Goal: Task Accomplishment & Management: Complete application form

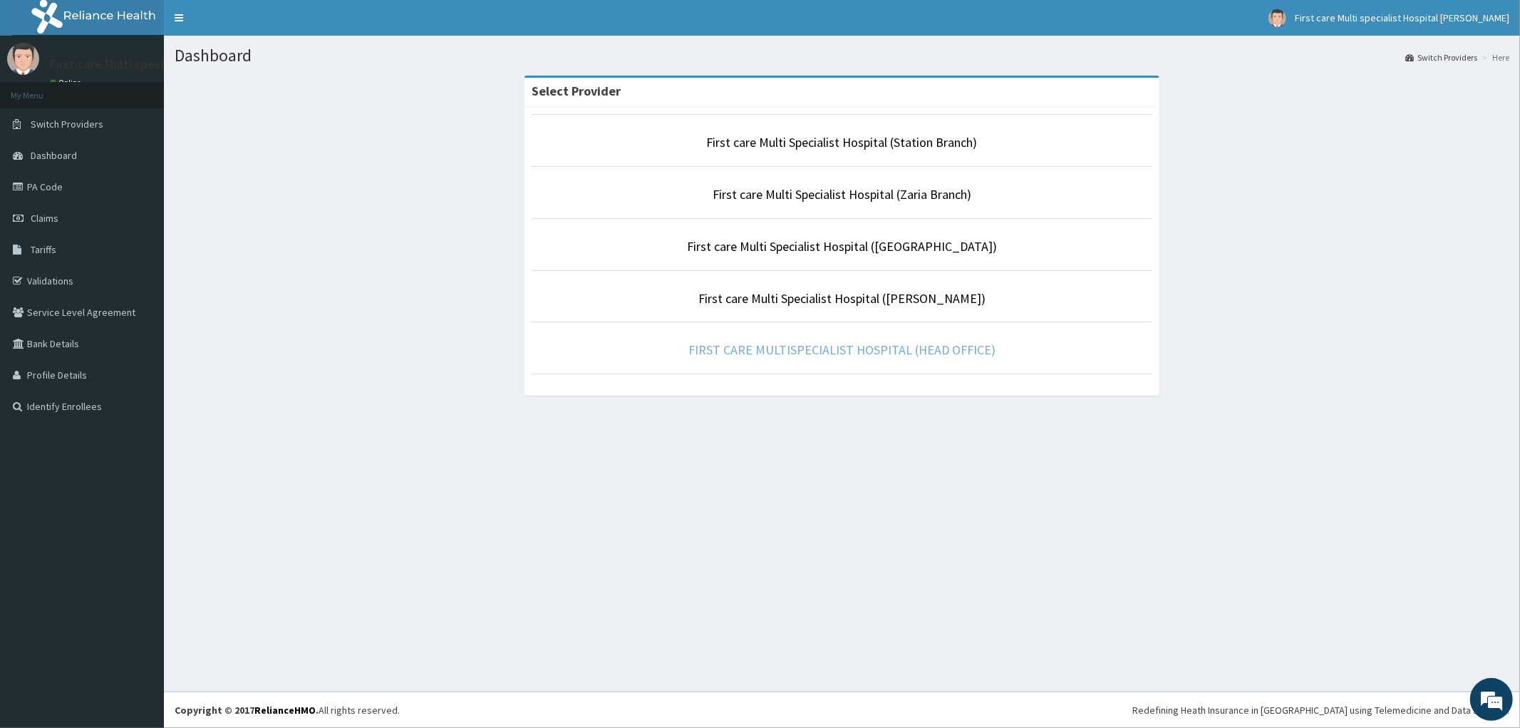
click at [773, 354] on link "FIRST CARE MULTISPECIALIST HOSPITAL (HEAD OFFICE)" at bounding box center [842, 349] width 307 height 16
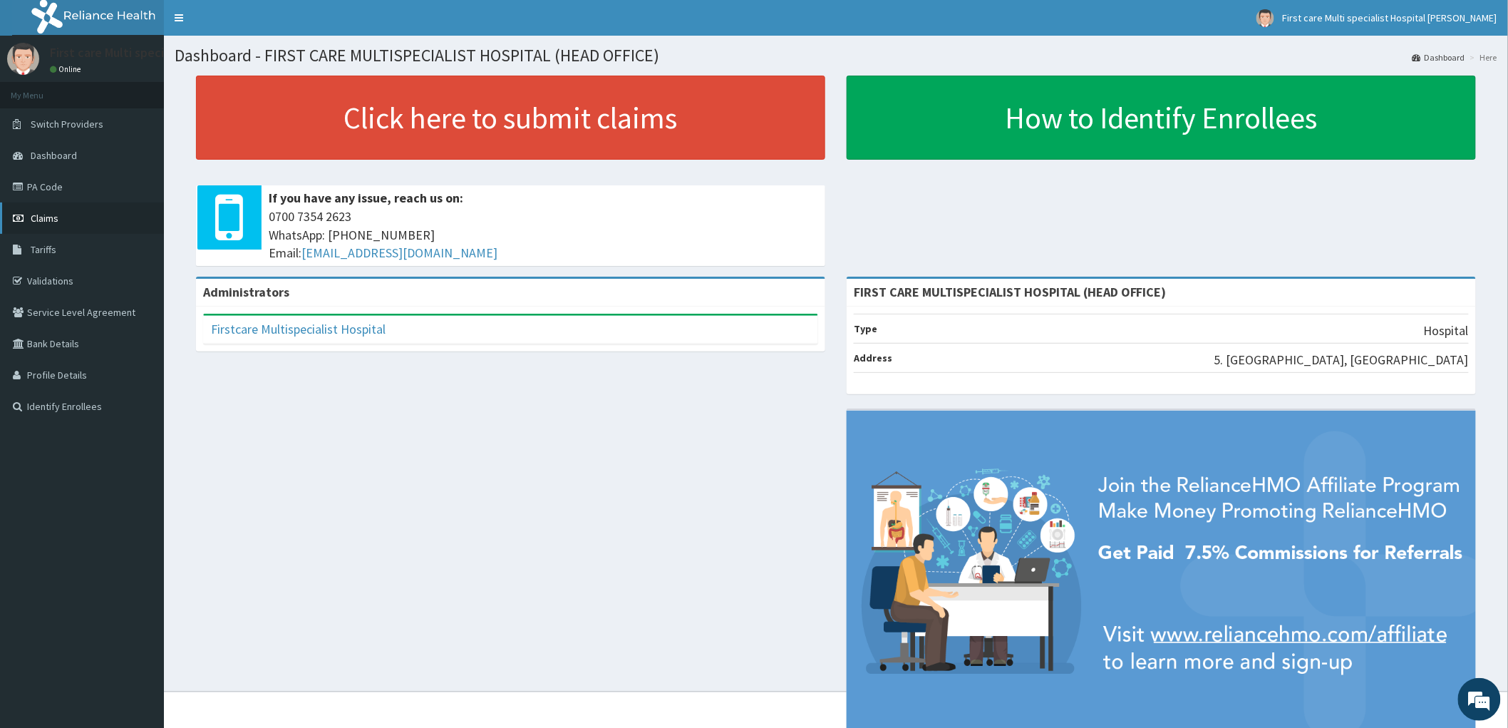
click at [58, 220] on link "Claims" at bounding box center [82, 217] width 164 height 31
click at [38, 176] on link "PA Code" at bounding box center [82, 186] width 164 height 31
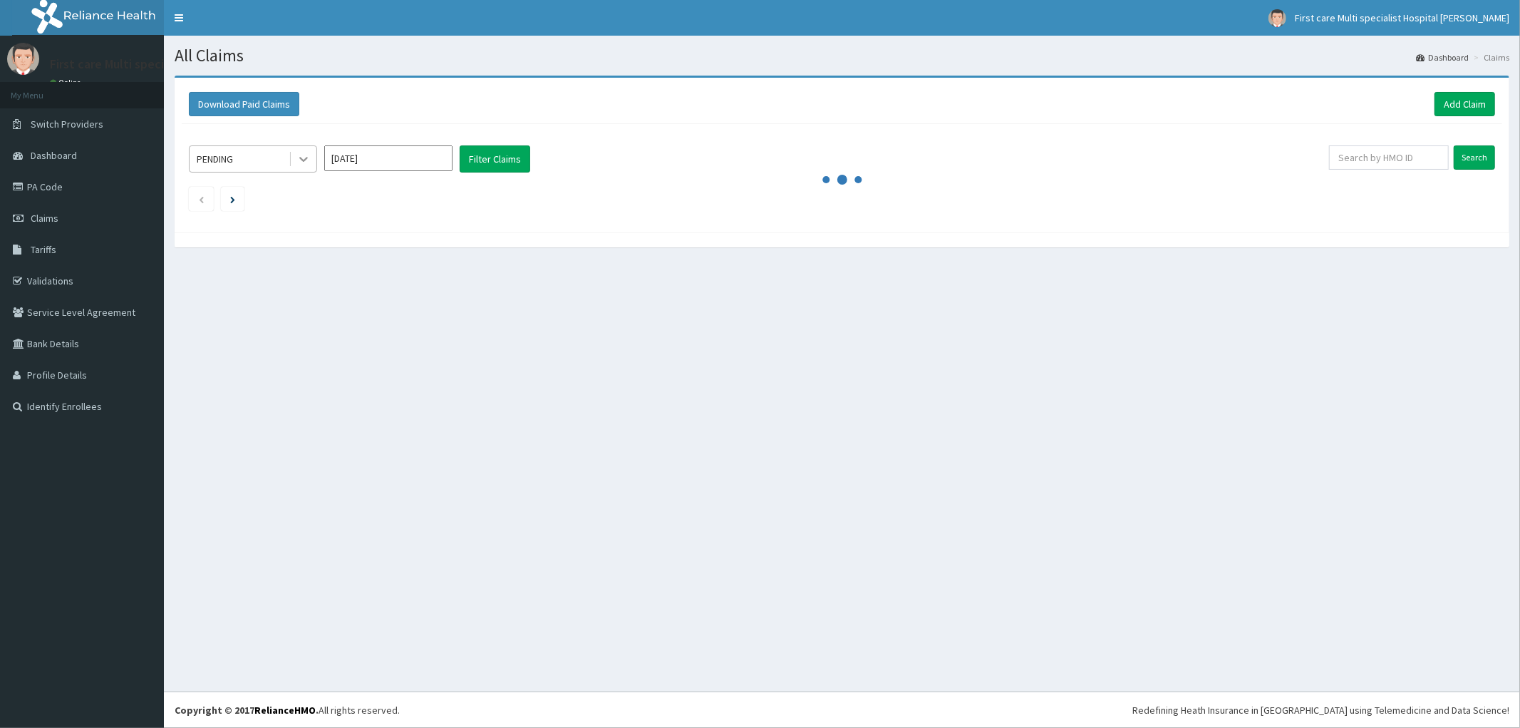
click at [299, 162] on icon at bounding box center [304, 159] width 14 height 14
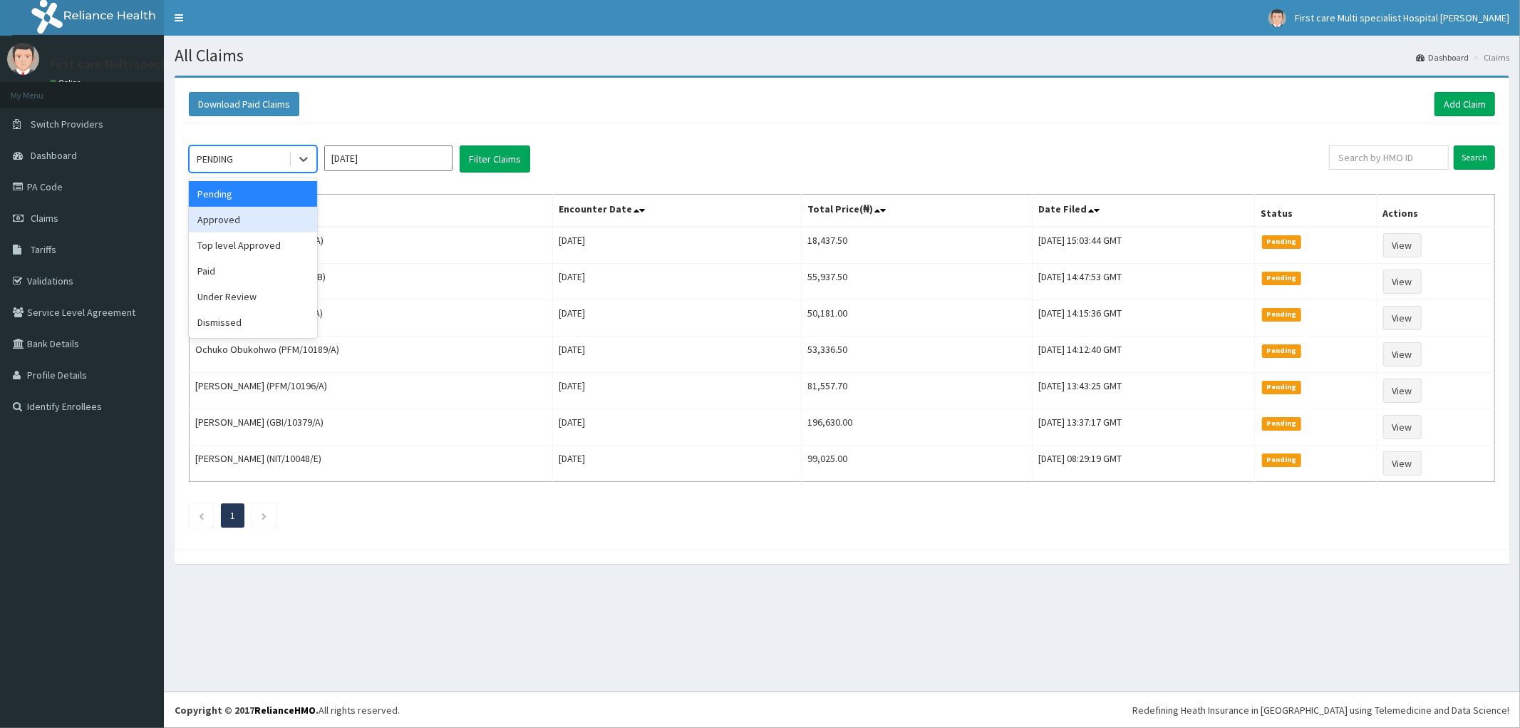
click at [244, 218] on div "Approved" at bounding box center [253, 220] width 128 height 26
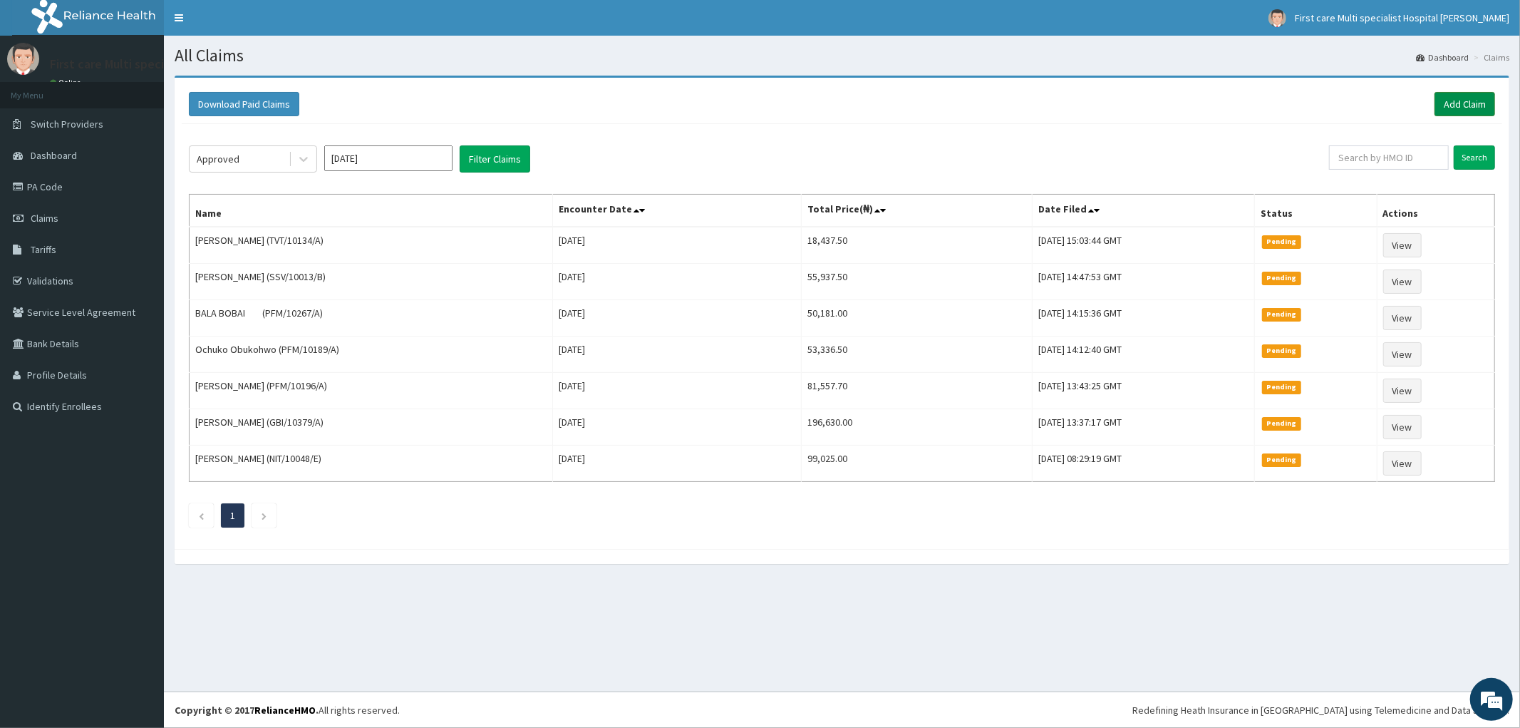
click at [1450, 98] on link "Add Claim" at bounding box center [1465, 104] width 61 height 24
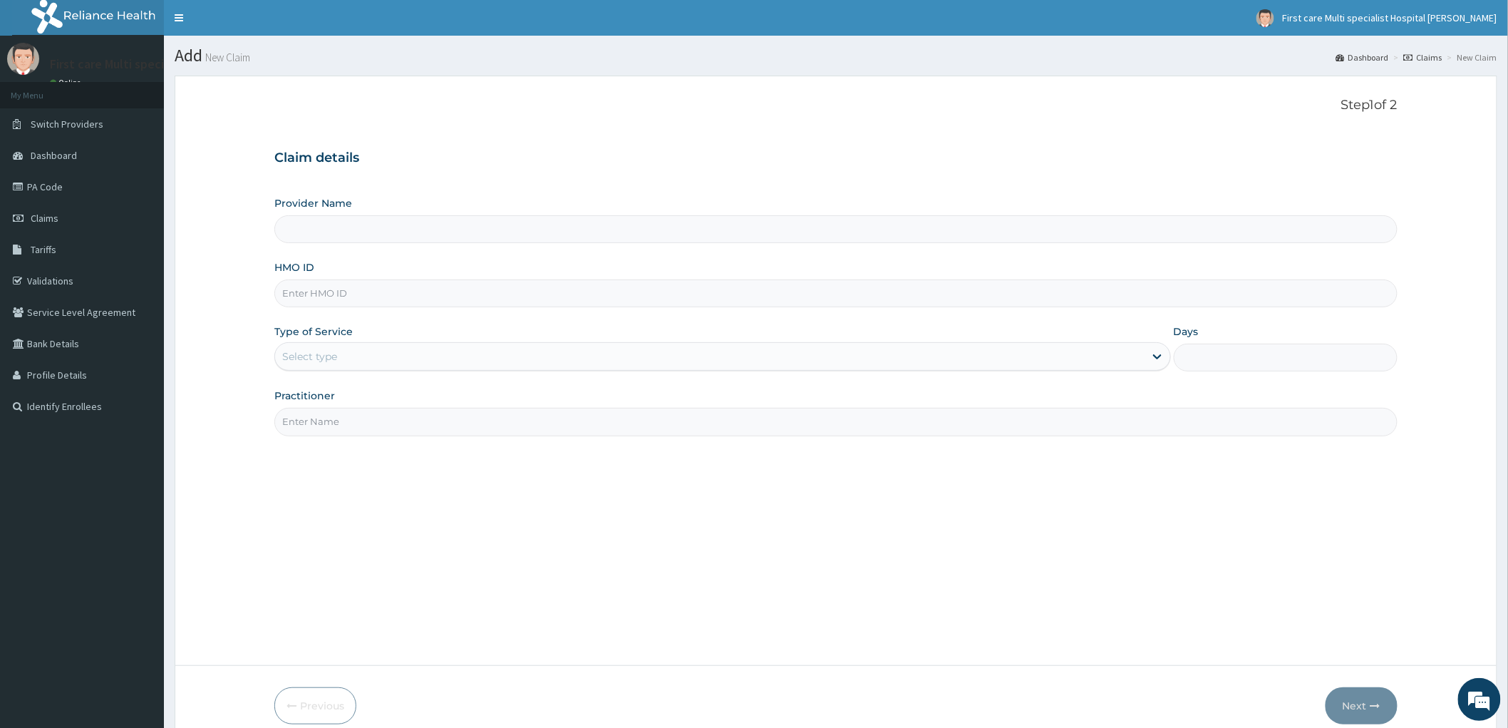
type input "FIRST CARE MULTISPECIALIST HOSPITAL (HEAD OFFICE)"
click at [294, 287] on input "HMO ID" at bounding box center [835, 293] width 1123 height 28
paste input "ssv/10013/a"
type input "ssv/10013/a"
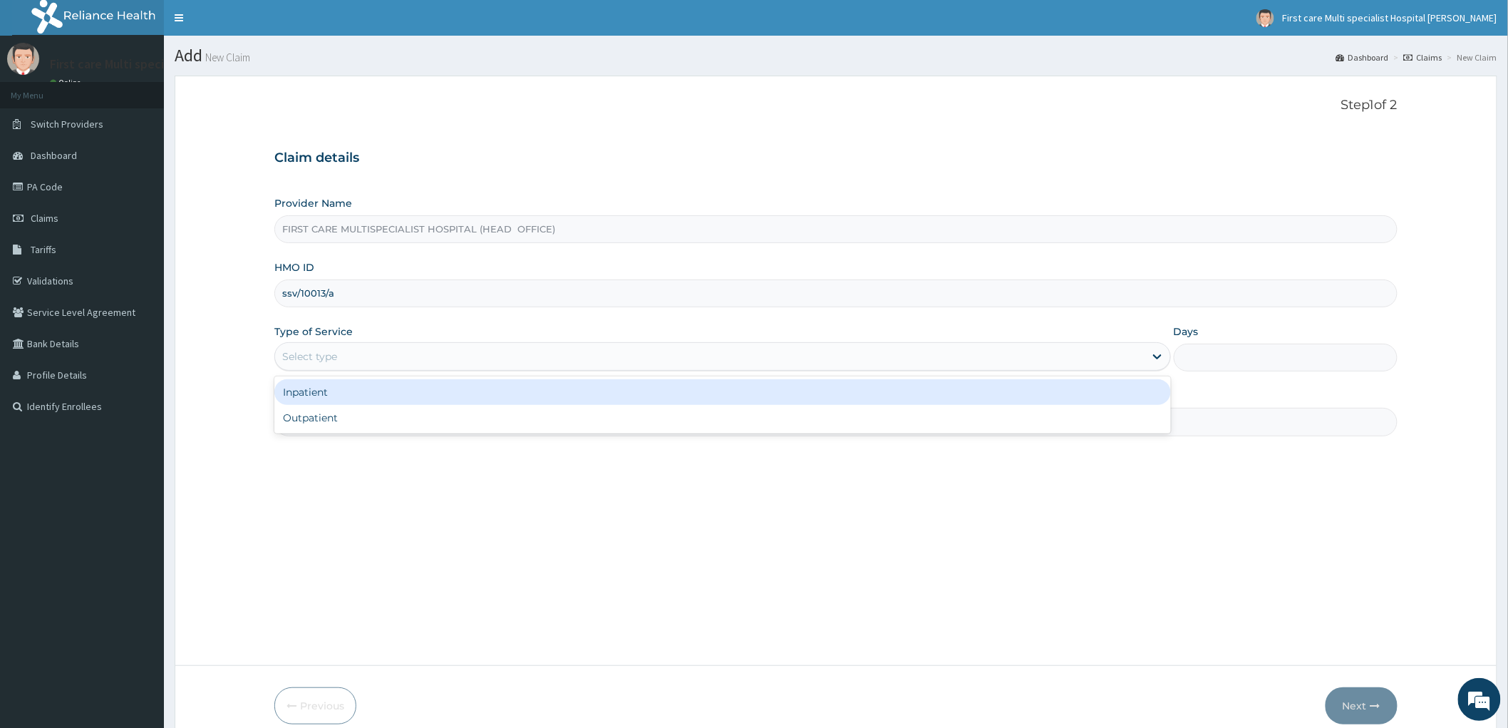
click at [338, 365] on div "Select type" at bounding box center [710, 356] width 870 height 23
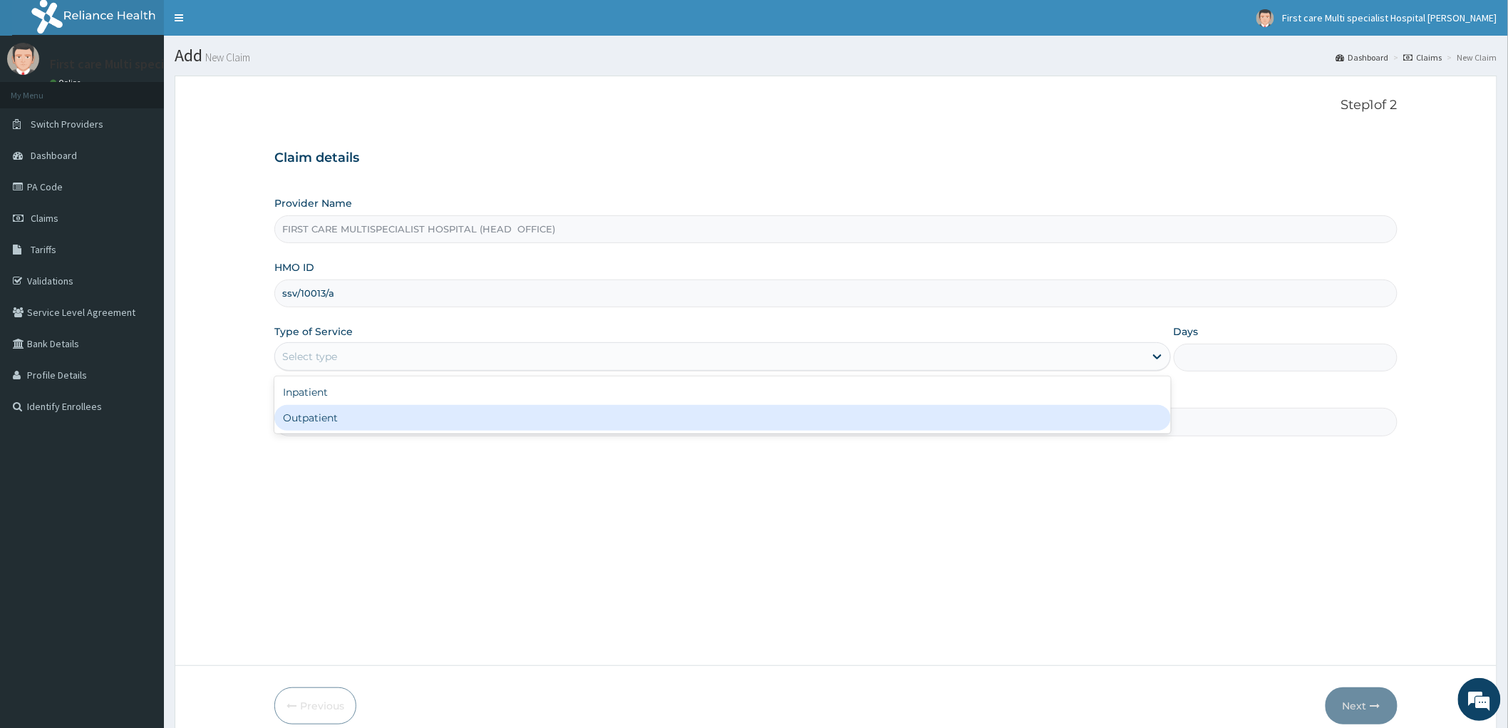
click at [338, 428] on div "Outpatient" at bounding box center [722, 418] width 897 height 26
type input "1"
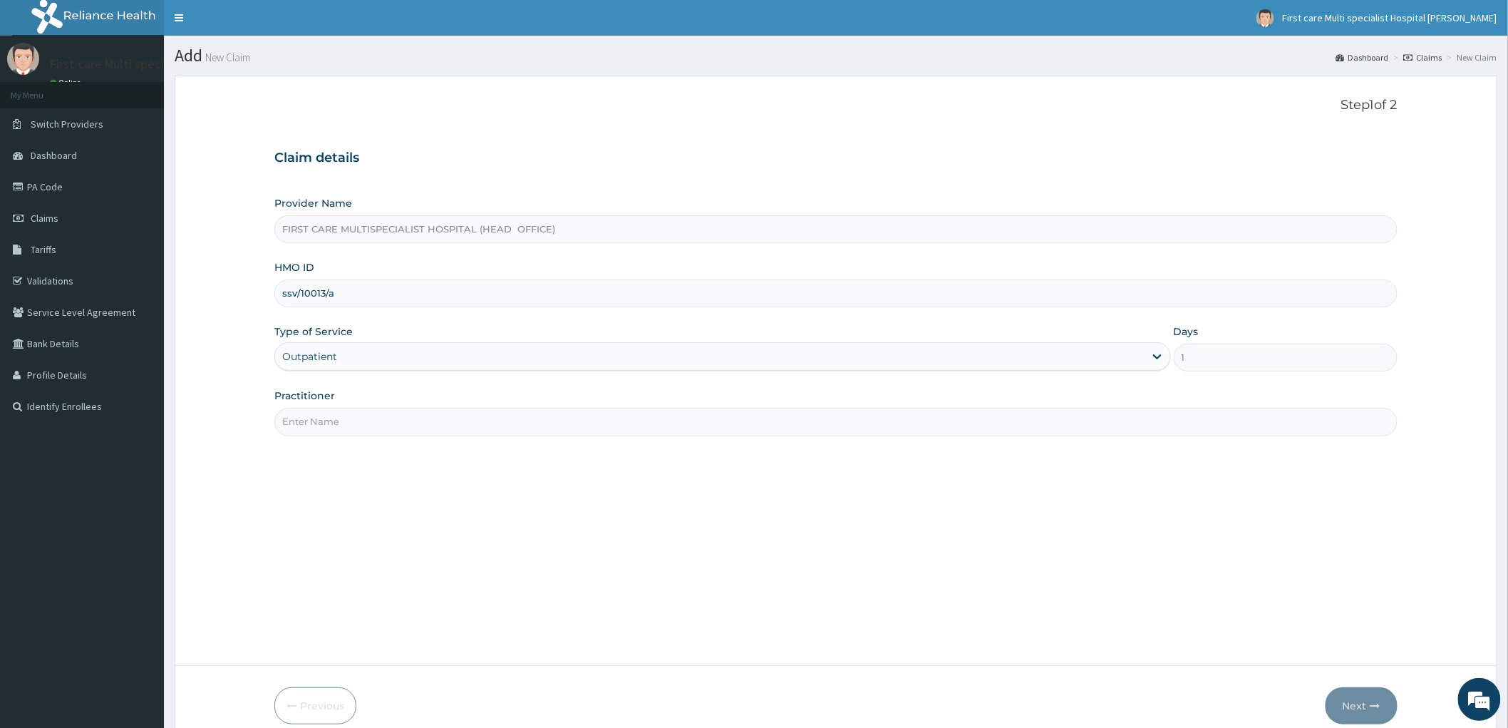
click at [338, 428] on input "Practitioner" at bounding box center [835, 422] width 1123 height 28
type input "DR. RAMATU"
click at [1361, 700] on button "Next" at bounding box center [1362, 705] width 72 height 37
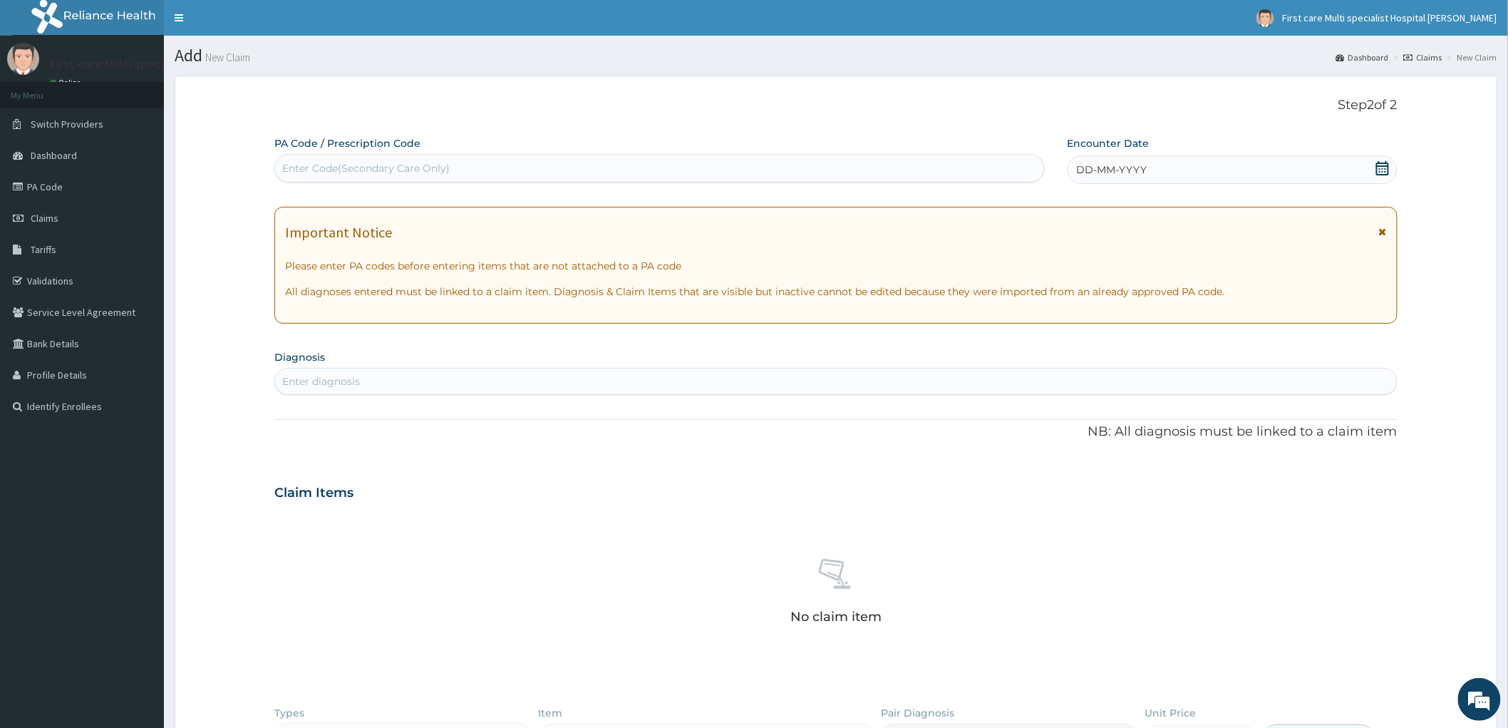
click at [314, 164] on div "Enter Code(Secondary Care Only)" at bounding box center [366, 168] width 168 height 14
paste input "PA/108B9D"
type input "PA/108B9D"
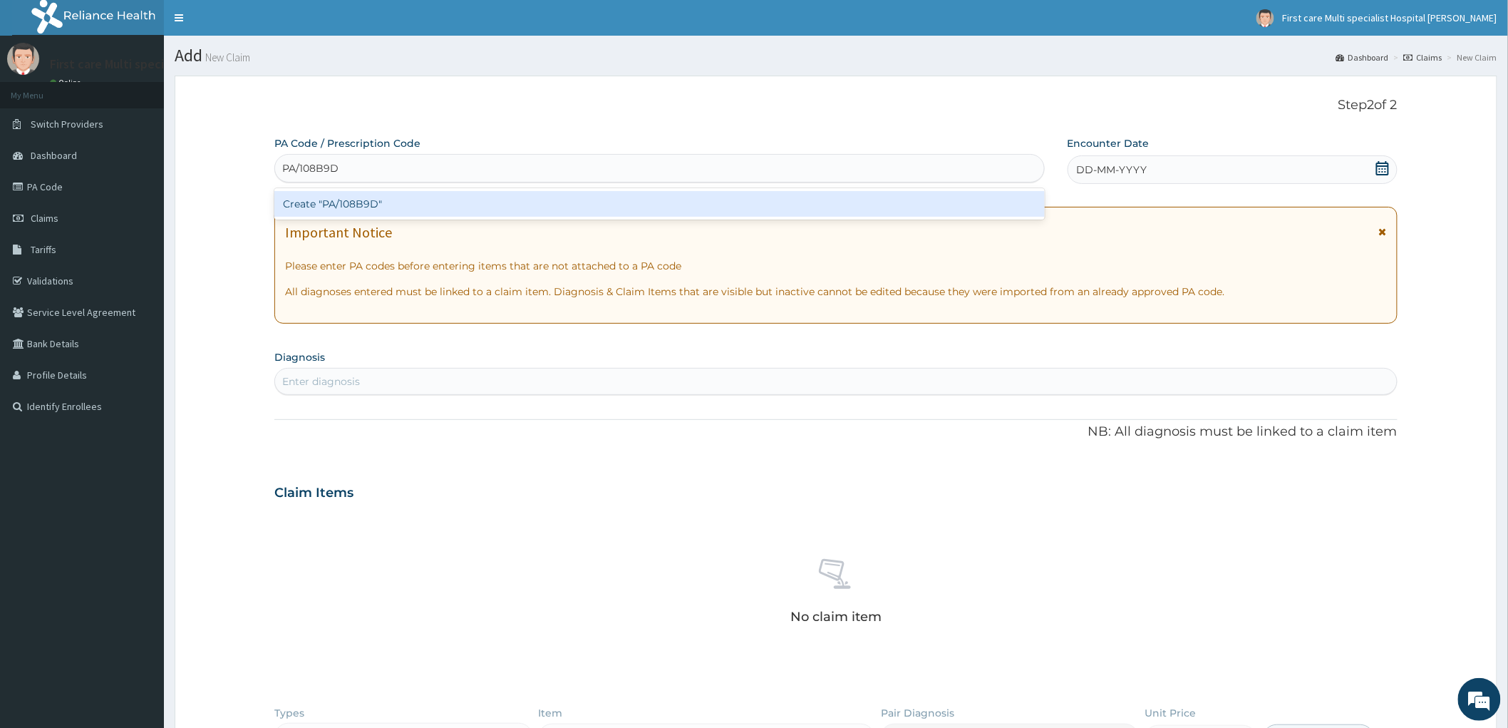
click at [312, 210] on div "Create "PA/108B9D"" at bounding box center [659, 204] width 771 height 26
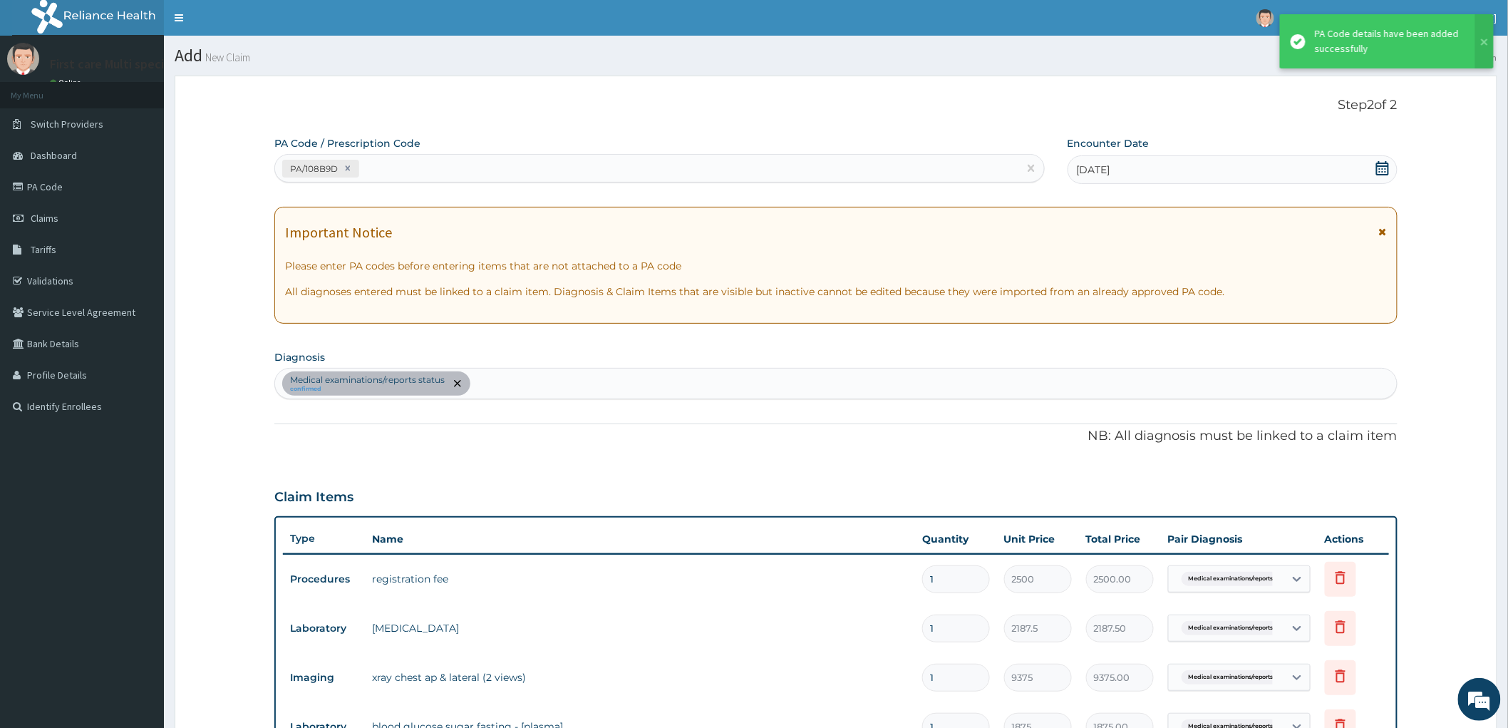
scroll to position [461, 0]
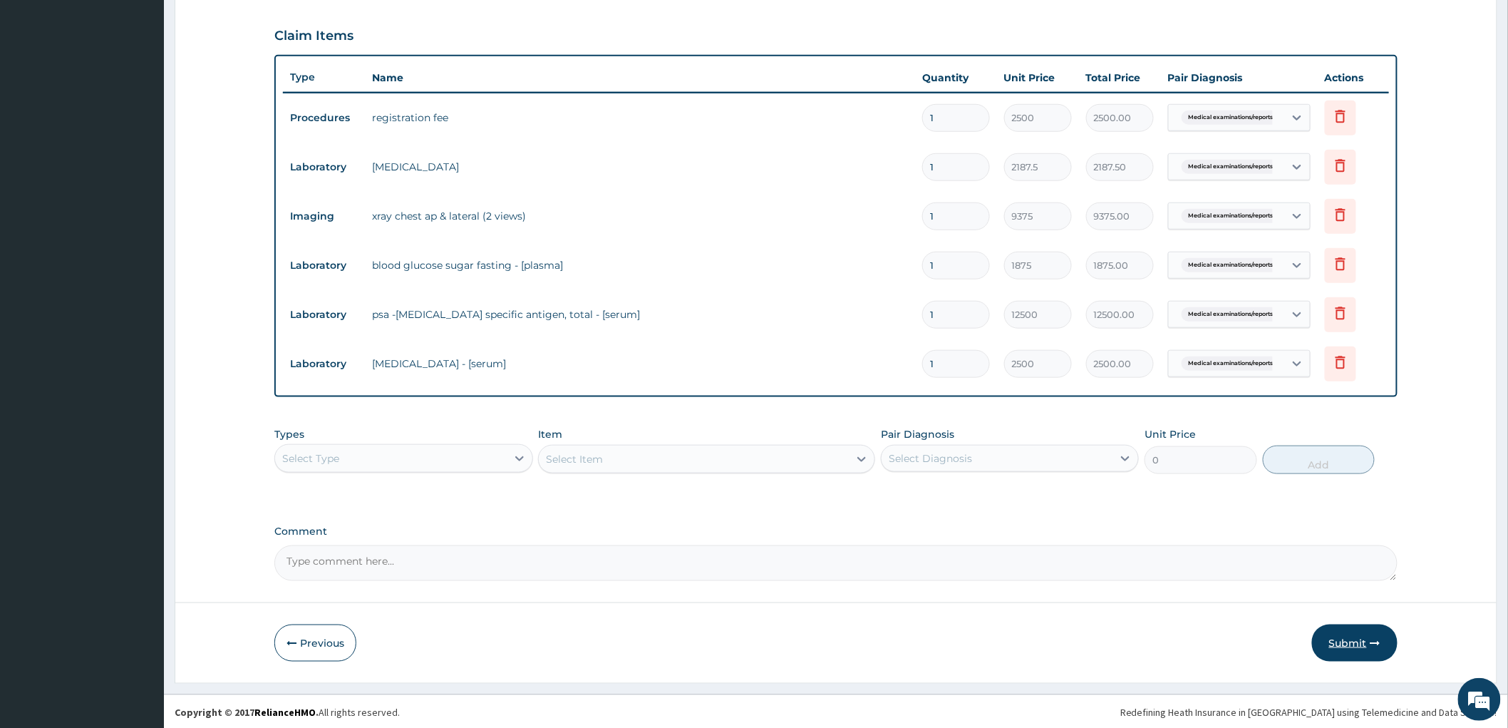
click at [1341, 642] on button "Submit" at bounding box center [1355, 642] width 86 height 37
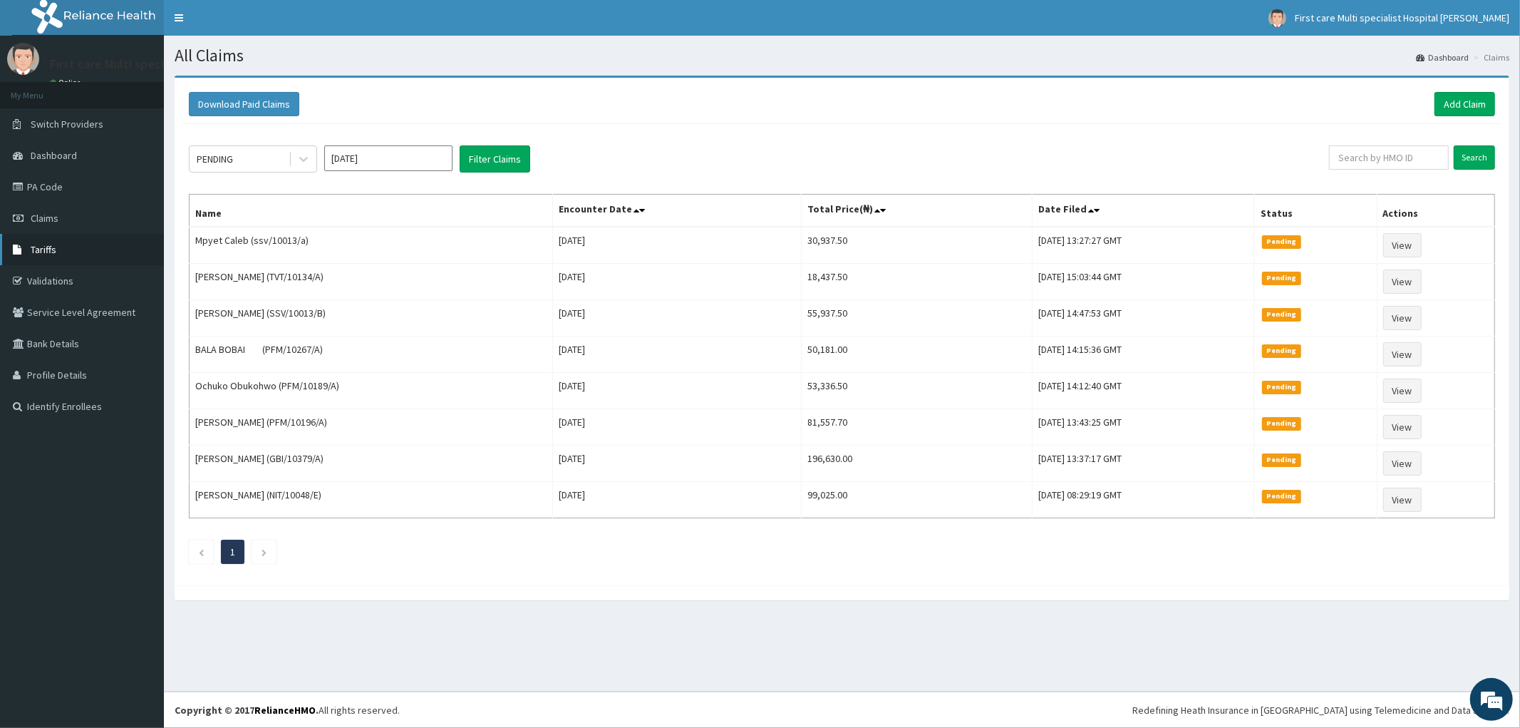
click at [50, 247] on span "Tariffs" at bounding box center [44, 249] width 26 height 13
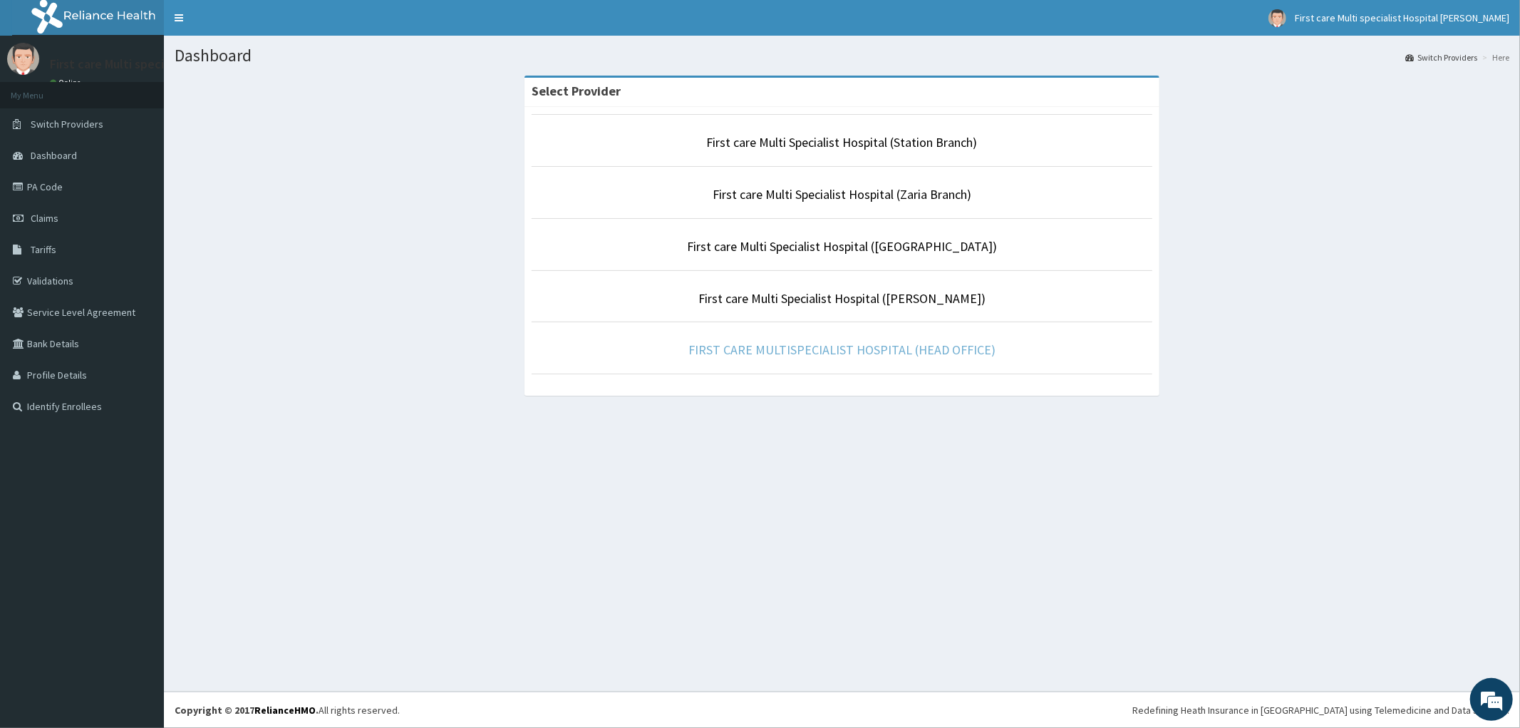
click at [850, 350] on link "FIRST CARE MULTISPECIALIST HOSPITAL (HEAD OFFICE)" at bounding box center [842, 349] width 307 height 16
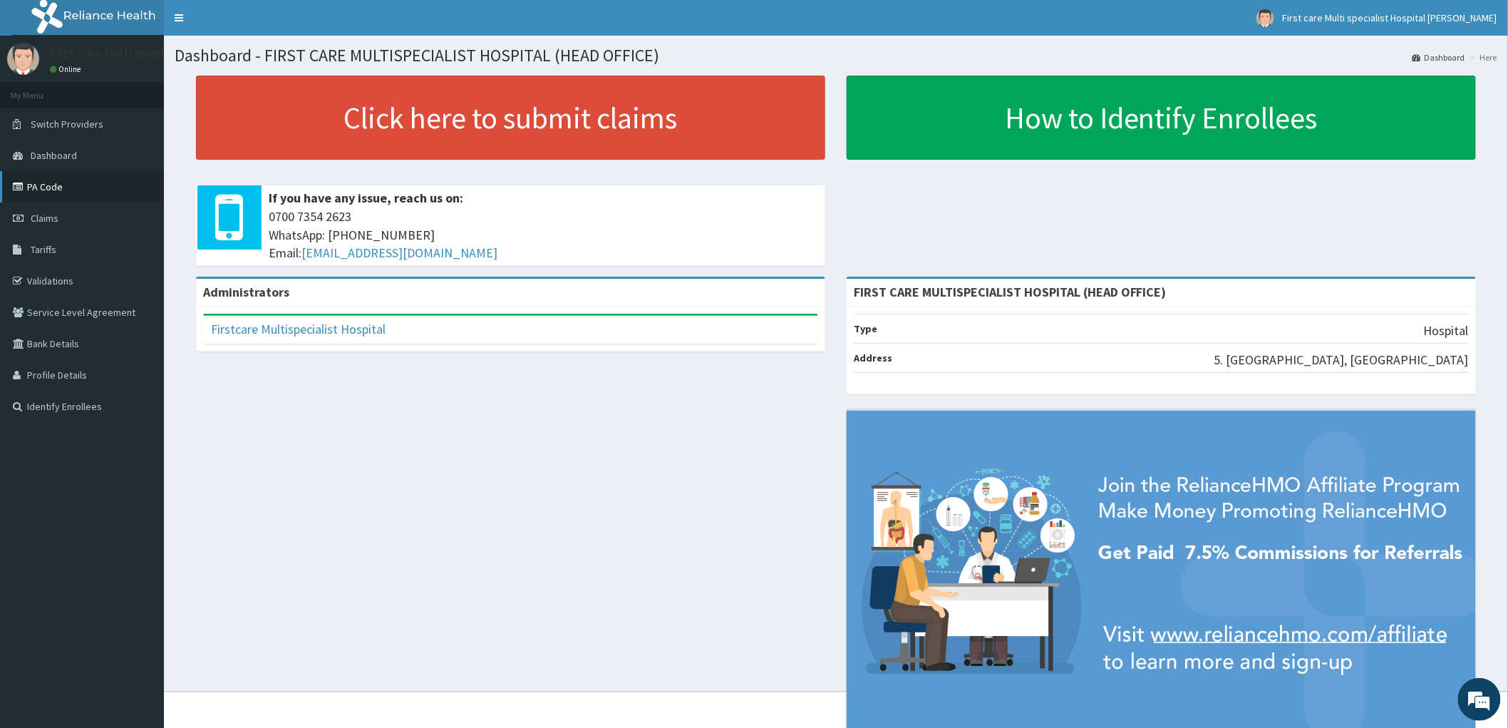
click at [29, 186] on link "PA Code" at bounding box center [82, 186] width 164 height 31
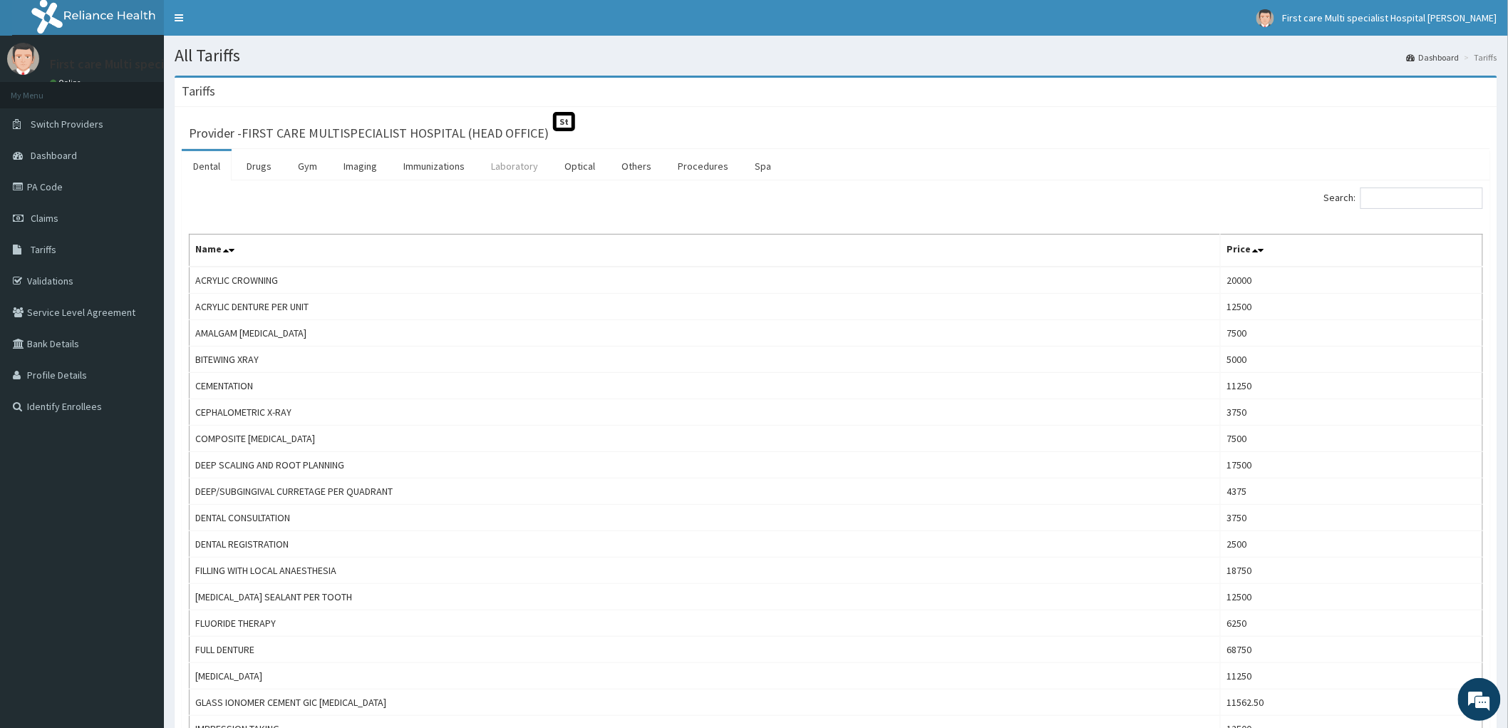
click at [502, 162] on link "Laboratory" at bounding box center [515, 166] width 70 height 30
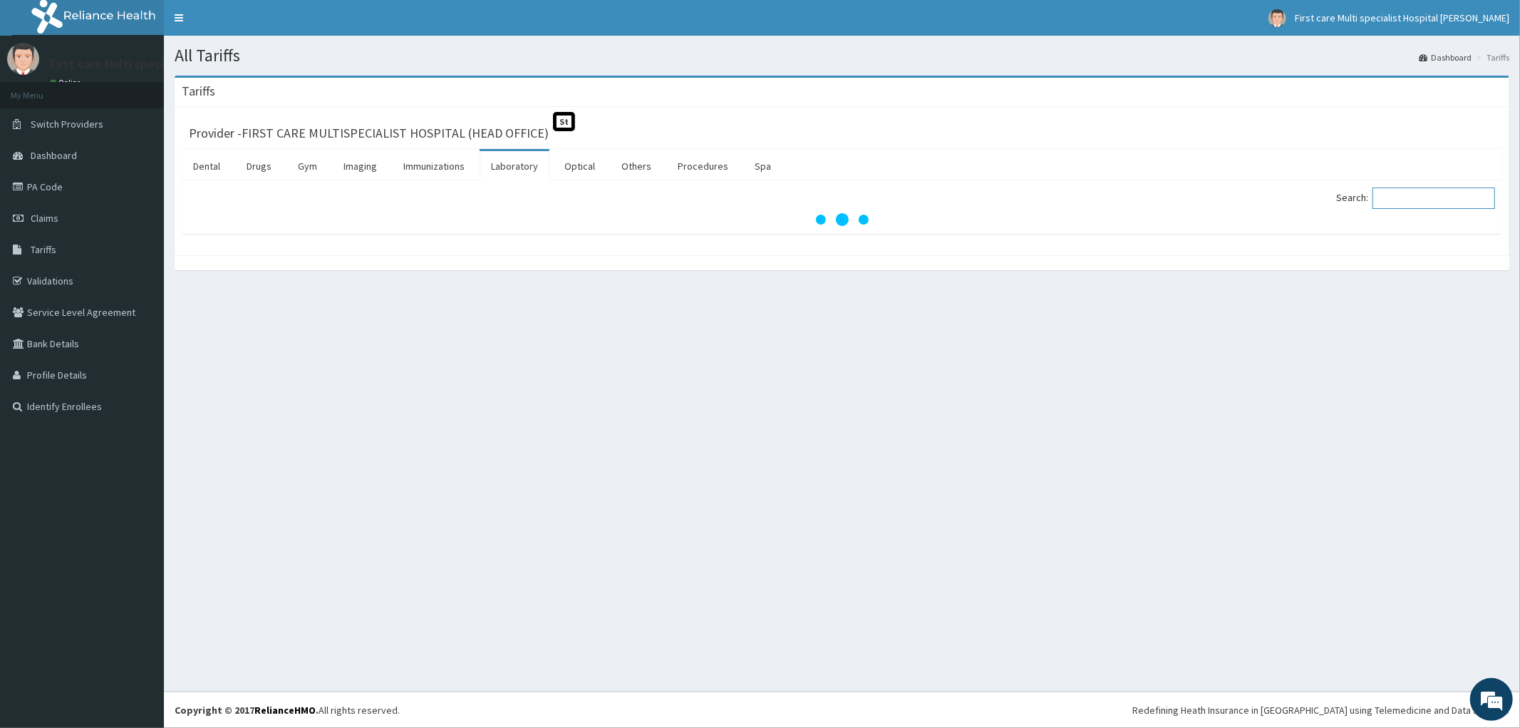
click at [1409, 197] on input "Search:" at bounding box center [1434, 197] width 123 height 21
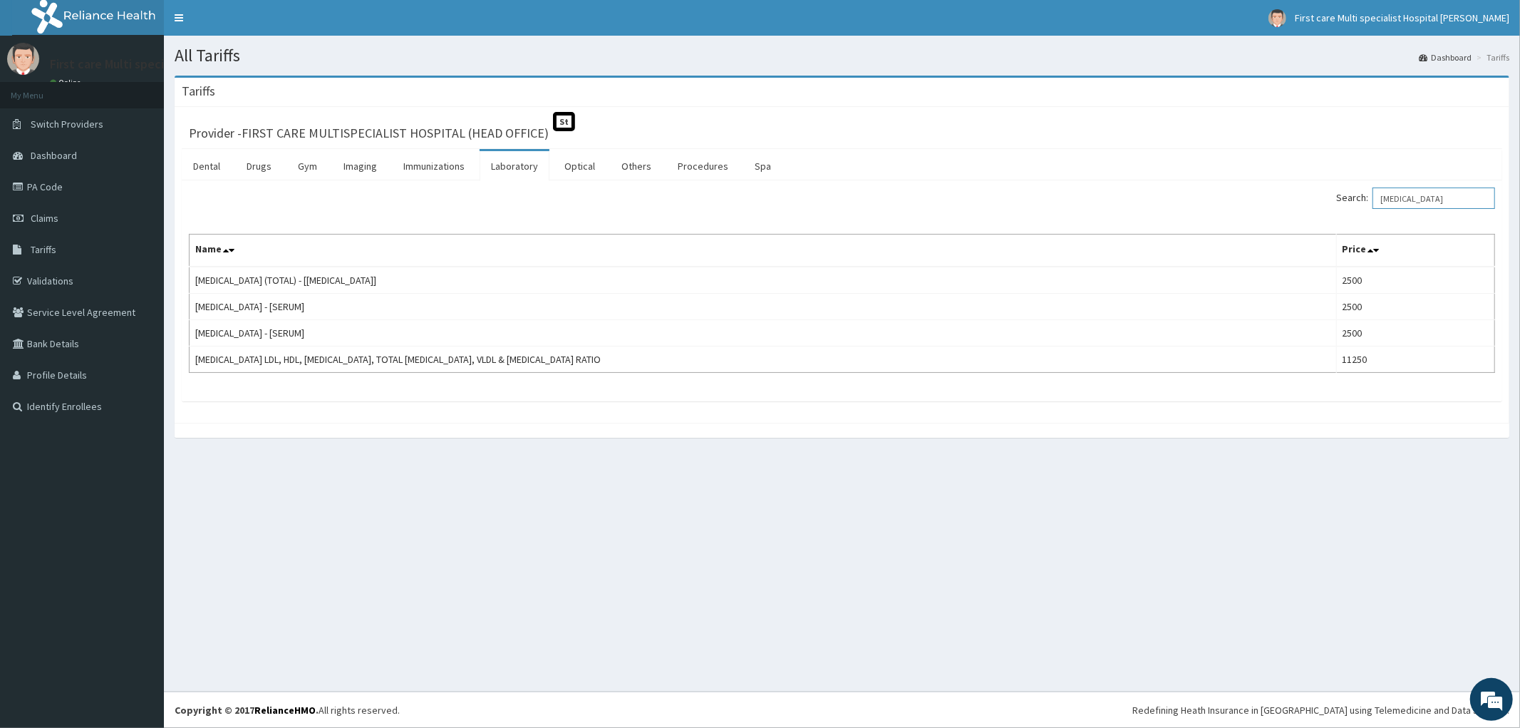
type input "CHOLESTEROL"
click at [60, 215] on link "Claims" at bounding box center [82, 217] width 164 height 31
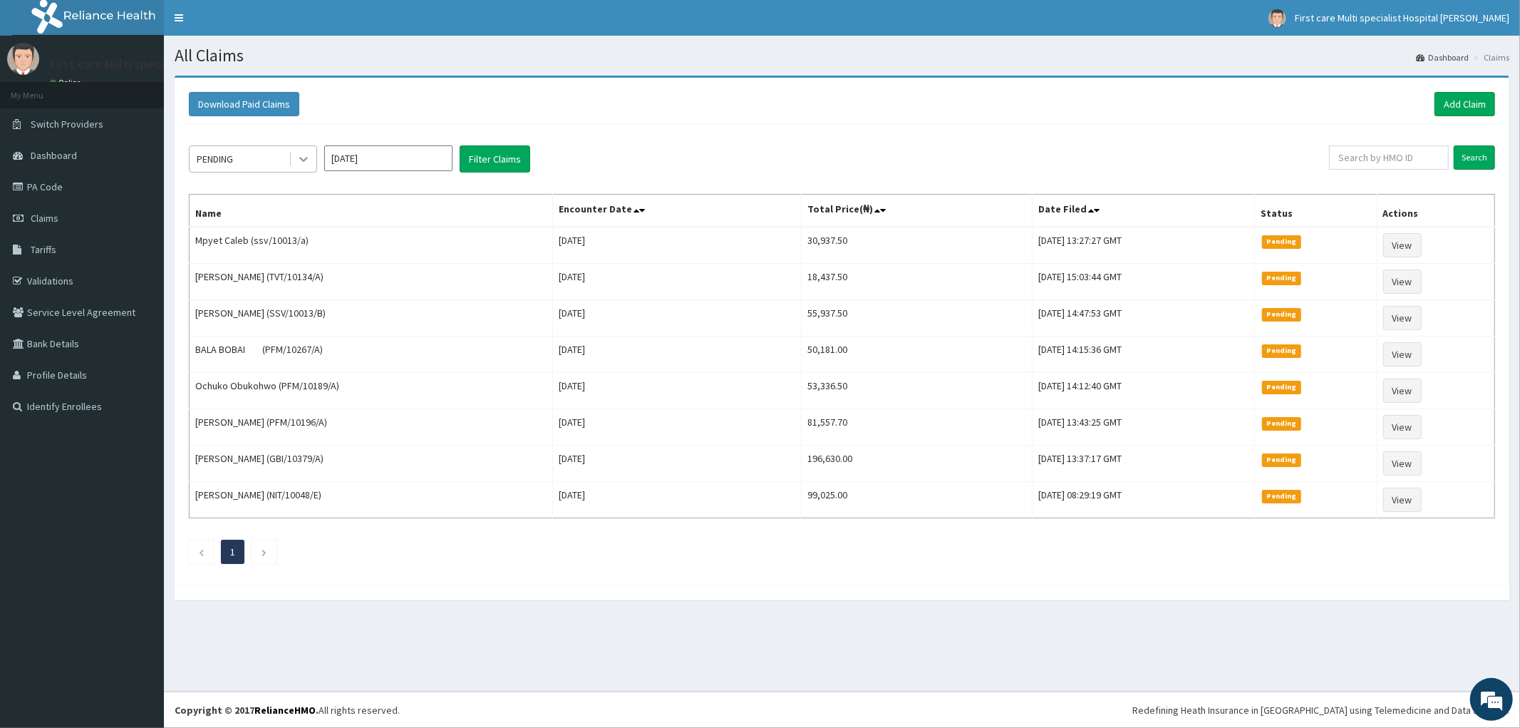
click at [304, 158] on icon at bounding box center [304, 159] width 14 height 14
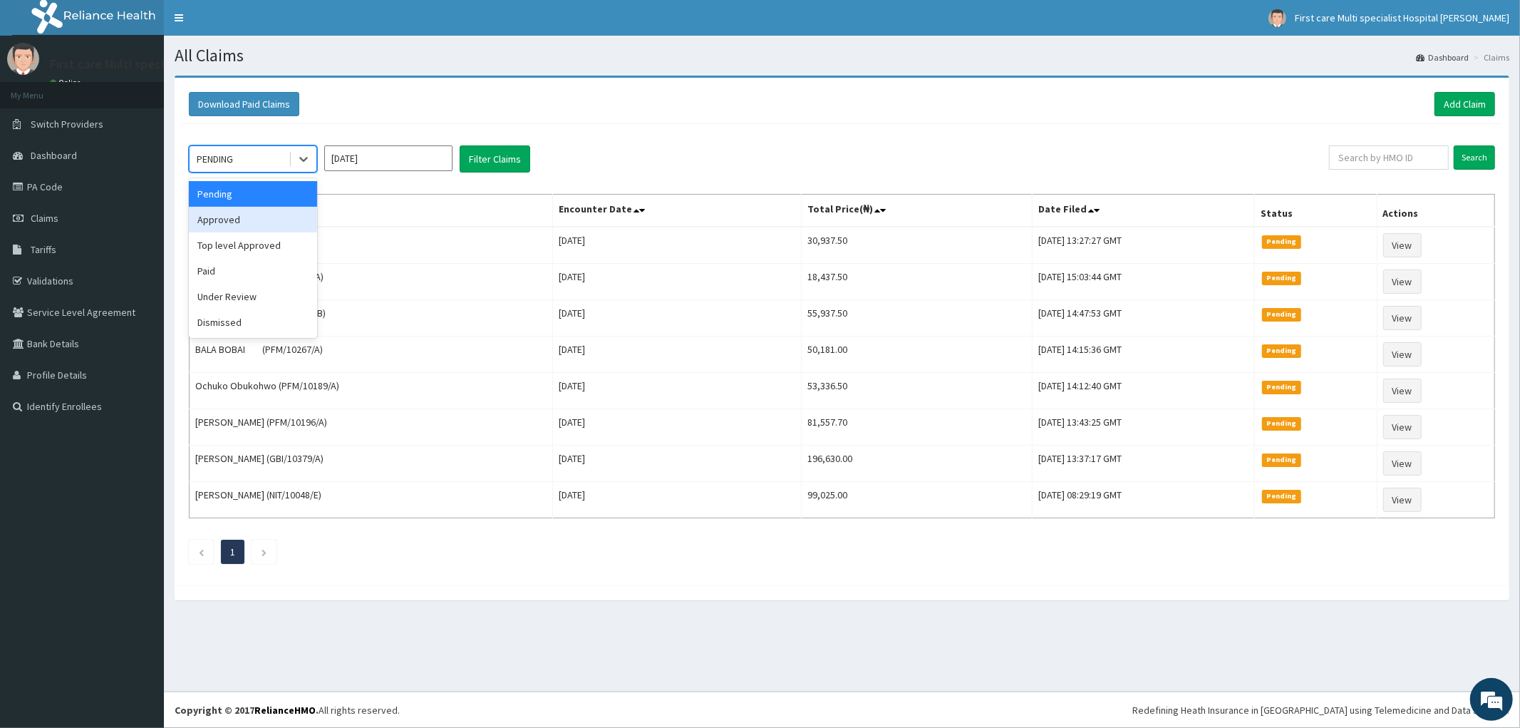
click at [281, 225] on div "Approved" at bounding box center [253, 220] width 128 height 26
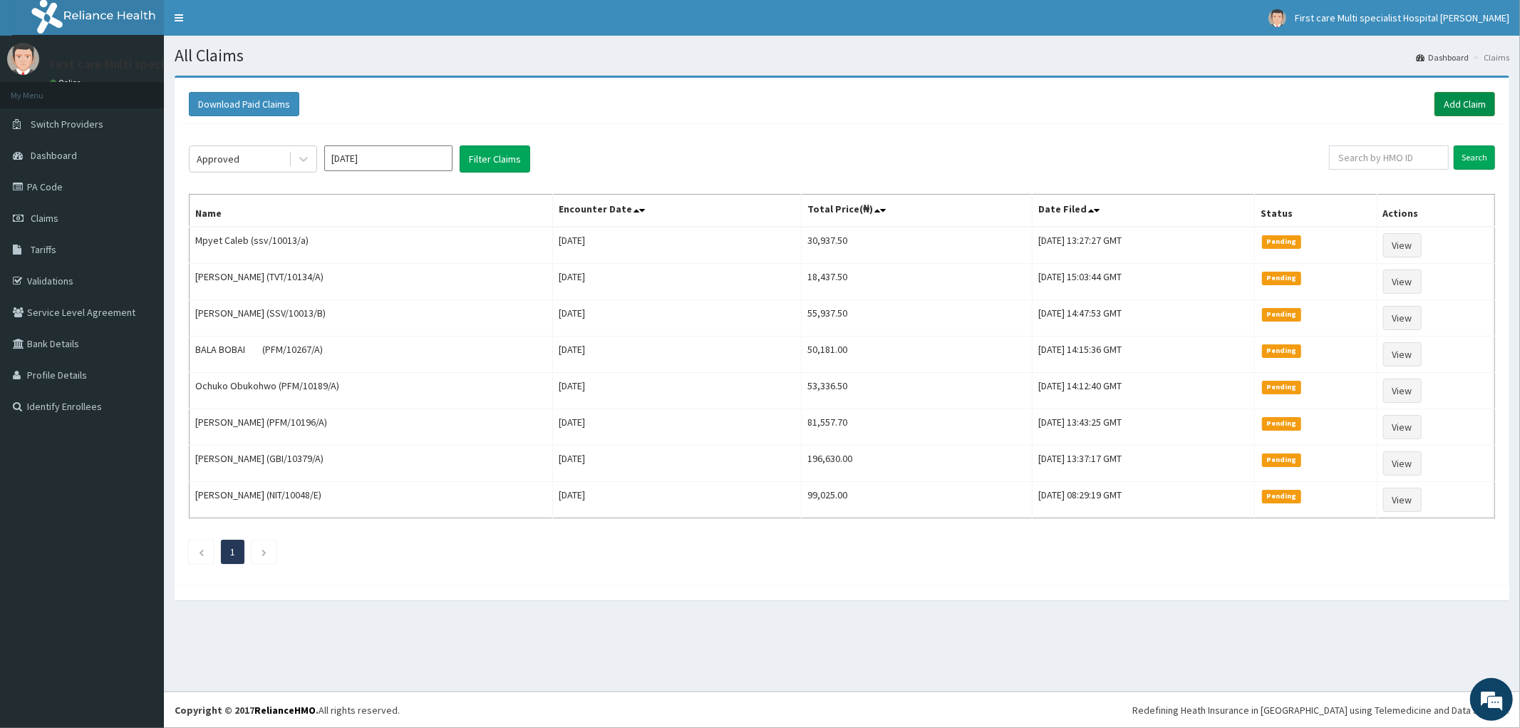
click at [1452, 101] on link "Add Claim" at bounding box center [1465, 104] width 61 height 24
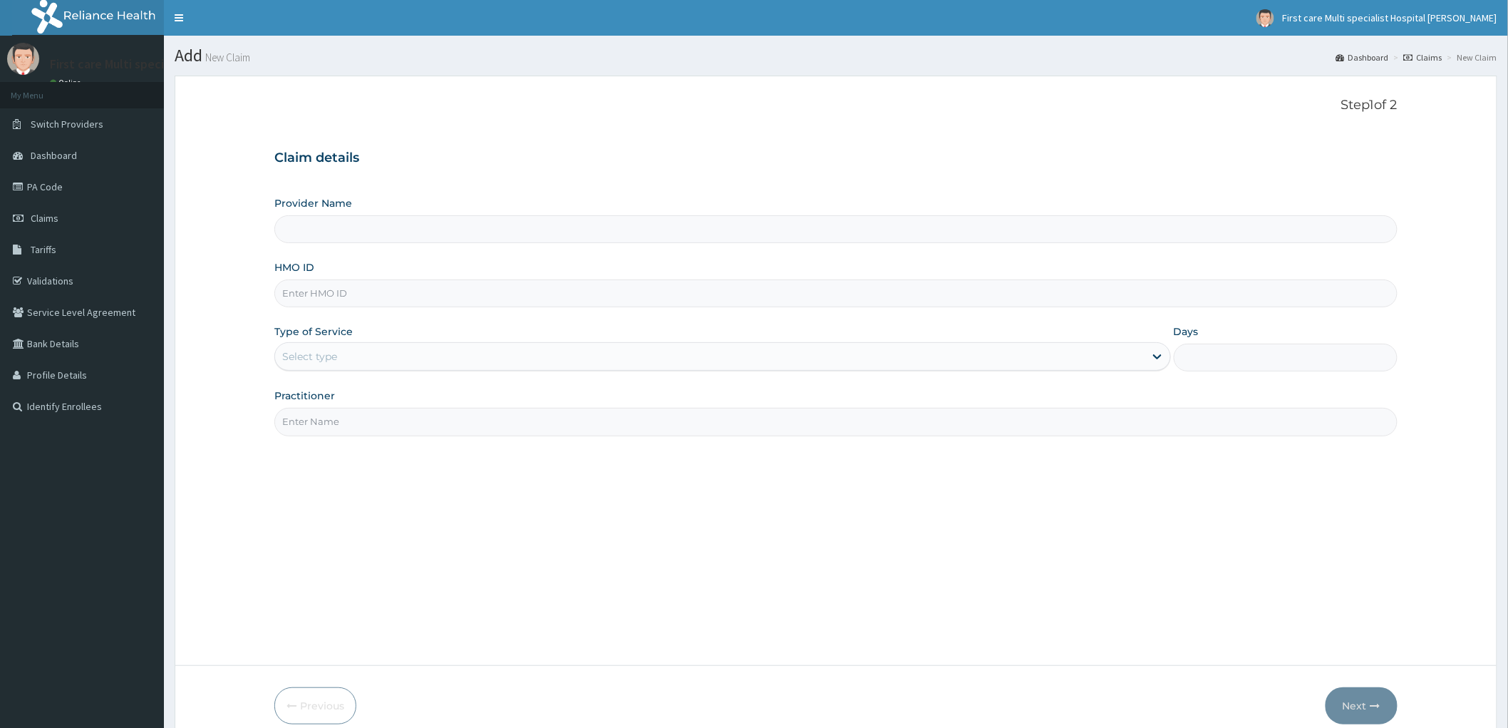
click at [296, 297] on input "HMO ID" at bounding box center [835, 293] width 1123 height 28
type input "FIRST CARE MULTISPECIALIST HOSPITAL (HEAD OFFICE)"
click at [296, 297] on input "HMO ID" at bounding box center [835, 293] width 1123 height 28
click at [295, 296] on input "HMO ID" at bounding box center [835, 293] width 1123 height 28
paste input "AXI/10006/B"
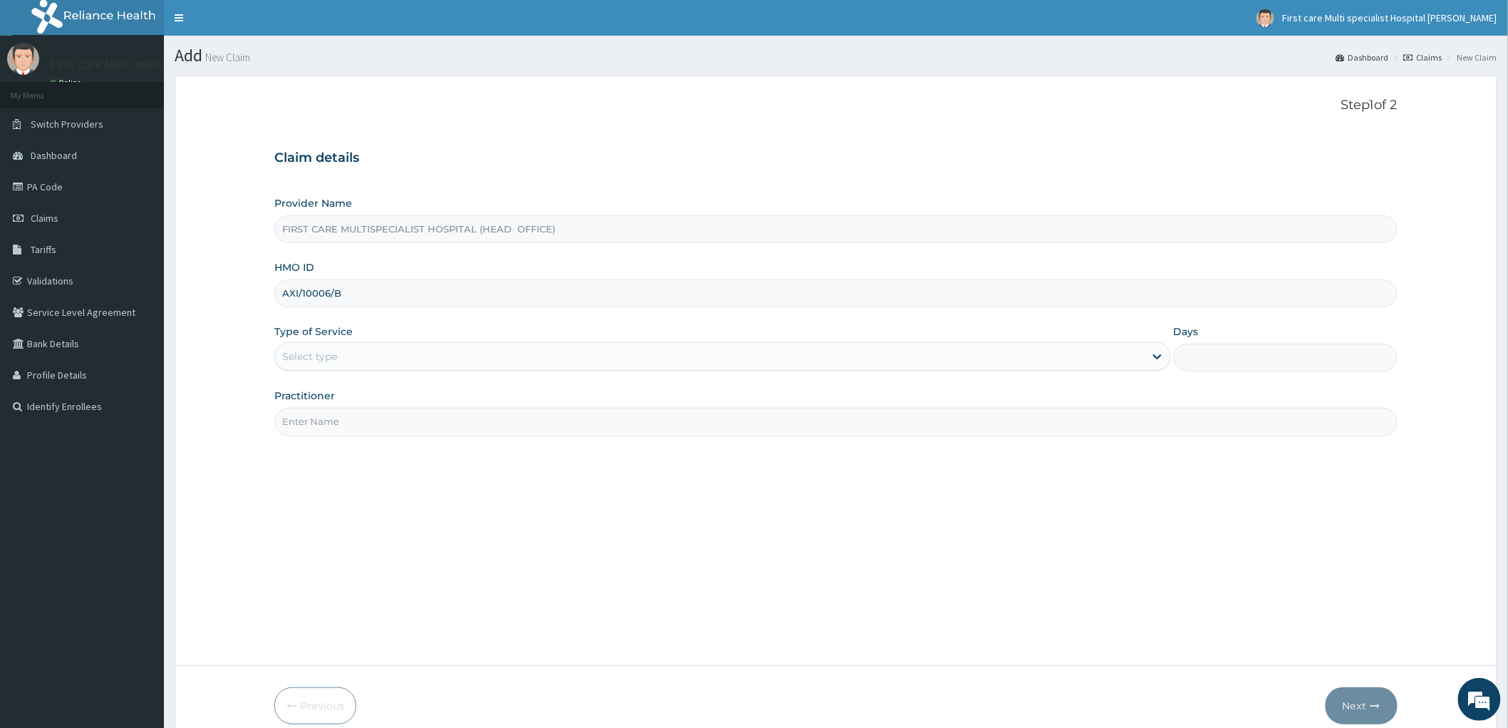
type input "AXI/10006/B"
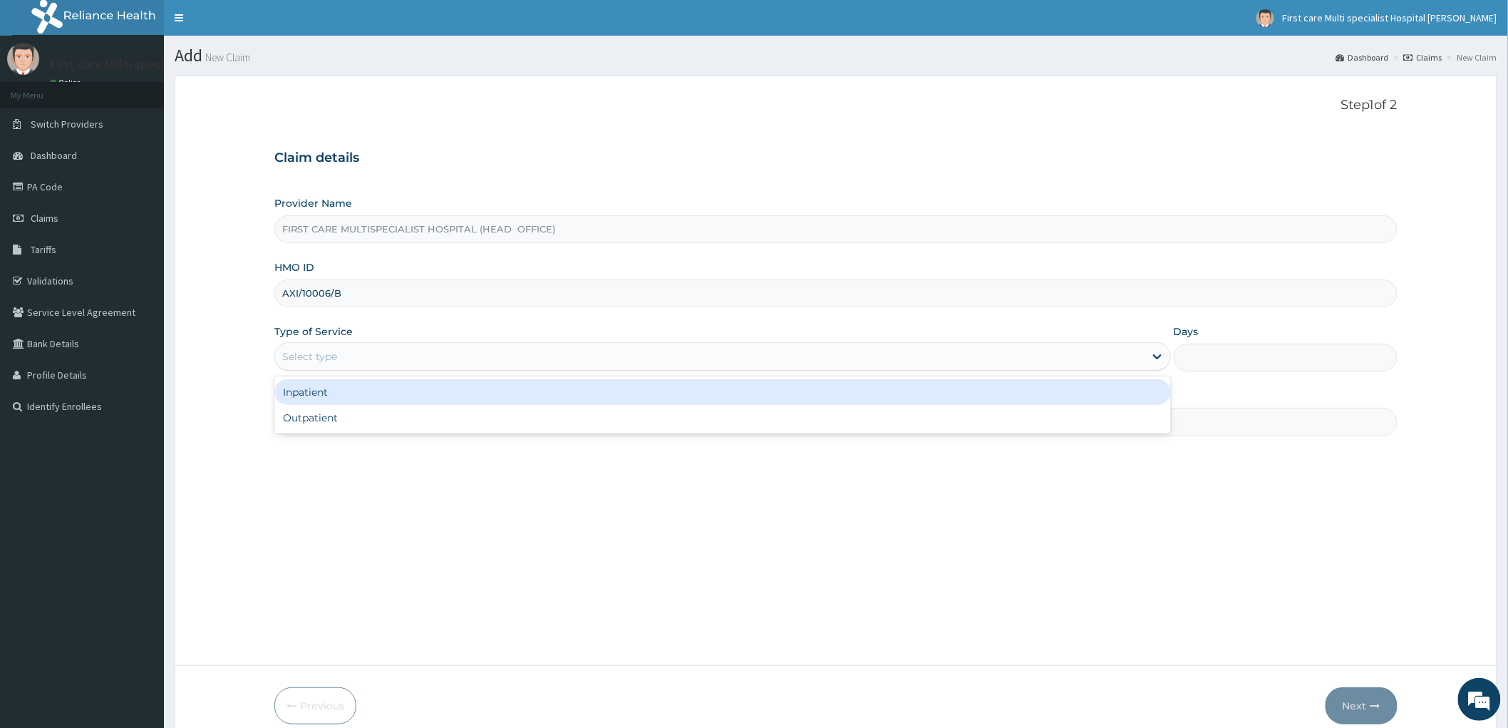
click at [300, 355] on div "Select type" at bounding box center [309, 356] width 55 height 14
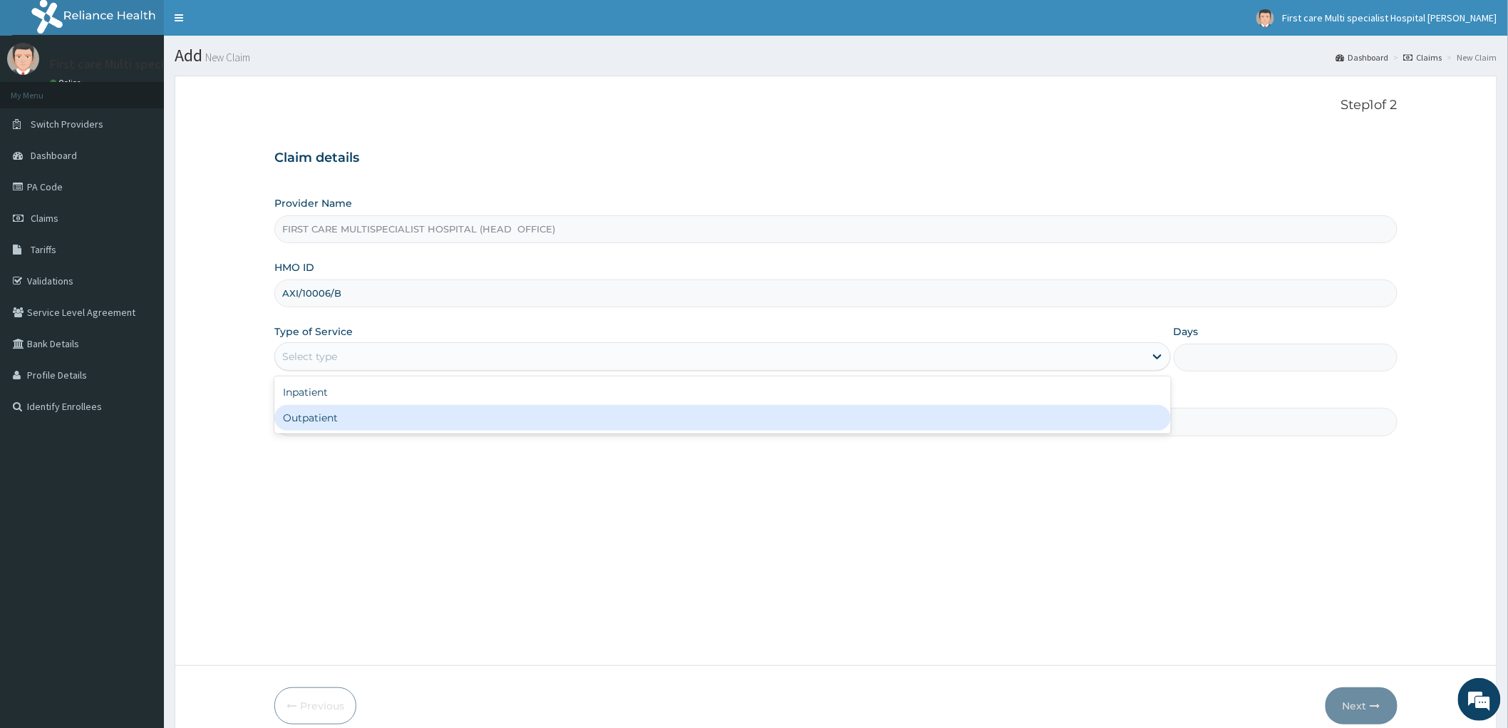
click at [336, 423] on div "Outpatient" at bounding box center [722, 418] width 897 height 26
type input "1"
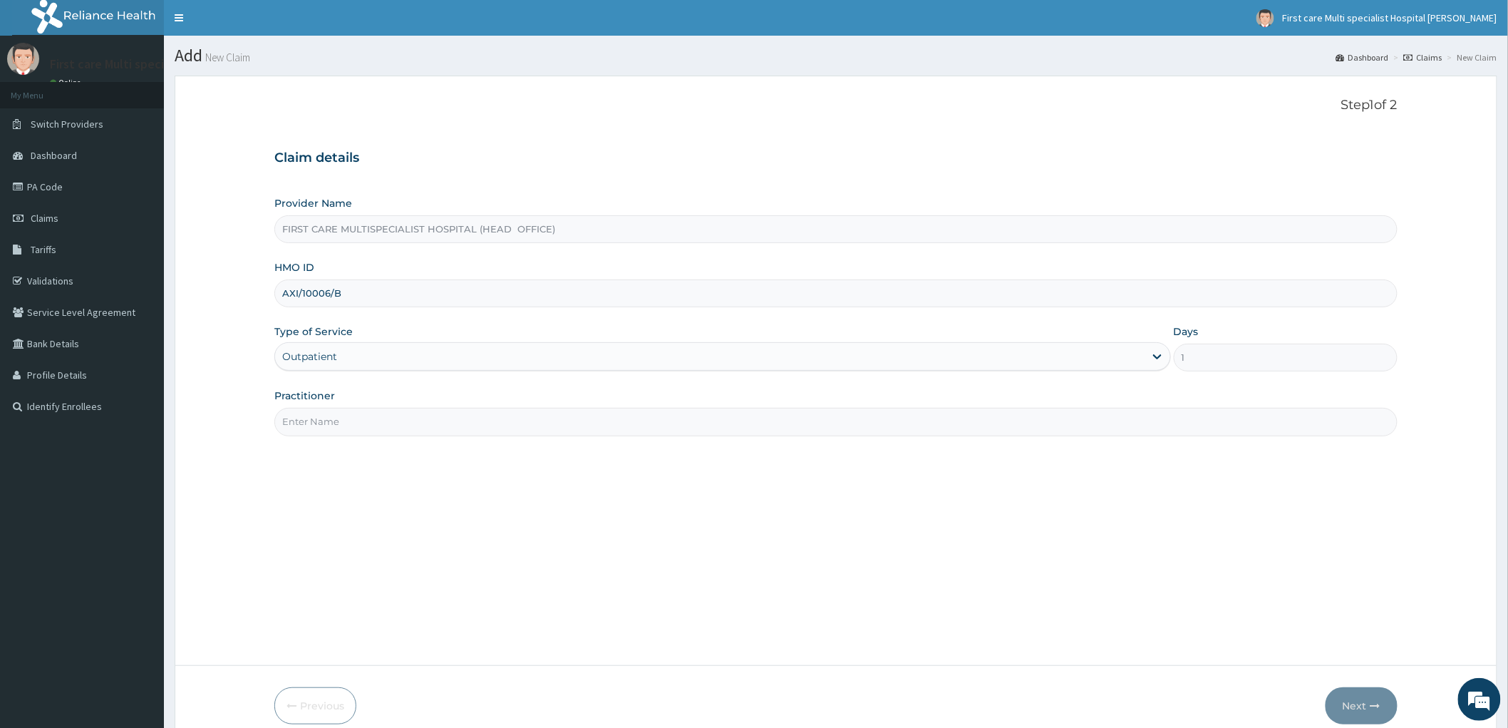
click at [334, 425] on input "Practitioner" at bounding box center [835, 422] width 1123 height 28
type input "DR. RAMATU"
click at [1356, 702] on button "Next" at bounding box center [1362, 705] width 72 height 37
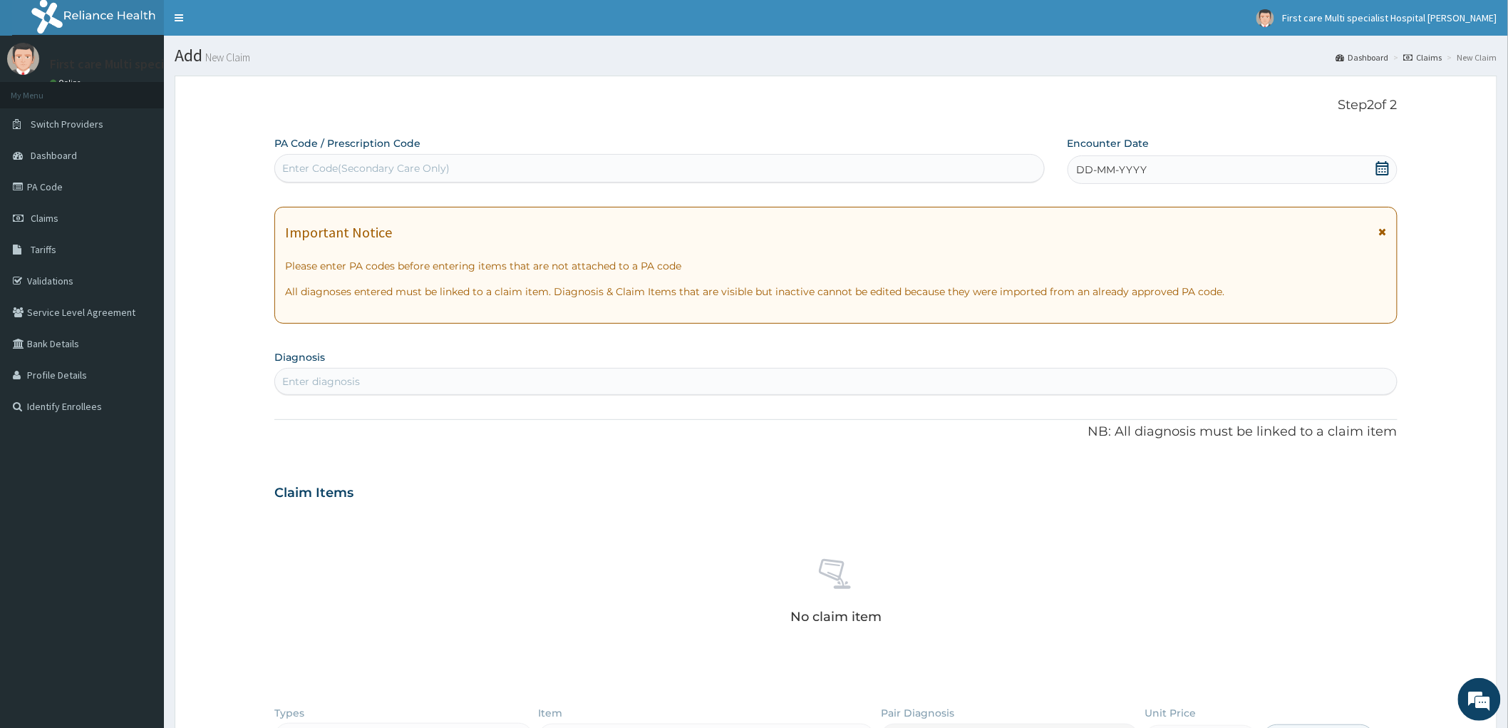
click at [287, 164] on div "Enter Code(Secondary Care Only)" at bounding box center [366, 168] width 168 height 14
paste input "PA/169BE5"
type input "PA/169BE5"
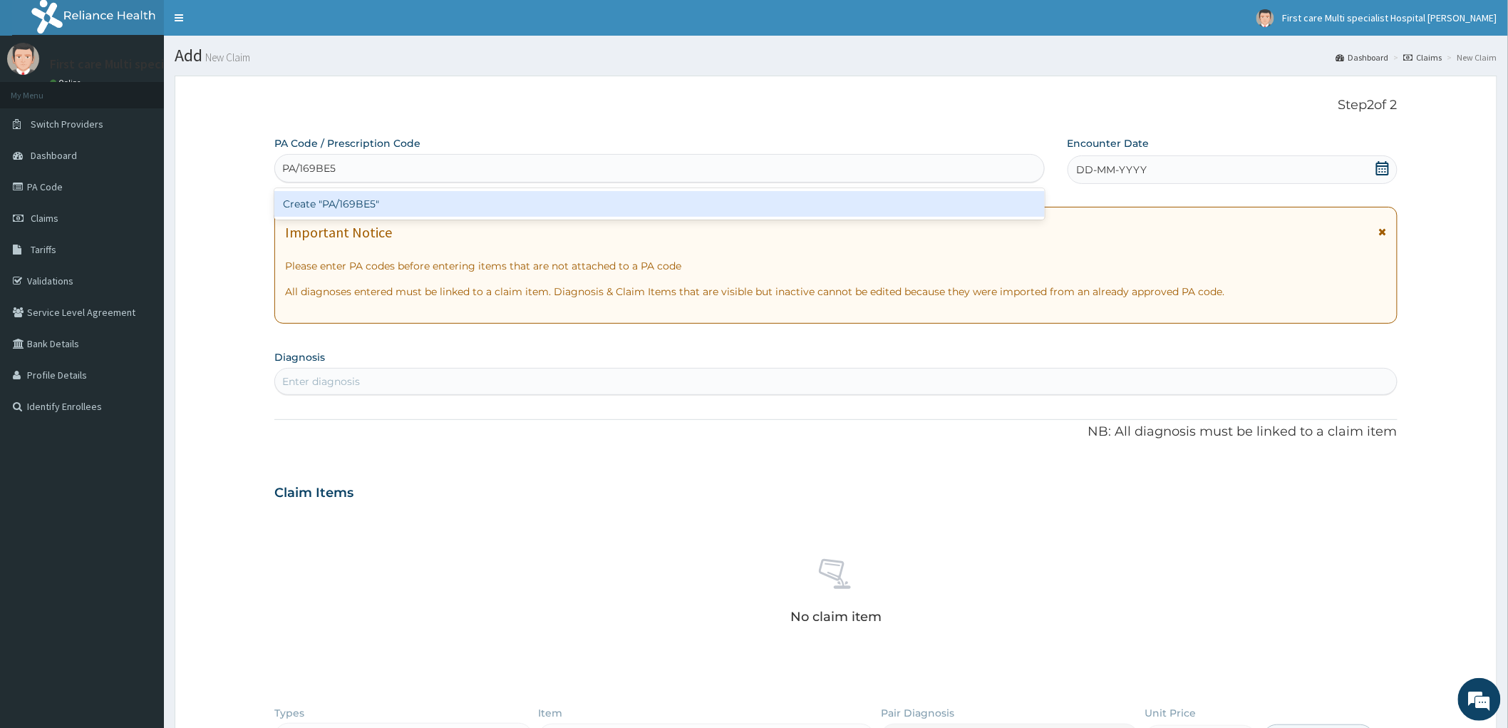
click at [304, 204] on div "Create "PA/169BE5"" at bounding box center [659, 204] width 771 height 26
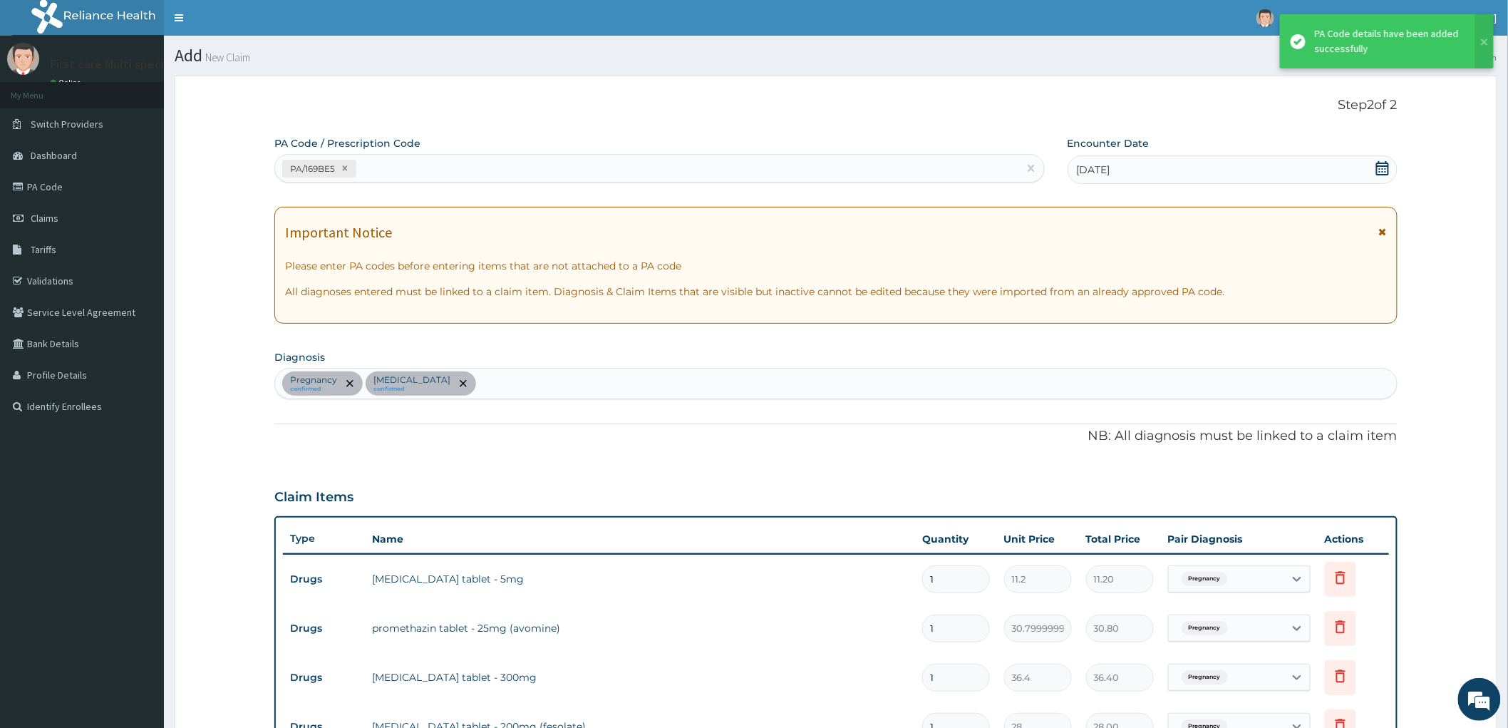
scroll to position [765, 0]
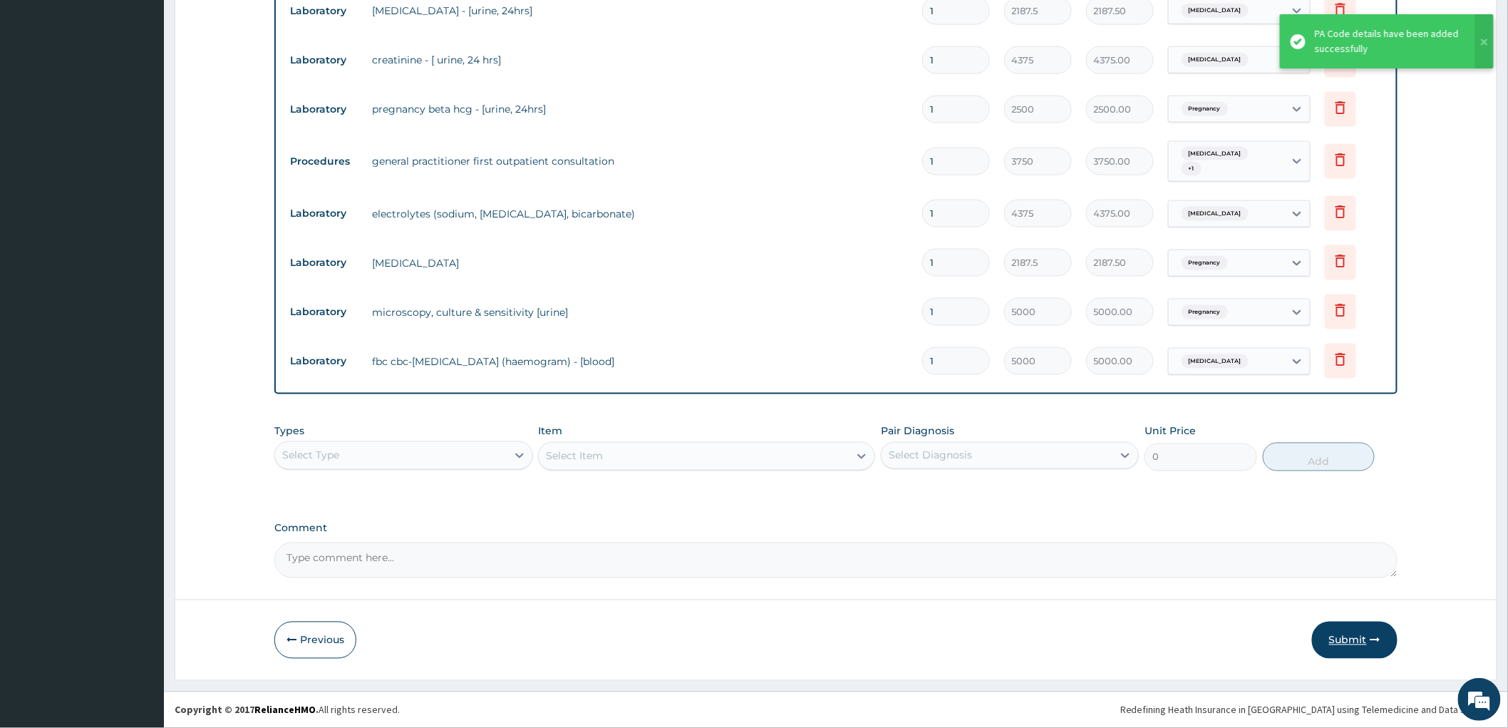
click at [1351, 645] on button "Submit" at bounding box center [1355, 640] width 86 height 37
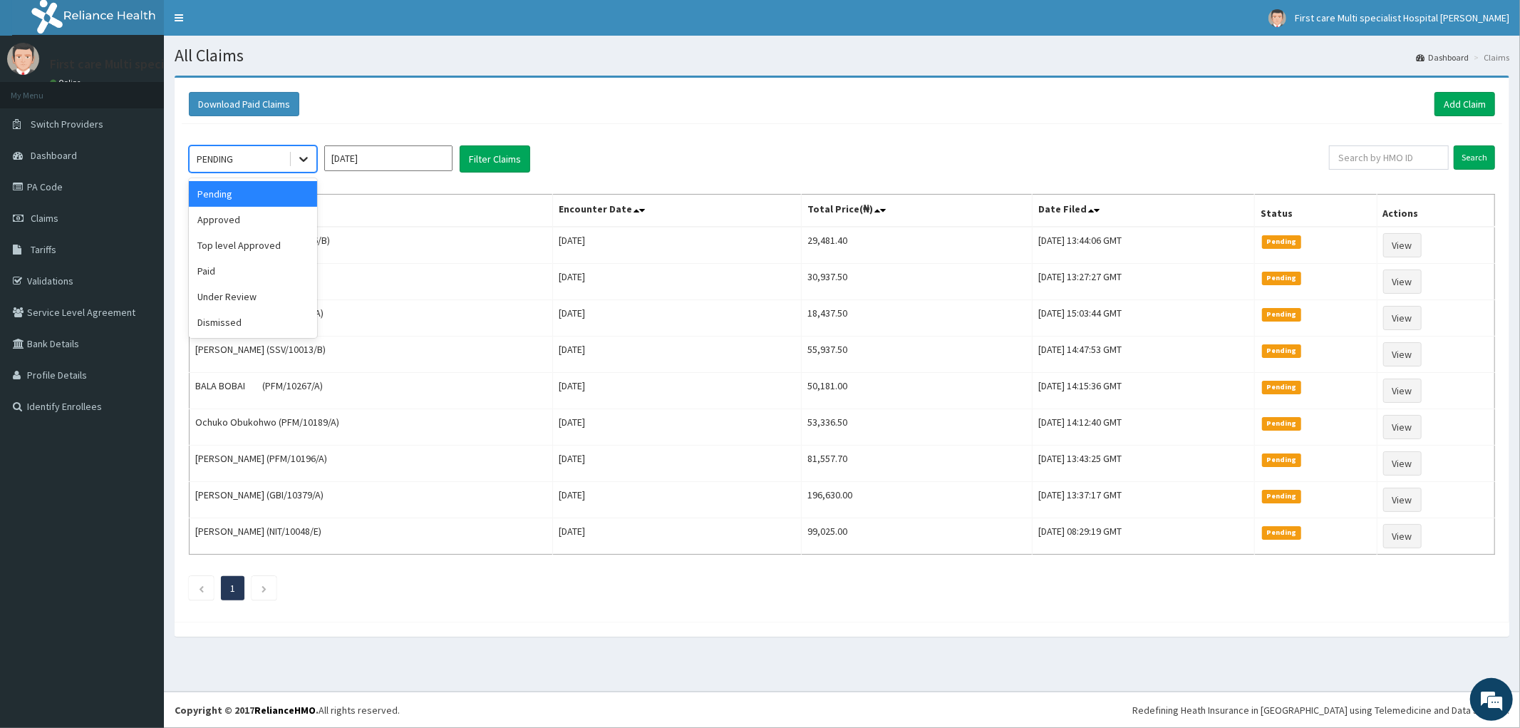
click at [307, 154] on icon at bounding box center [304, 159] width 14 height 14
click at [282, 214] on div "Approved" at bounding box center [253, 220] width 128 height 26
click at [1473, 104] on link "Add Claim" at bounding box center [1465, 104] width 61 height 24
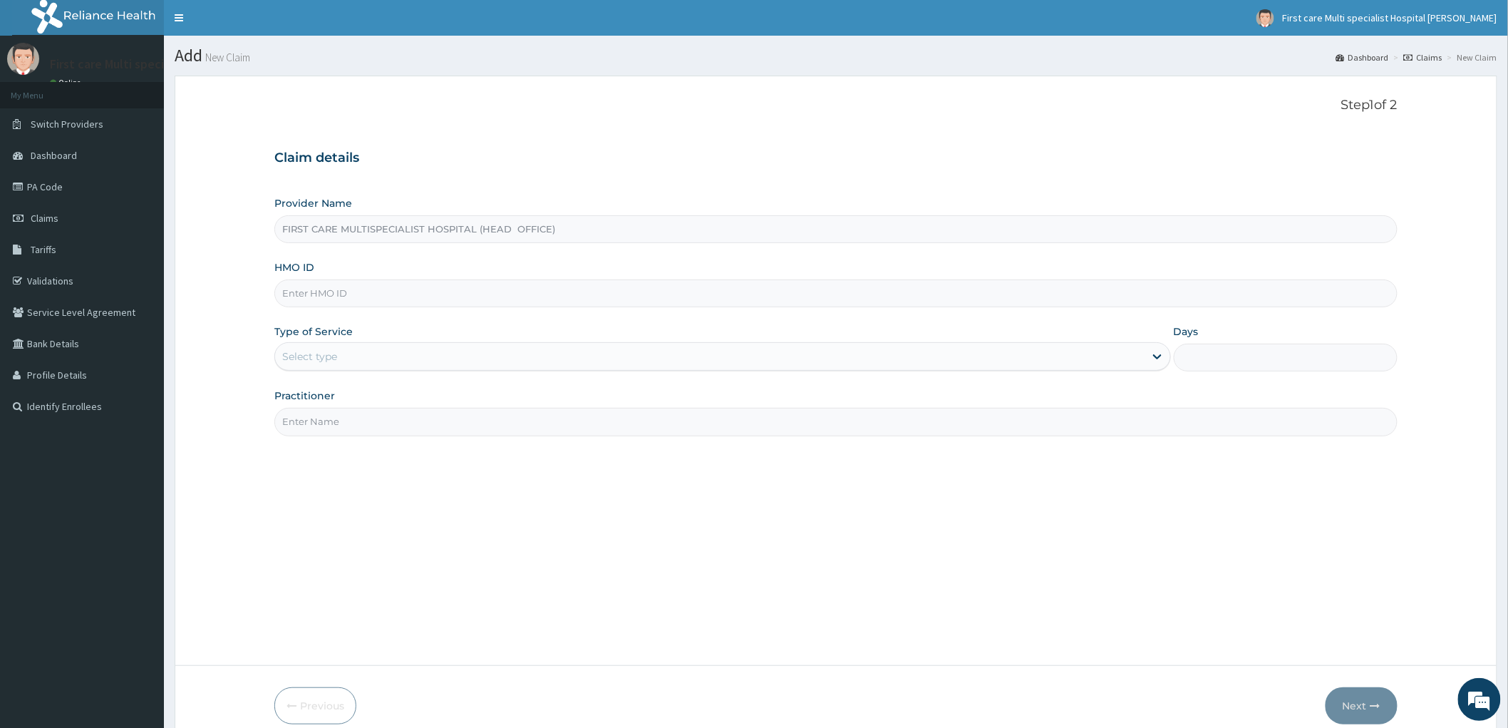
click at [305, 297] on input "HMO ID" at bounding box center [835, 293] width 1123 height 28
paste input "AXI/10006/A"
type input "AXI/10006/A"
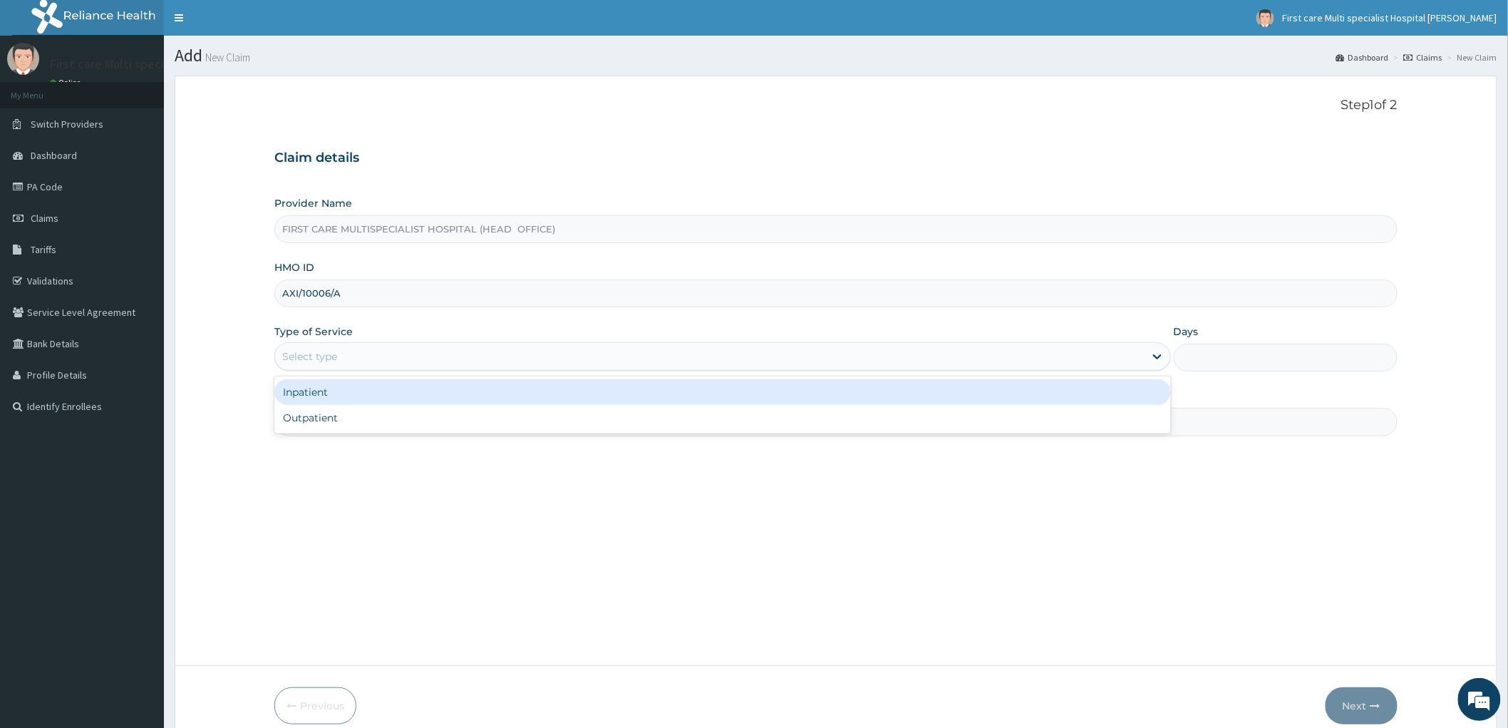
click at [300, 360] on div "Select type" at bounding box center [309, 356] width 55 height 14
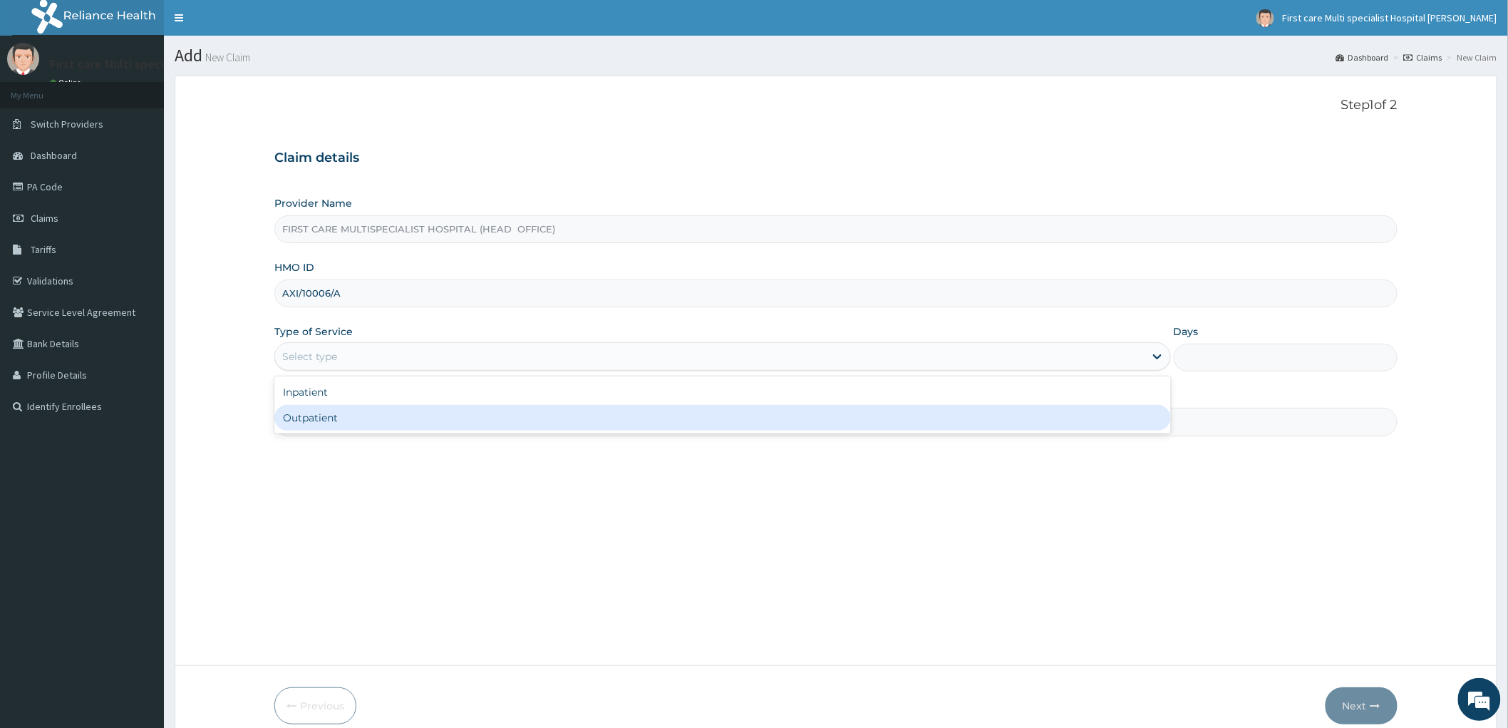
click at [314, 414] on div "Outpatient" at bounding box center [722, 418] width 897 height 26
type input "1"
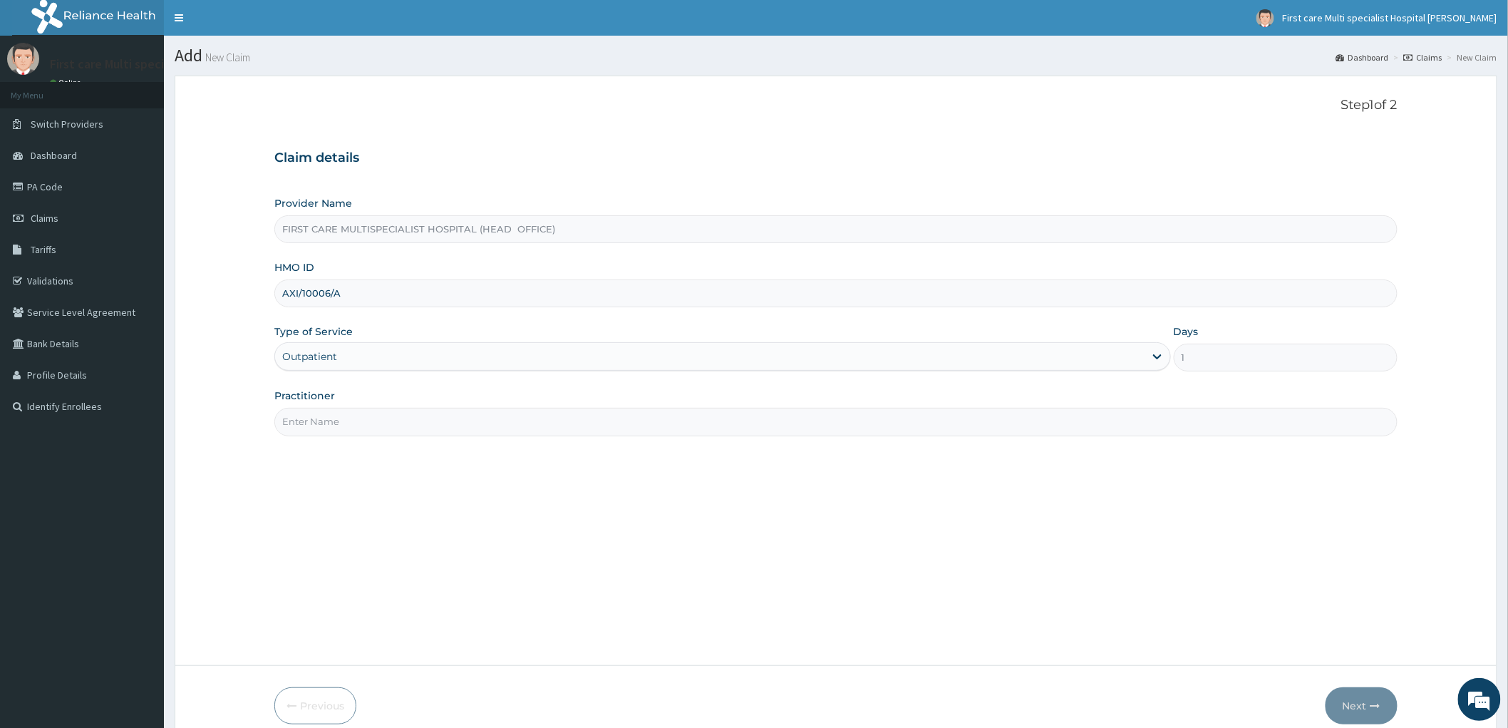
click at [319, 430] on input "Practitioner" at bounding box center [835, 422] width 1123 height 28
type input "DR. AJAO"
click at [1374, 704] on icon "button" at bounding box center [1376, 706] width 10 height 10
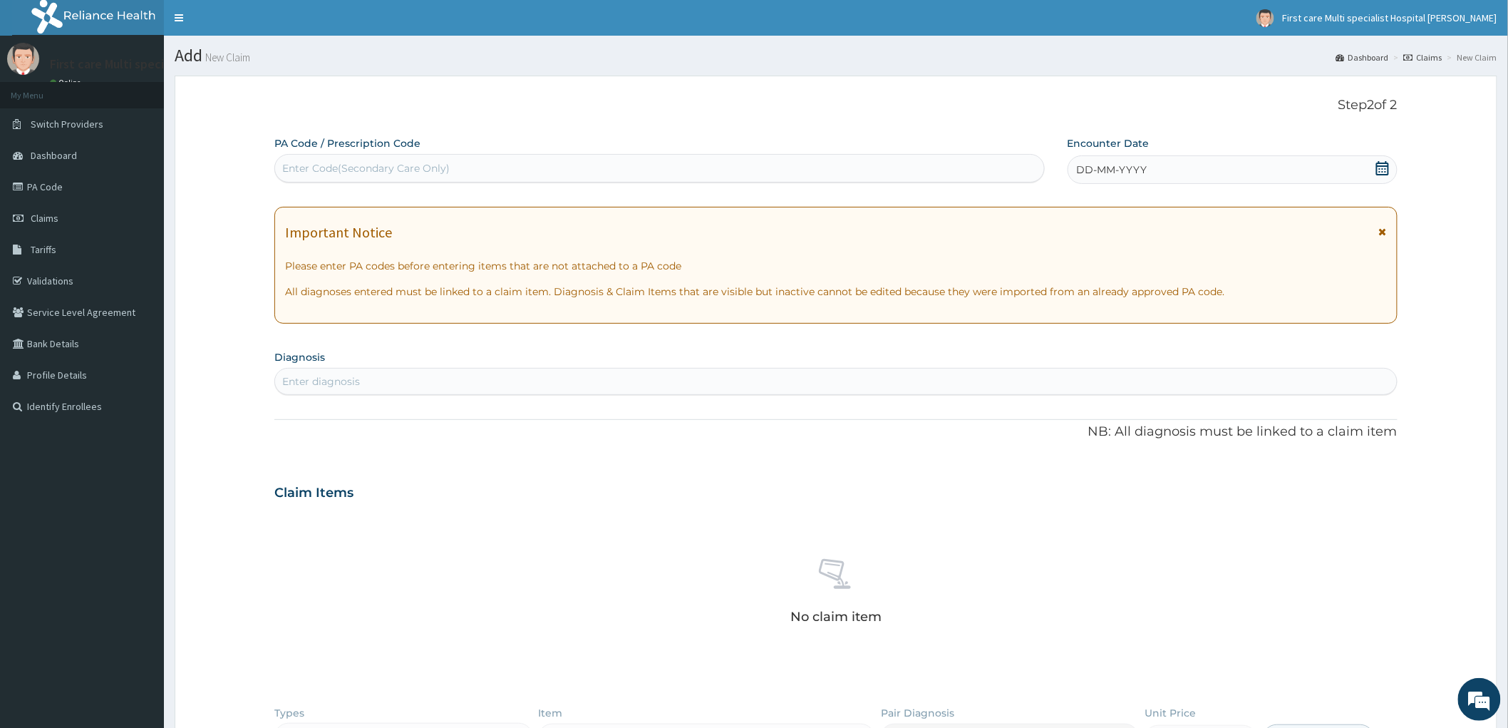
click at [288, 166] on div "Enter Code(Secondary Care Only)" at bounding box center [366, 168] width 168 height 14
paste input "PA/4CF80E"
type input "PA/4CF80E"
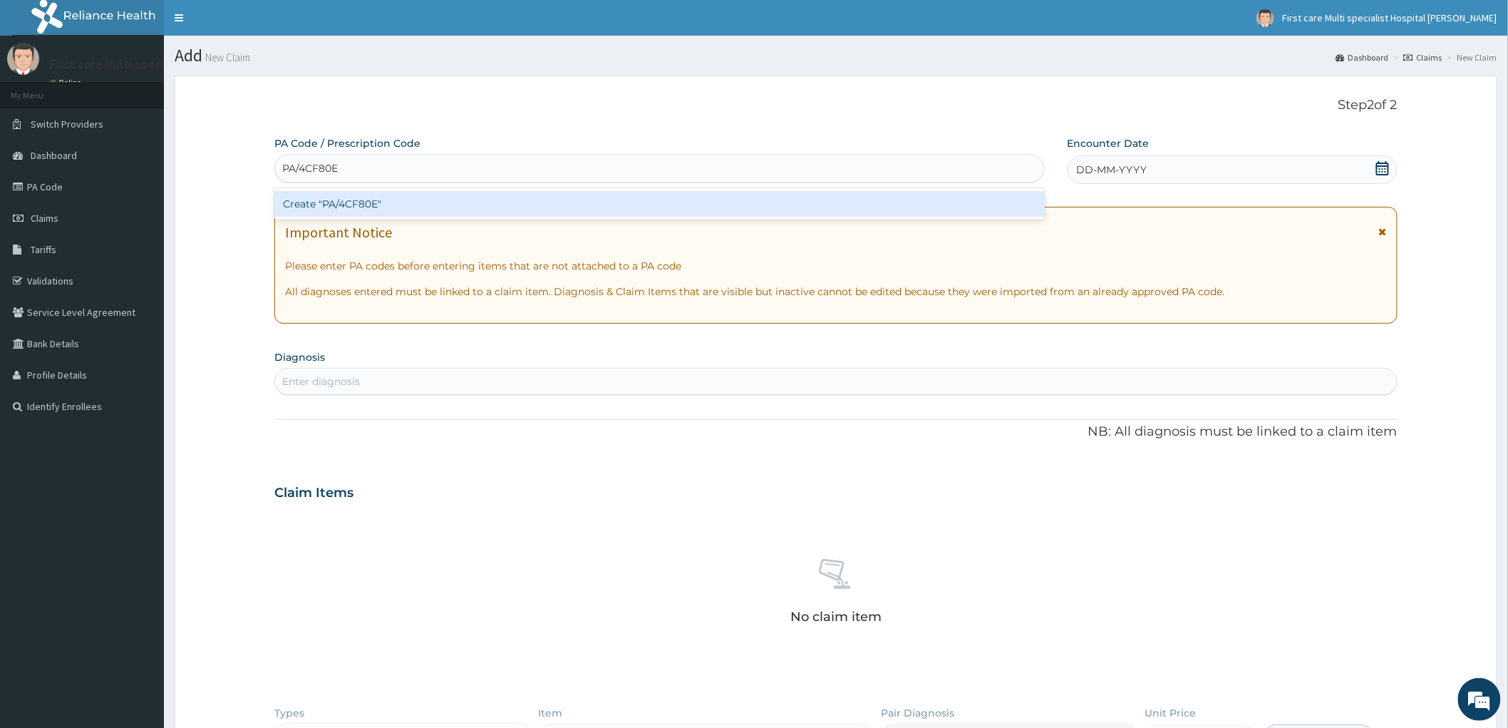
click at [298, 201] on div "Create "PA/4CF80E"" at bounding box center [659, 204] width 771 height 26
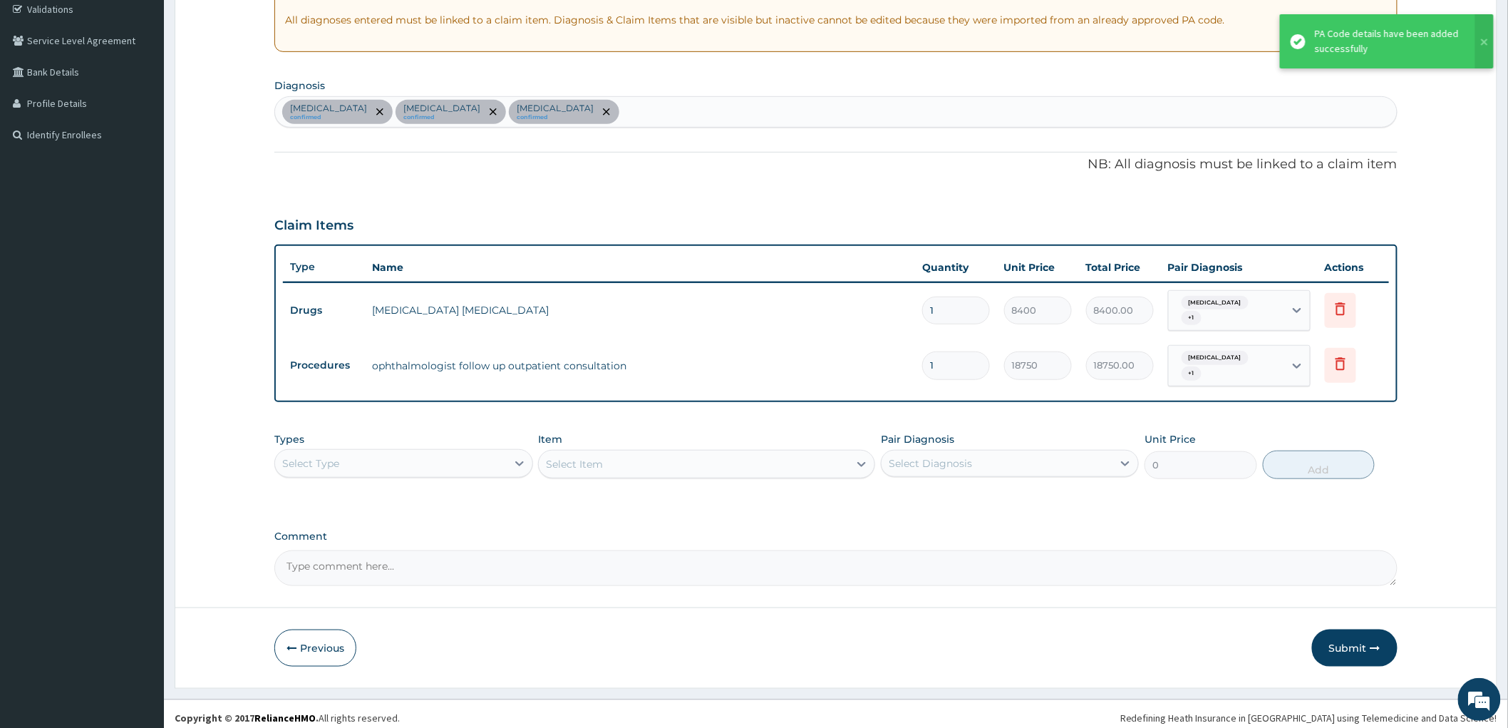
scroll to position [272, 0]
click at [1338, 632] on button "Submit" at bounding box center [1355, 647] width 86 height 37
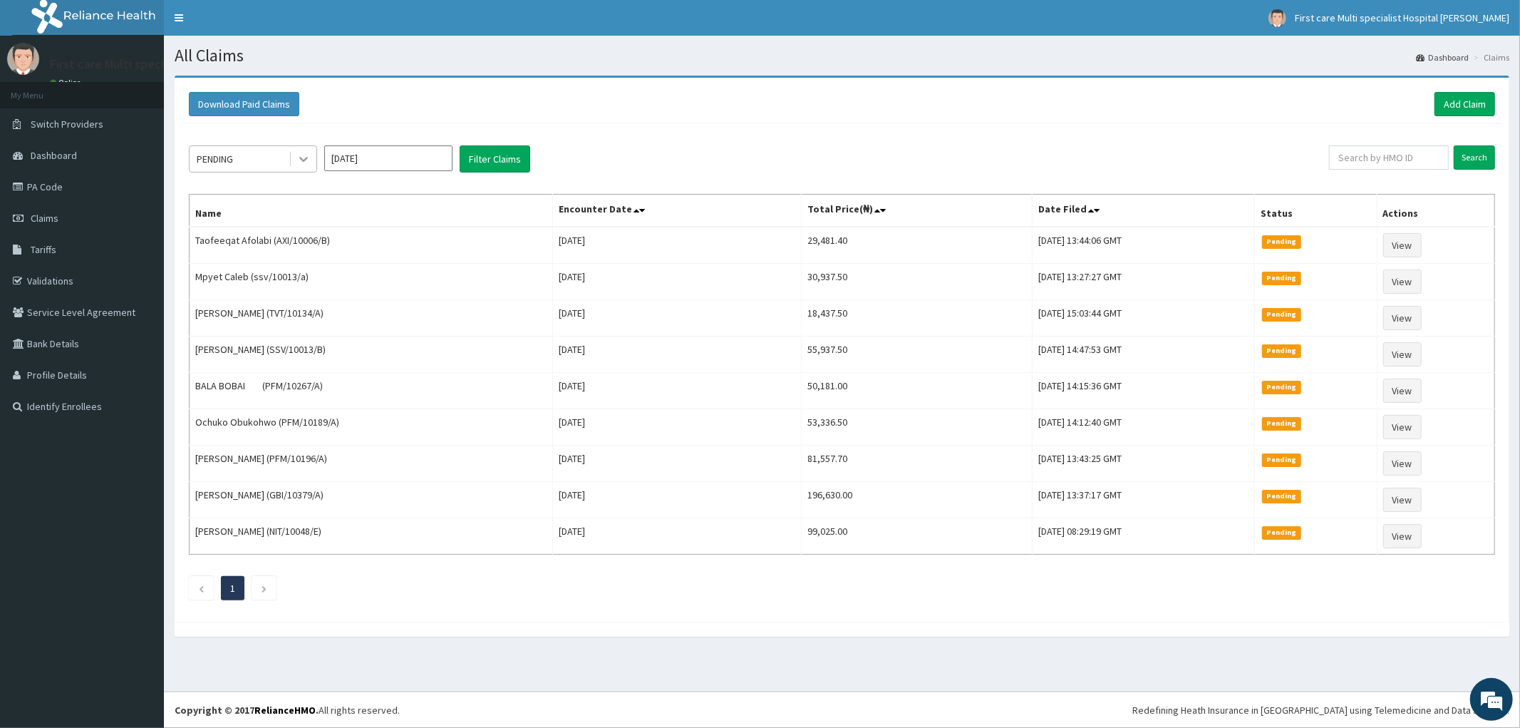
click at [303, 155] on icon at bounding box center [304, 159] width 14 height 14
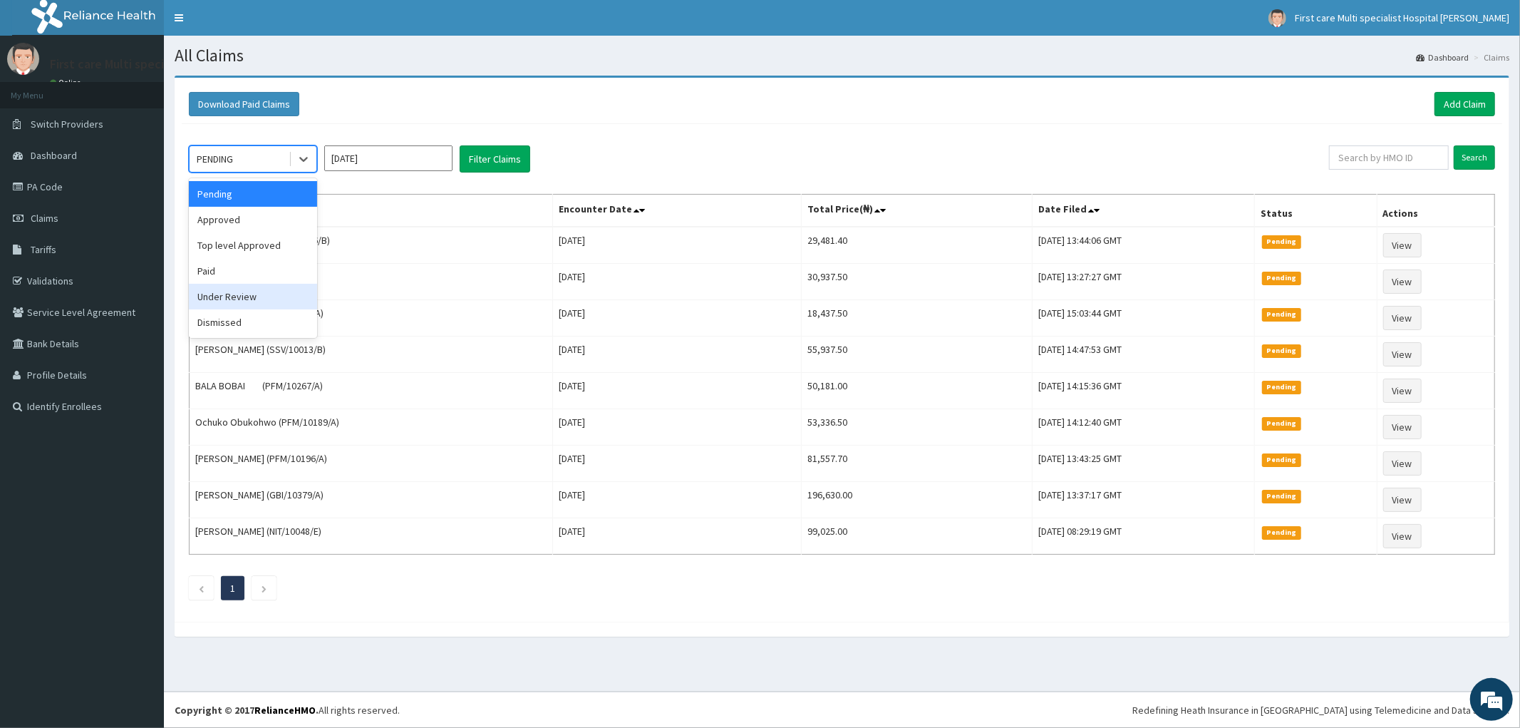
click at [250, 294] on div "Under Review" at bounding box center [253, 297] width 128 height 26
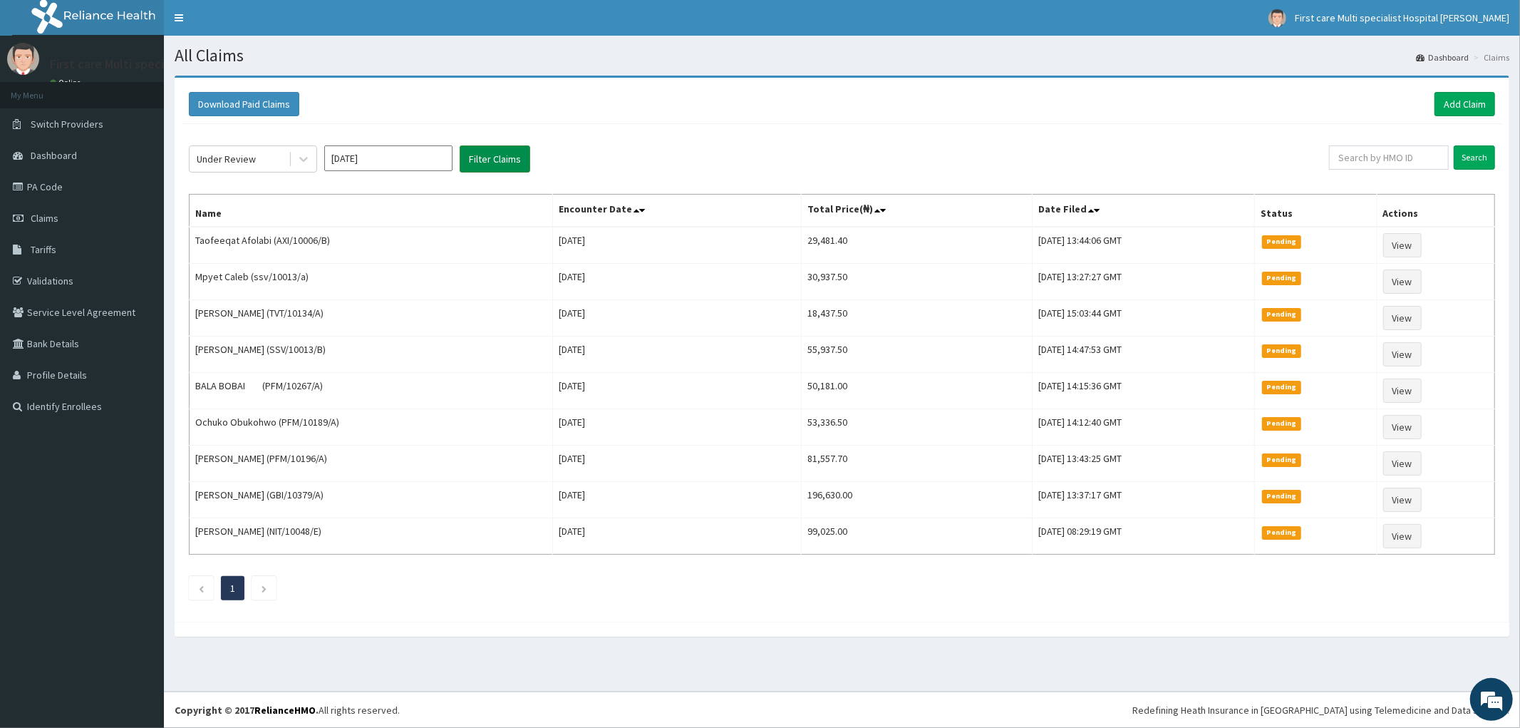
click at [498, 165] on button "Filter Claims" at bounding box center [495, 158] width 71 height 27
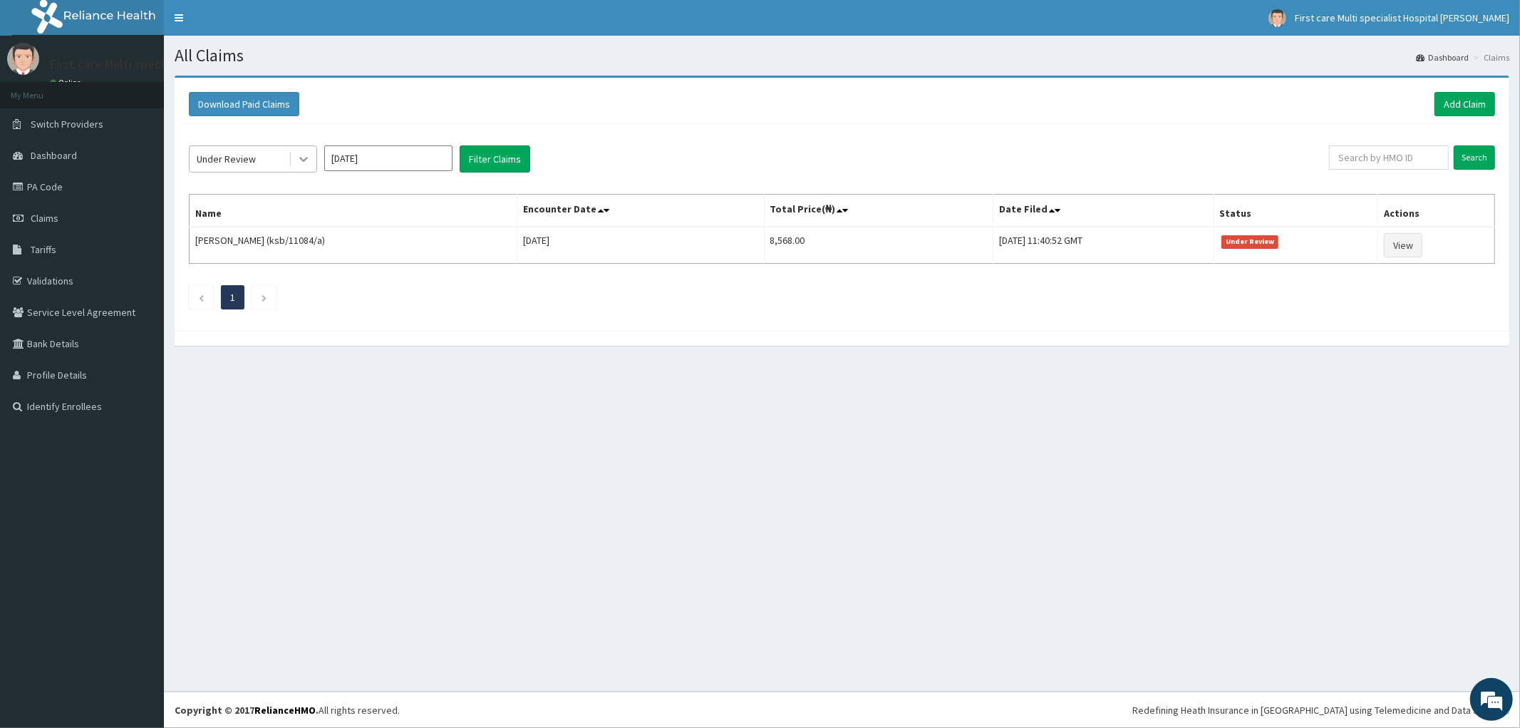
click at [298, 158] on icon at bounding box center [304, 159] width 14 height 14
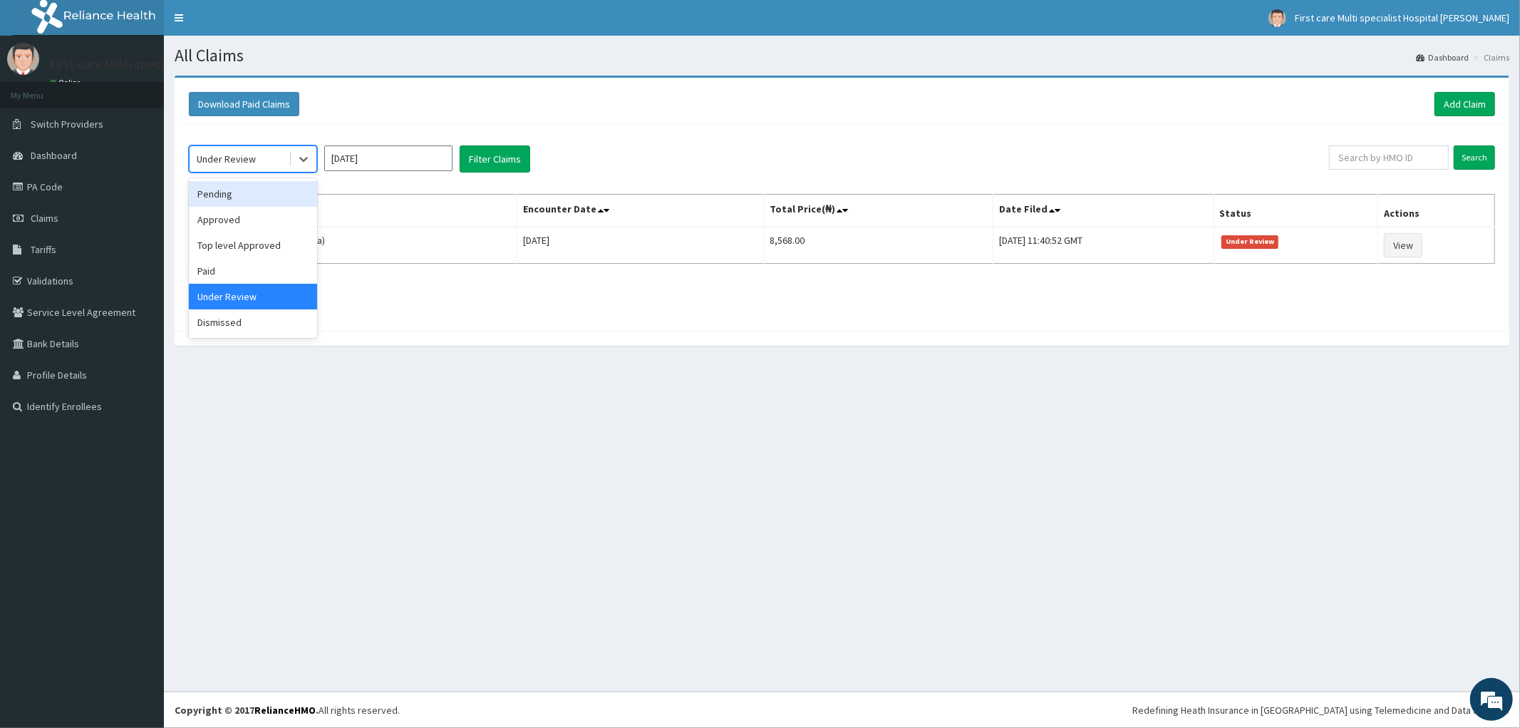
click at [292, 198] on div "Pending" at bounding box center [253, 194] width 128 height 26
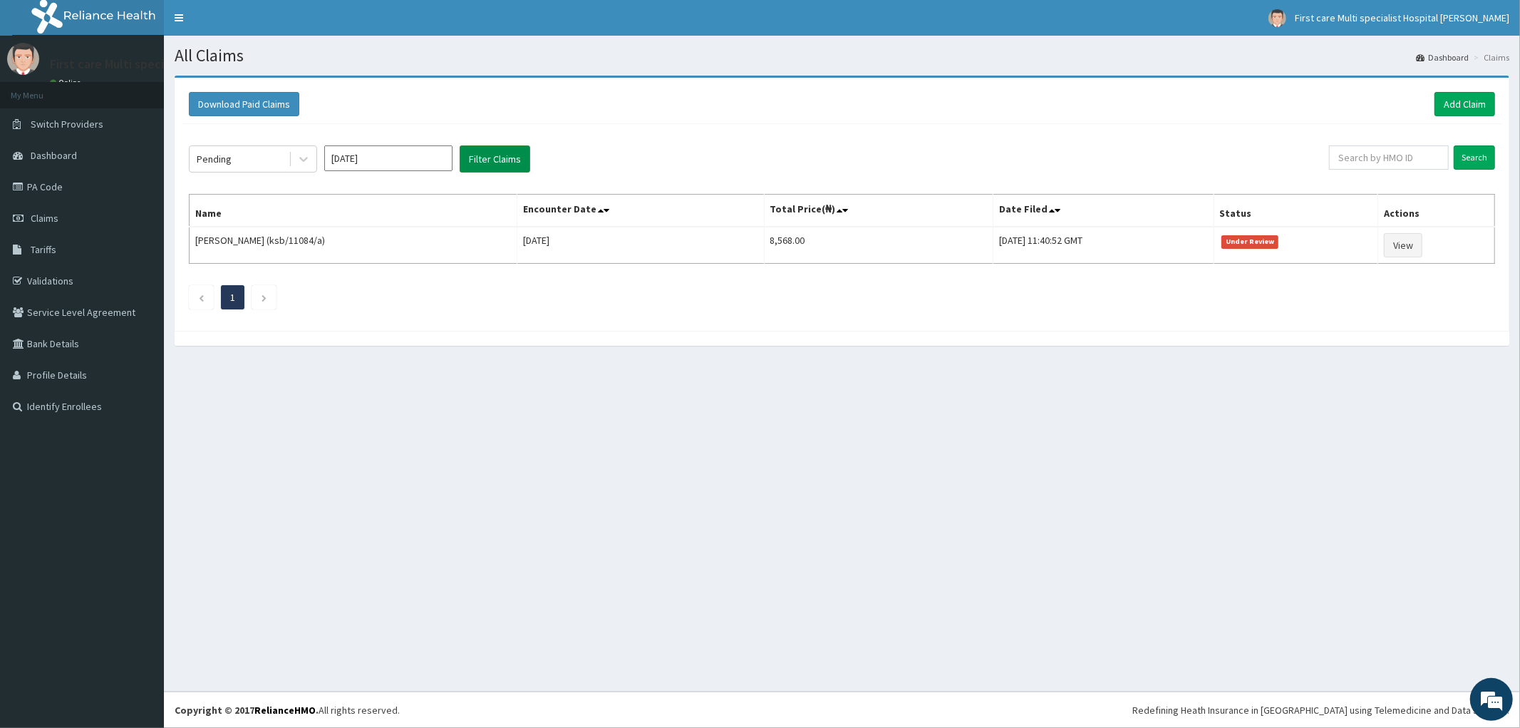
click at [500, 160] on button "Filter Claims" at bounding box center [495, 158] width 71 height 27
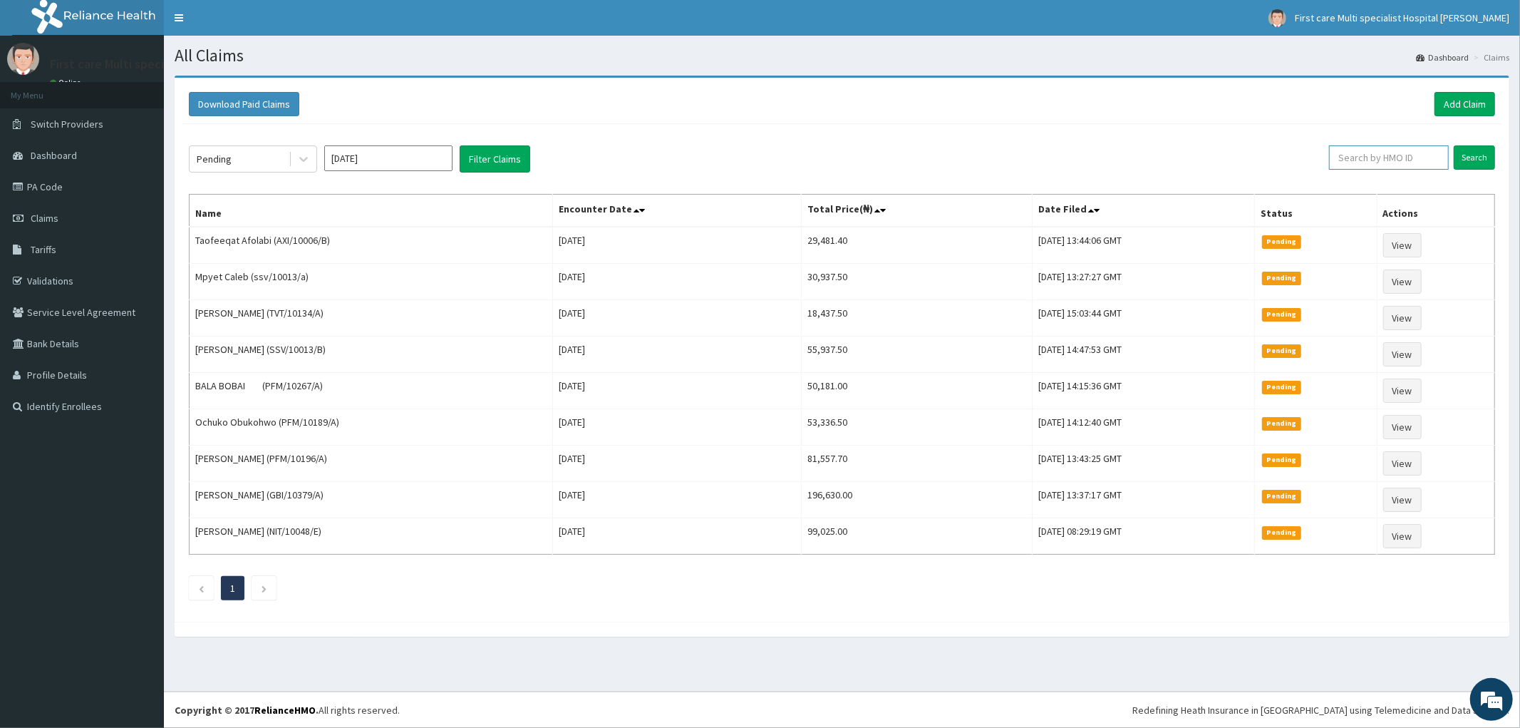
click at [1374, 155] on input "text" at bounding box center [1389, 157] width 120 height 24
type input "AXI/10006/A"
click at [1473, 157] on input "Search" at bounding box center [1474, 157] width 41 height 24
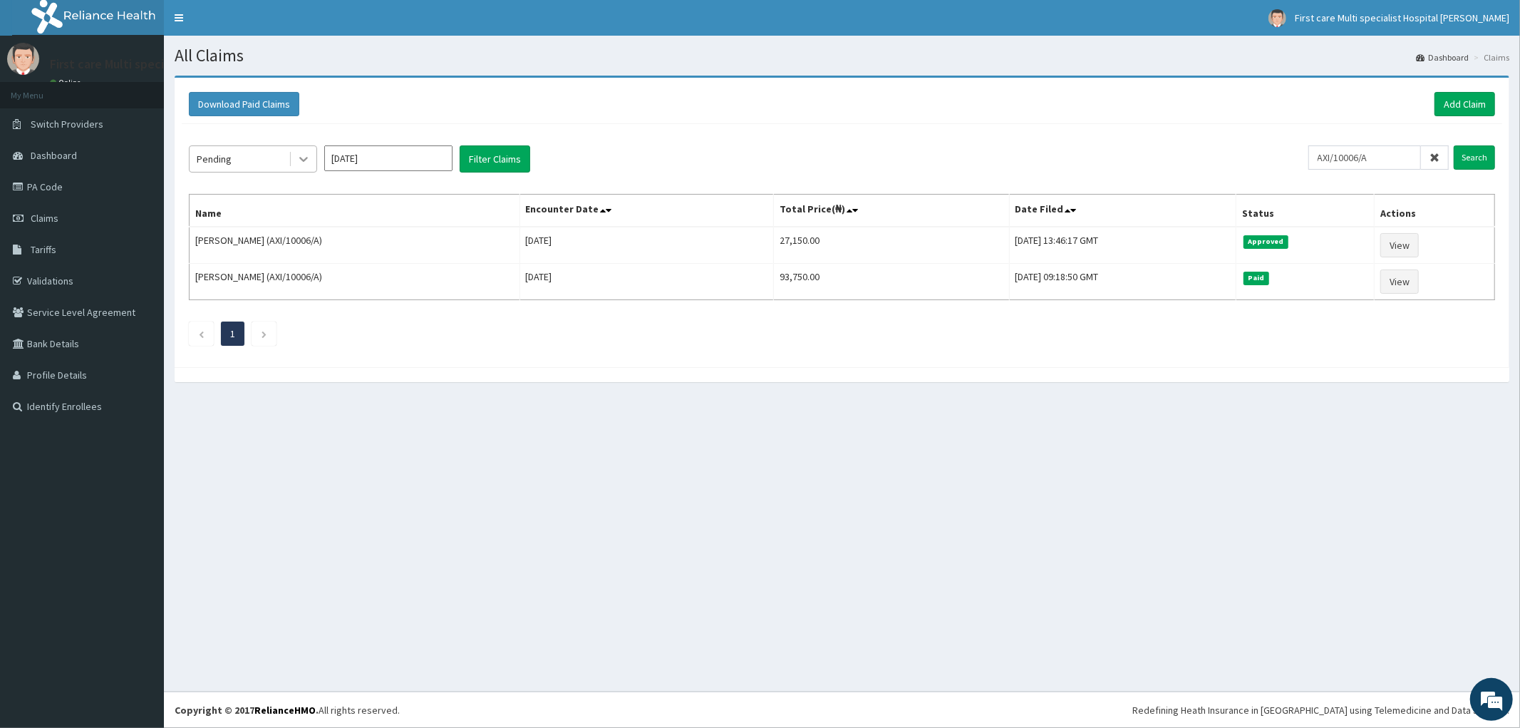
click at [307, 153] on icon at bounding box center [304, 159] width 14 height 14
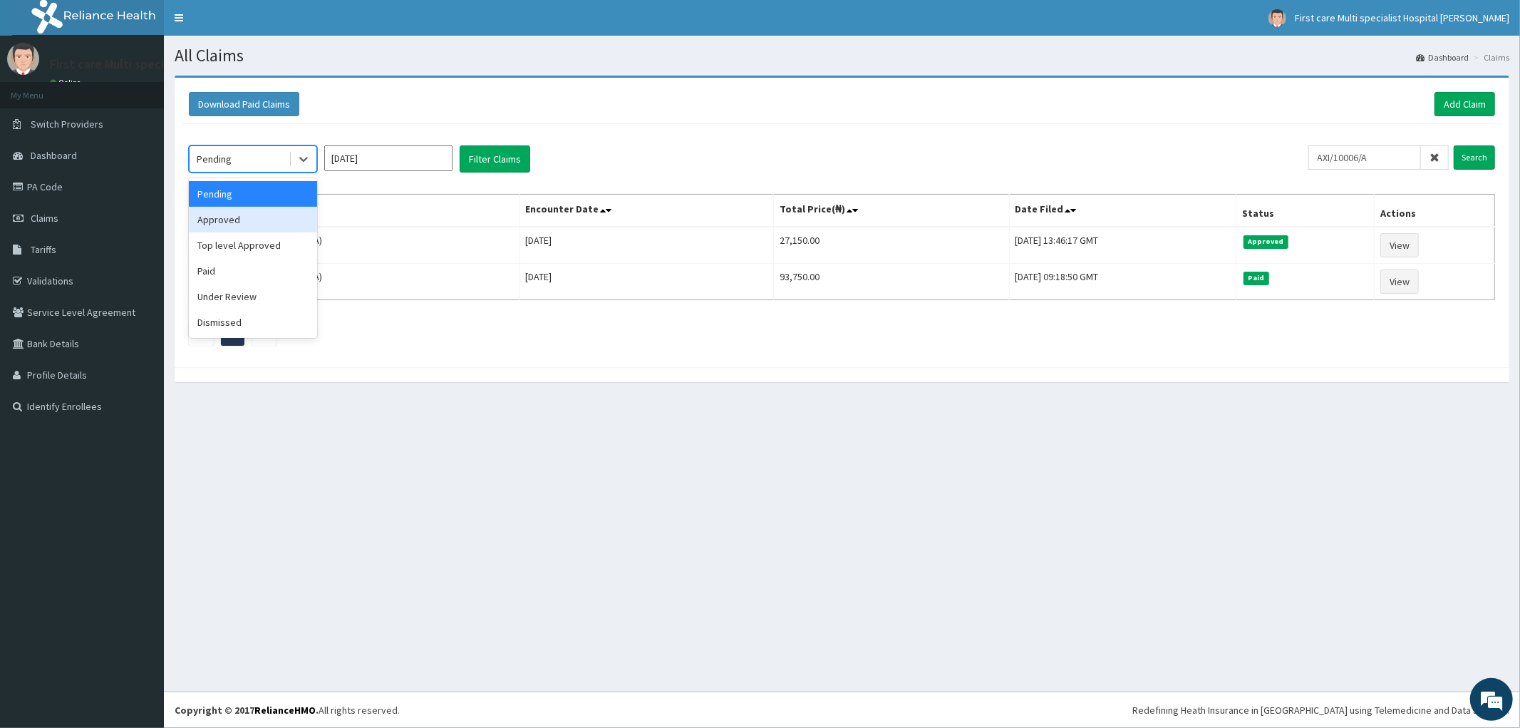
click at [287, 221] on div "Approved" at bounding box center [253, 220] width 128 height 26
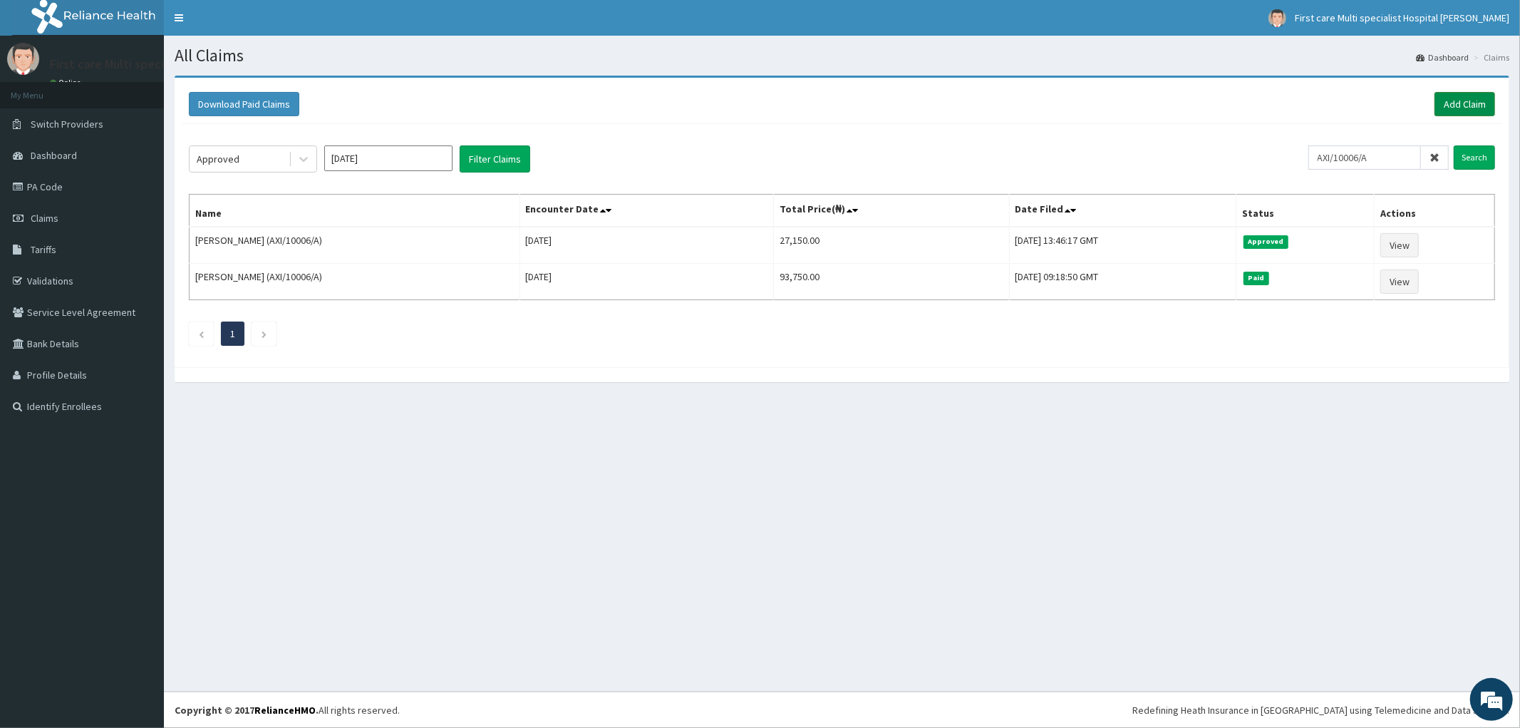
click at [1463, 101] on link "Add Claim" at bounding box center [1465, 104] width 61 height 24
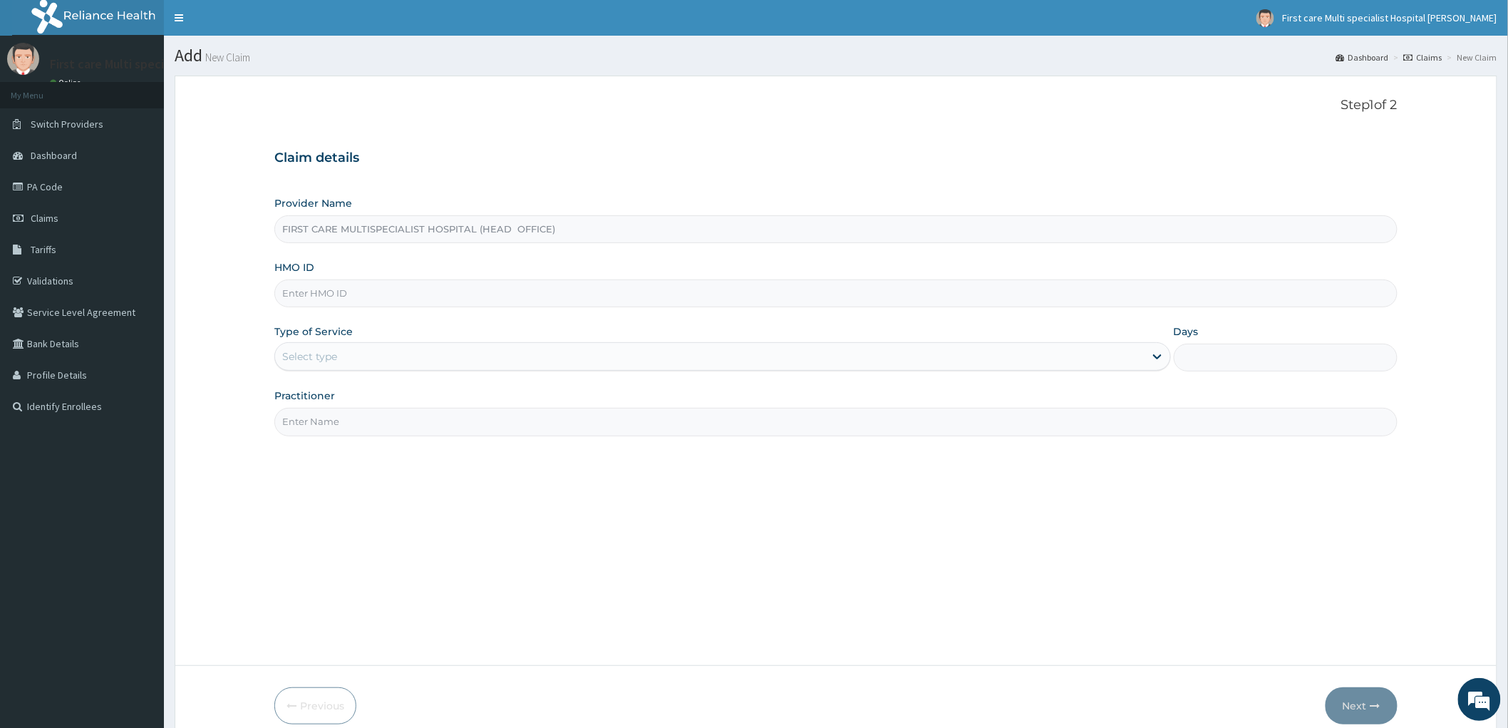
click at [316, 299] on input "HMO ID" at bounding box center [835, 293] width 1123 height 28
paste input "KSB/10270/B"
type input "KSB/10270/B"
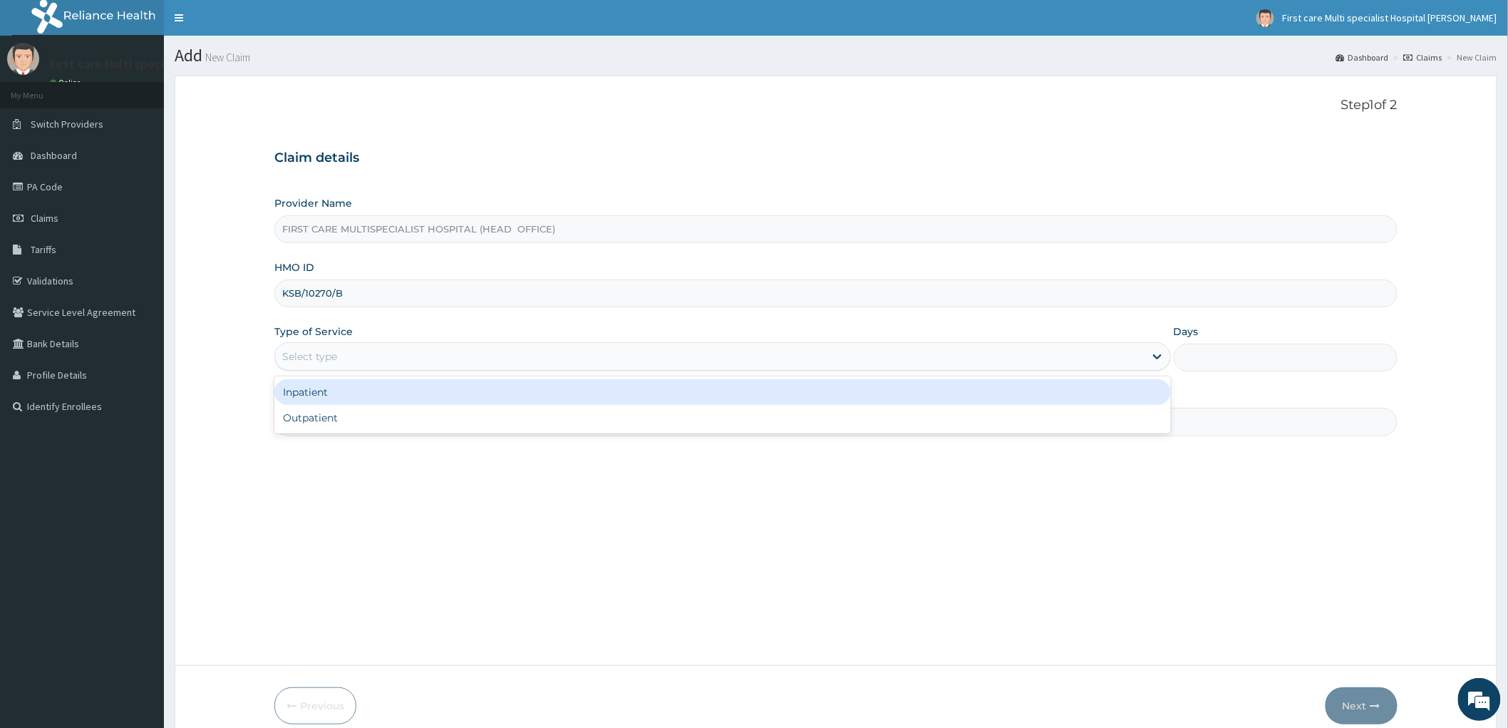
click at [294, 359] on div "Select type" at bounding box center [309, 356] width 55 height 14
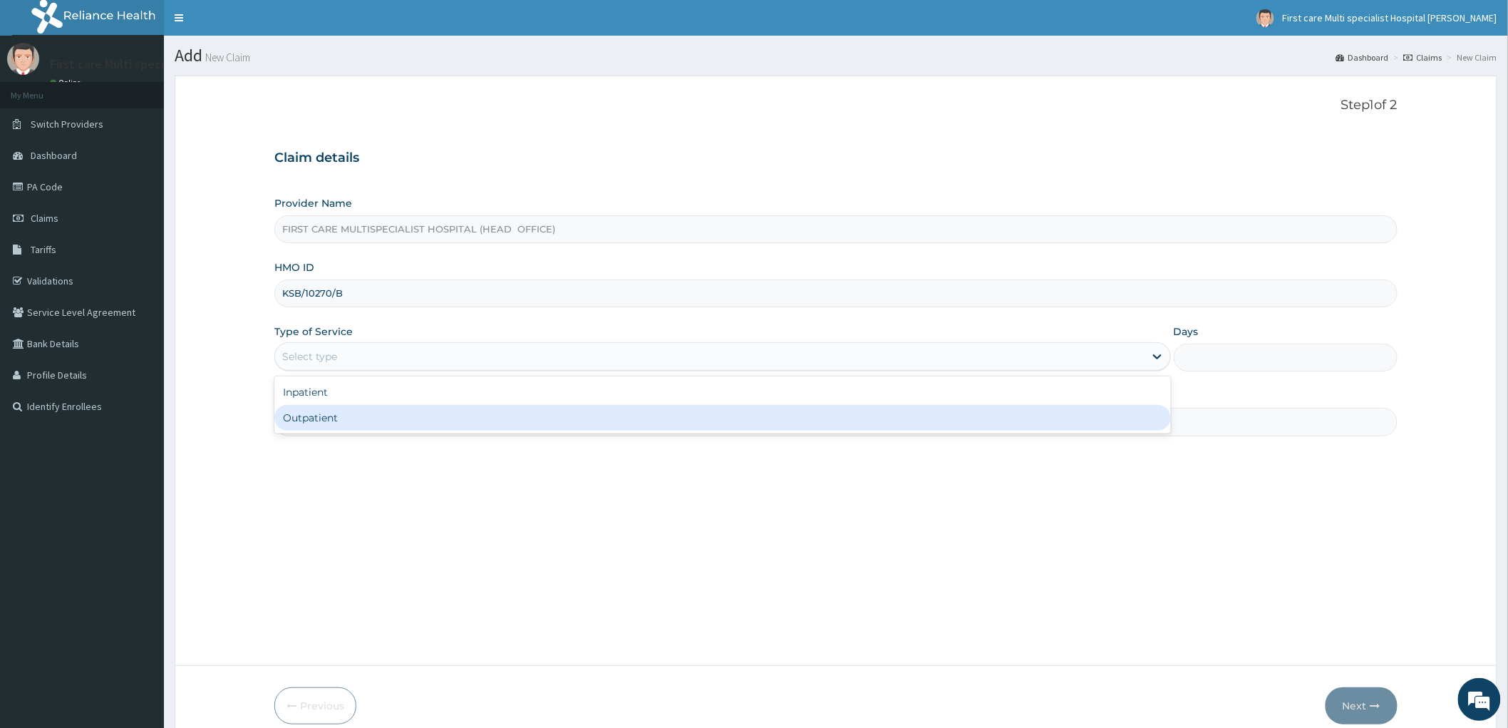
click at [315, 423] on div "Outpatient" at bounding box center [722, 418] width 897 height 26
type input "1"
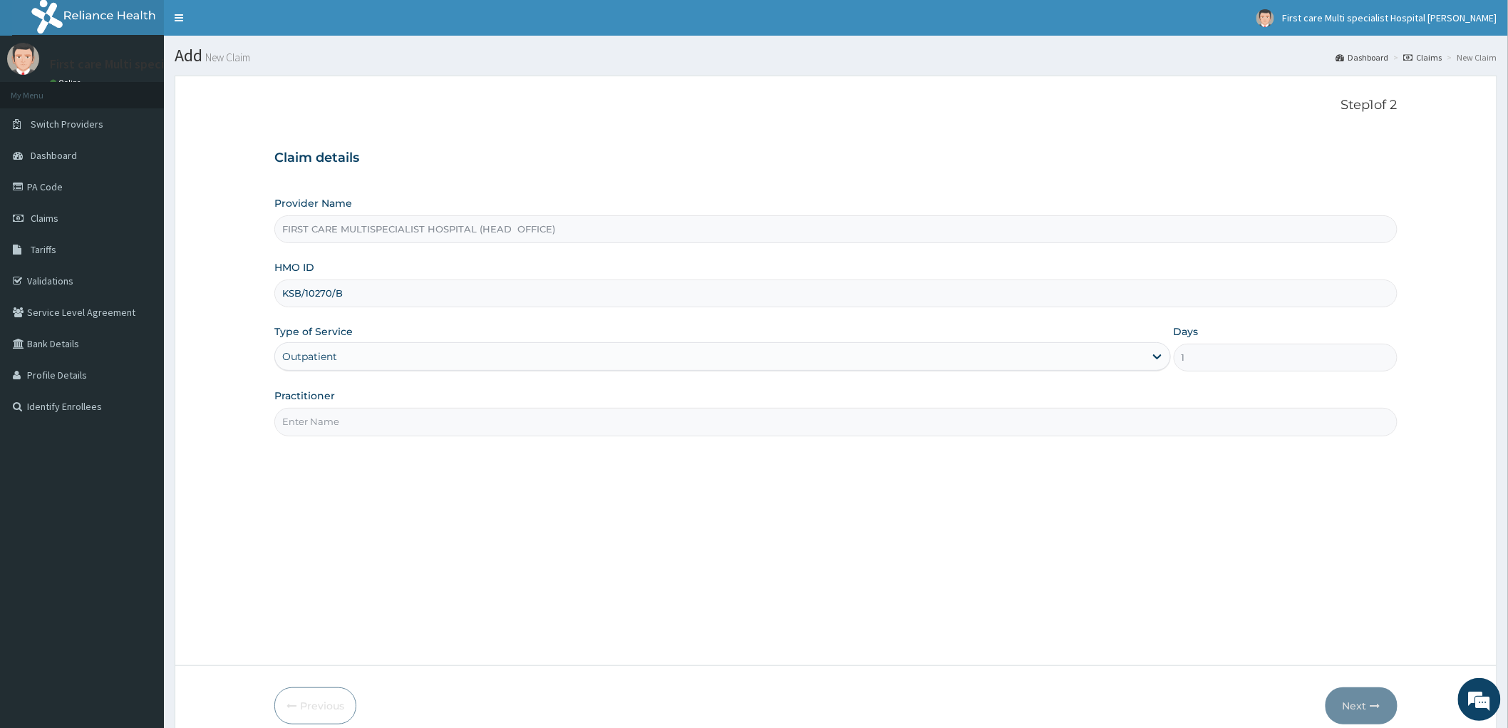
click at [318, 432] on input "Practitioner" at bounding box center [835, 422] width 1123 height 28
type input "DR. RAMATU"
click at [1364, 710] on button "Next" at bounding box center [1362, 705] width 72 height 37
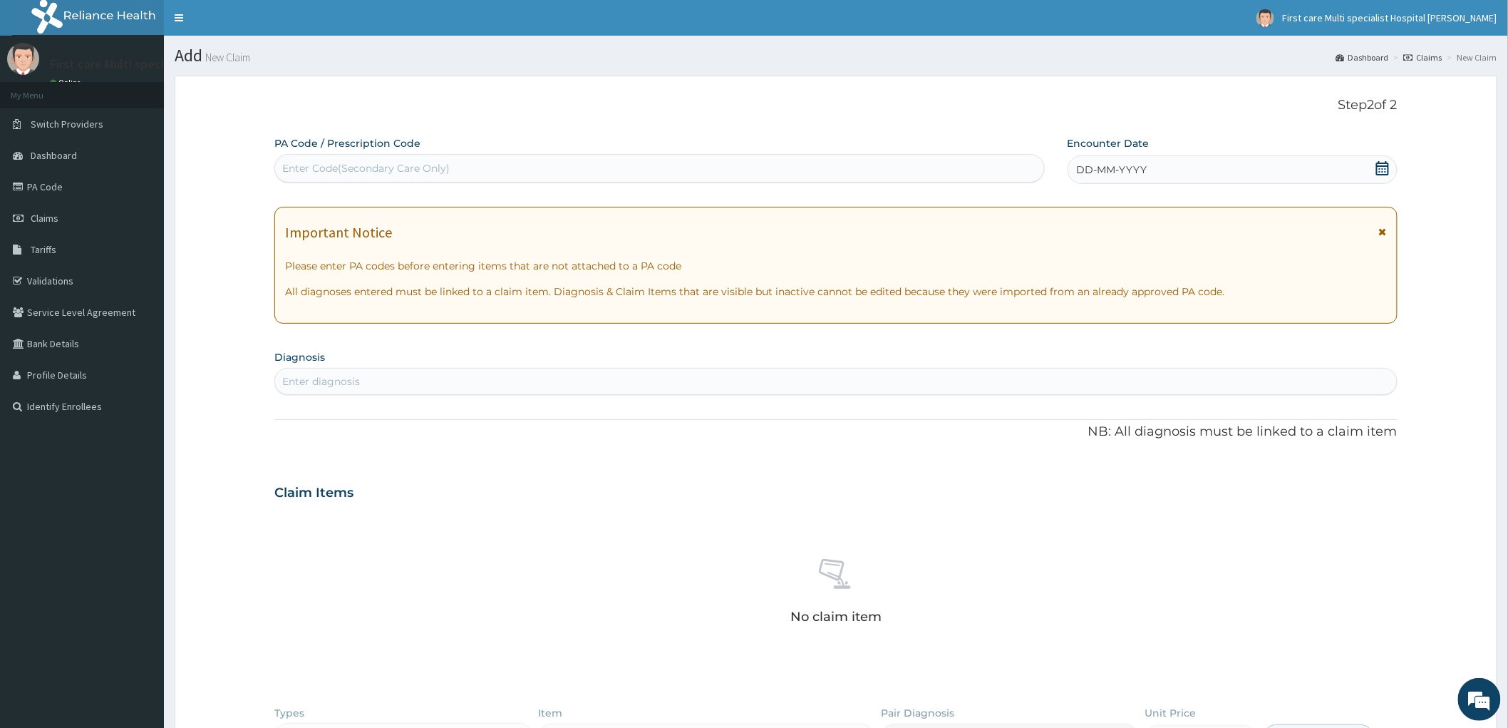
click at [350, 172] on div "Enter Code(Secondary Care Only)" at bounding box center [366, 168] width 168 height 14
paste input "PA/E67F42"
type input "PA/E67F42"
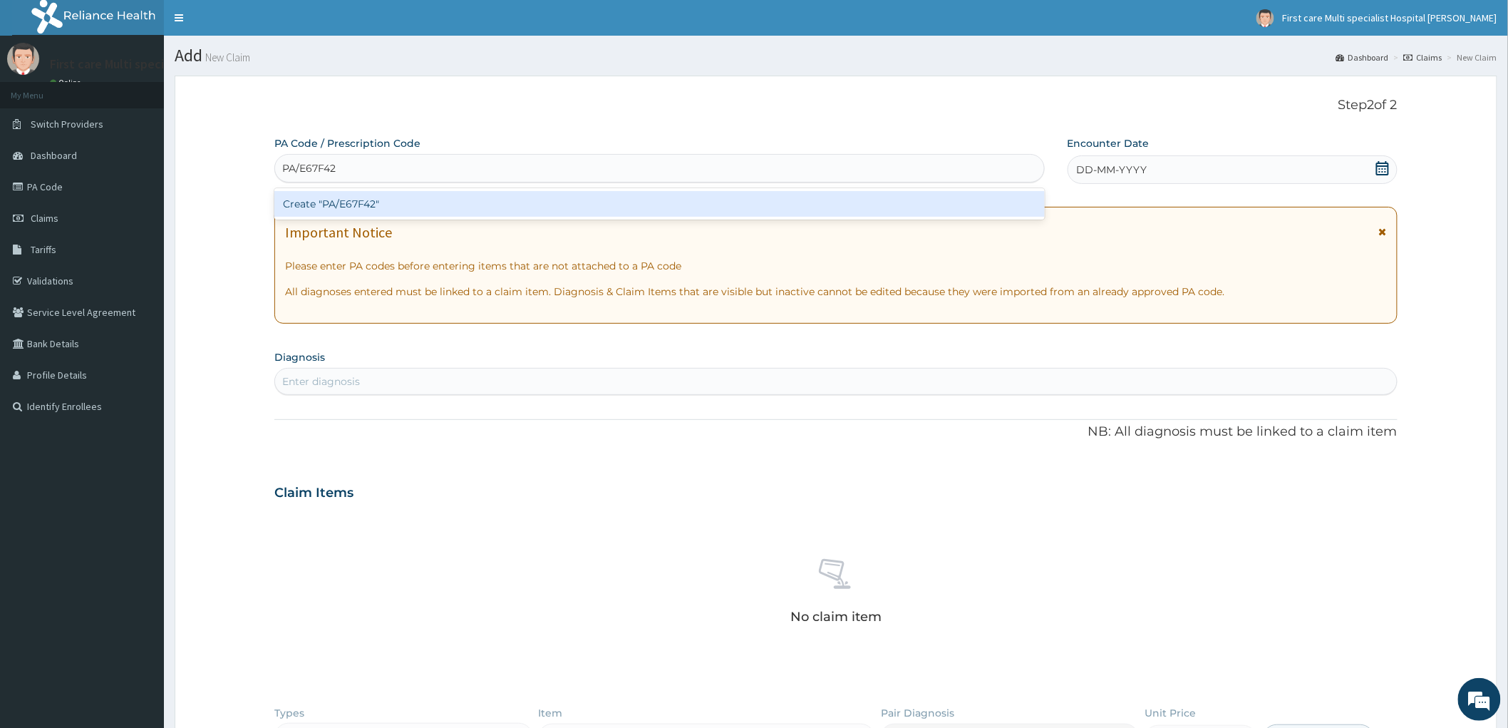
click at [344, 205] on div "Create "PA/E67F42"" at bounding box center [659, 204] width 771 height 26
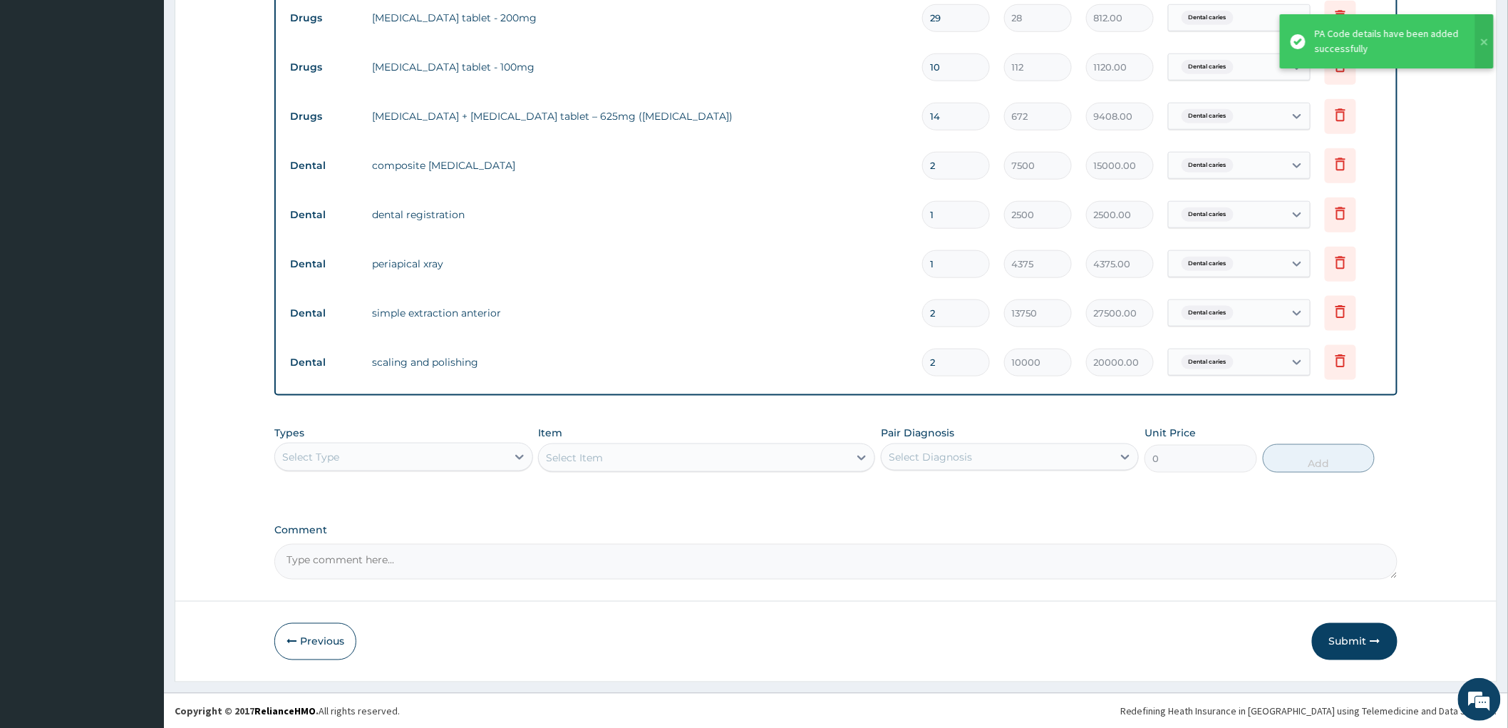
scroll to position [564, 0]
click at [1349, 642] on button "Submit" at bounding box center [1355, 640] width 86 height 37
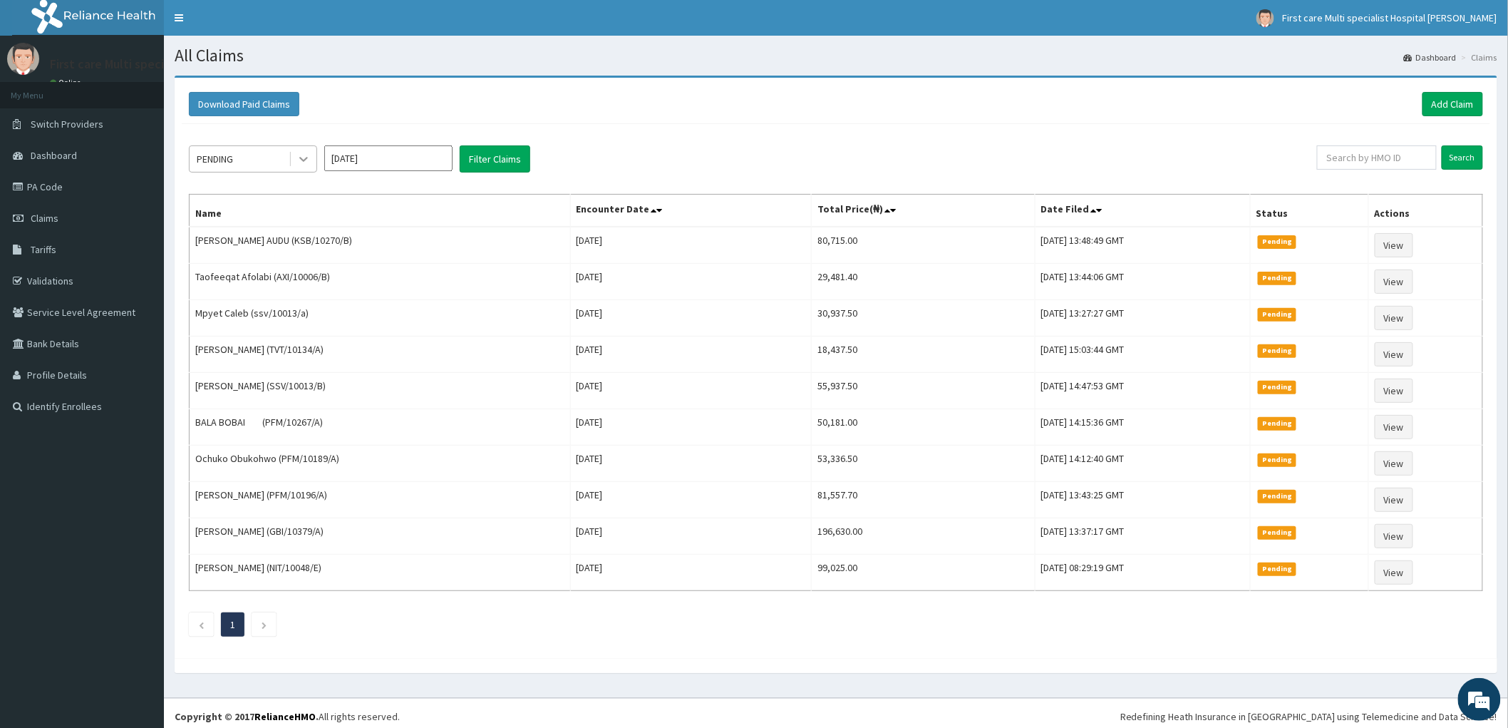
click at [305, 161] on icon at bounding box center [304, 159] width 14 height 14
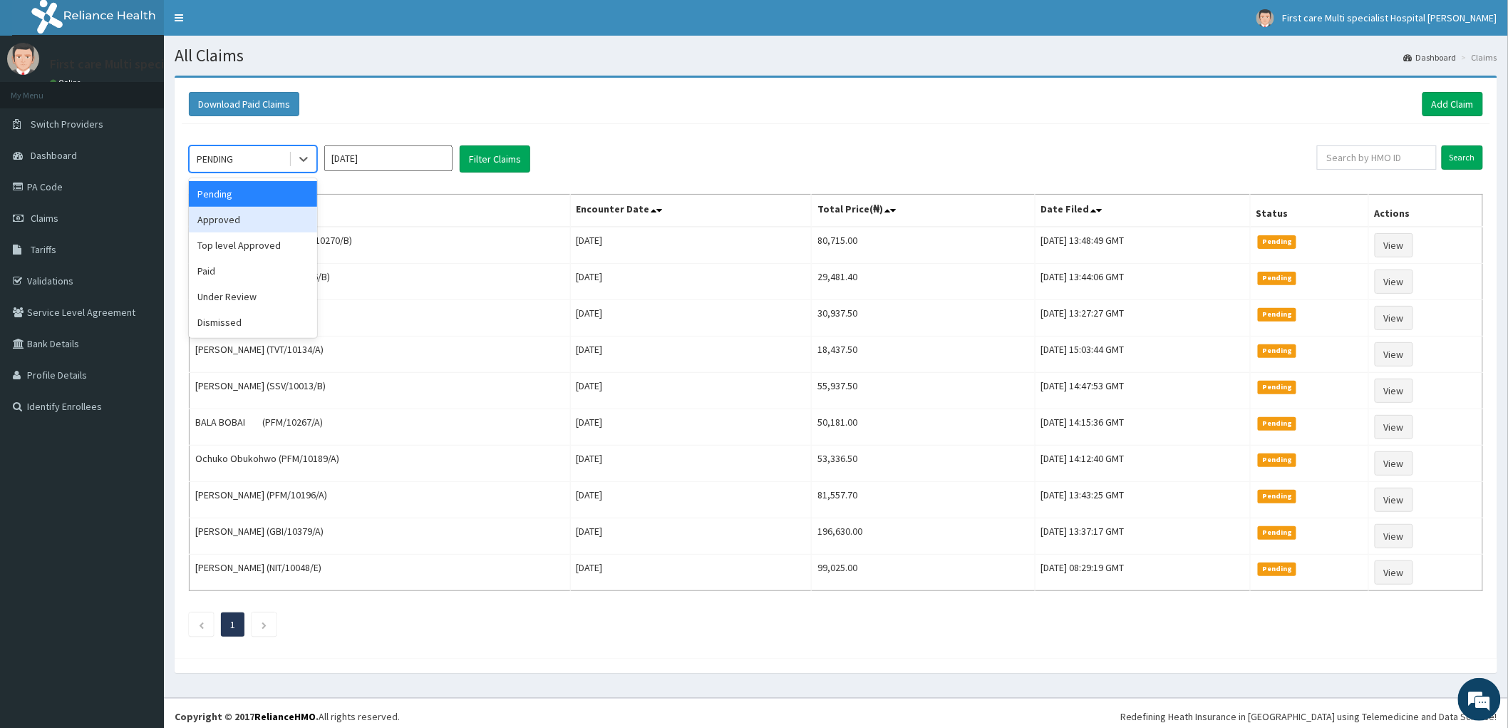
click at [281, 225] on div "Approved" at bounding box center [253, 220] width 128 height 26
click at [1458, 104] on link "Add Claim" at bounding box center [1453, 104] width 61 height 24
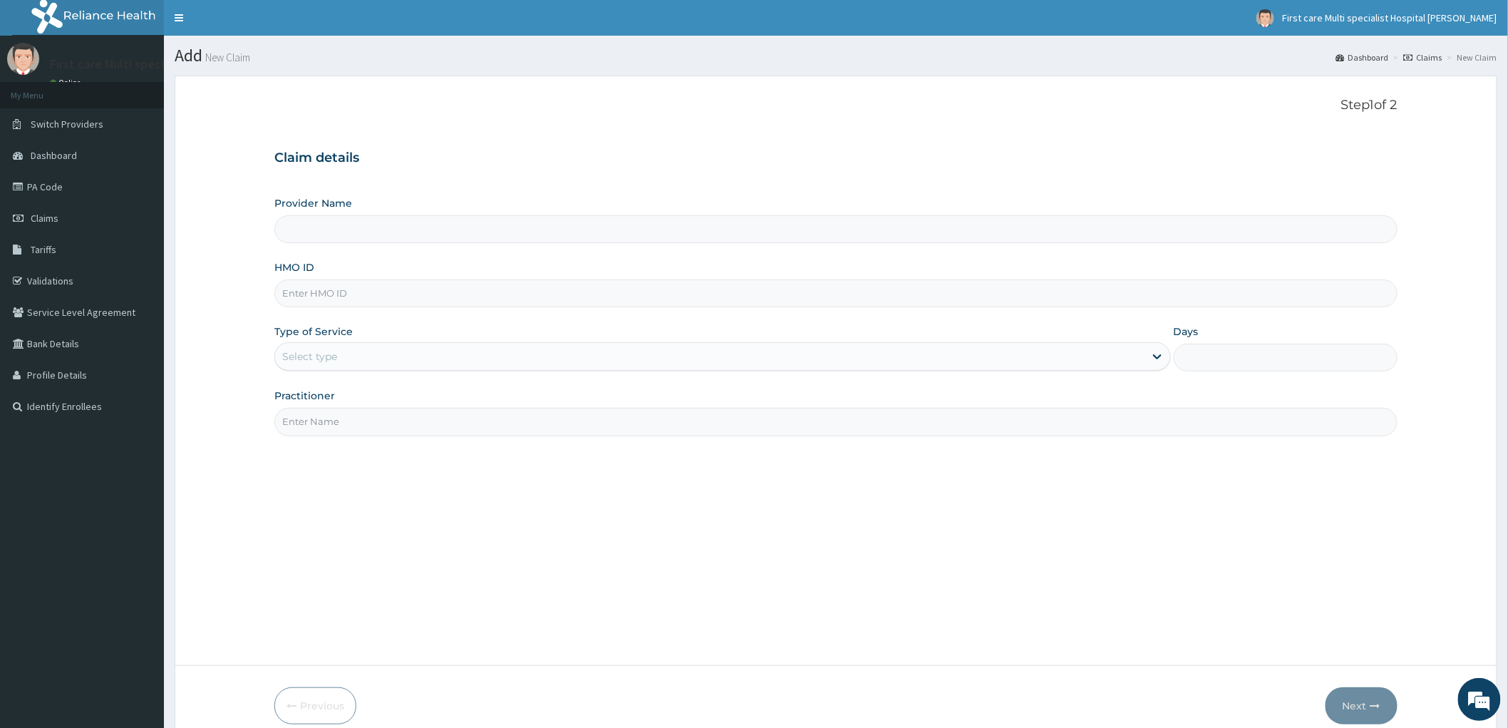
type input "FIRST CARE MULTISPECIALIST HOSPITAL (HEAD OFFICE)"
click at [307, 292] on input "HMO ID" at bounding box center [835, 293] width 1123 height 28
paste input "KSB/10270/C"
type input "KSB/10270/C"
click at [324, 361] on div "Select type" at bounding box center [309, 356] width 55 height 14
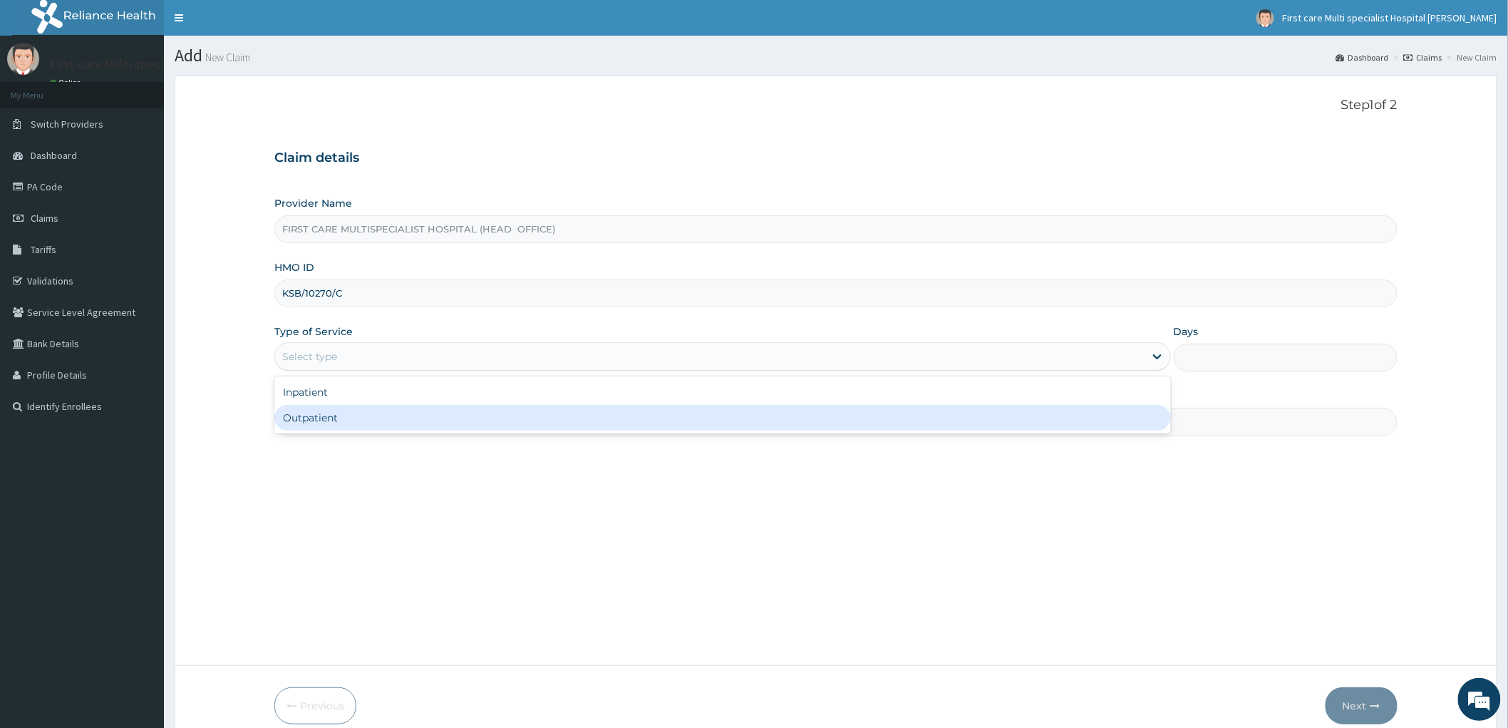
click at [326, 418] on div "Outpatient" at bounding box center [722, 418] width 897 height 26
type input "1"
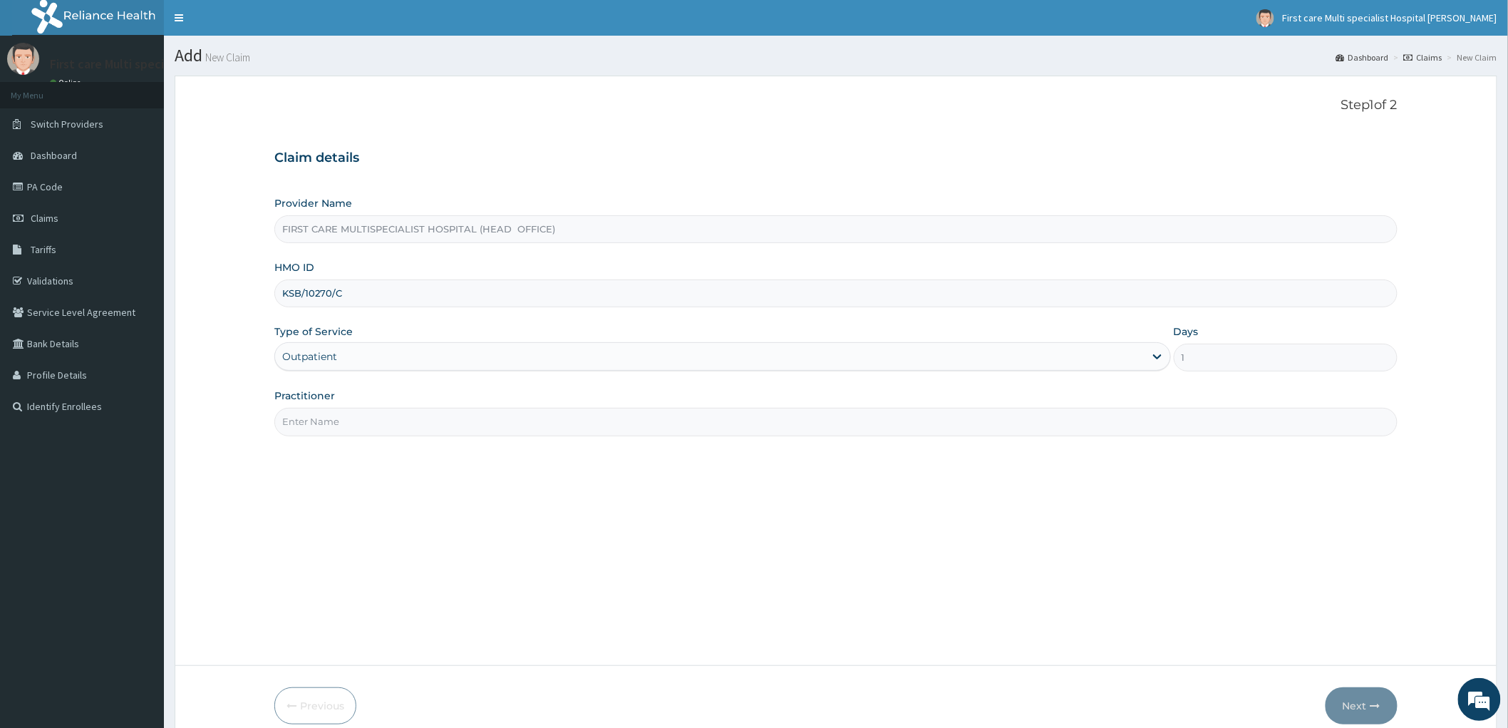
click at [347, 422] on input "Practitioner" at bounding box center [835, 422] width 1123 height 28
type input "DR. [GEOGRAPHIC_DATA]"
click at [1363, 701] on button "Next" at bounding box center [1362, 705] width 72 height 37
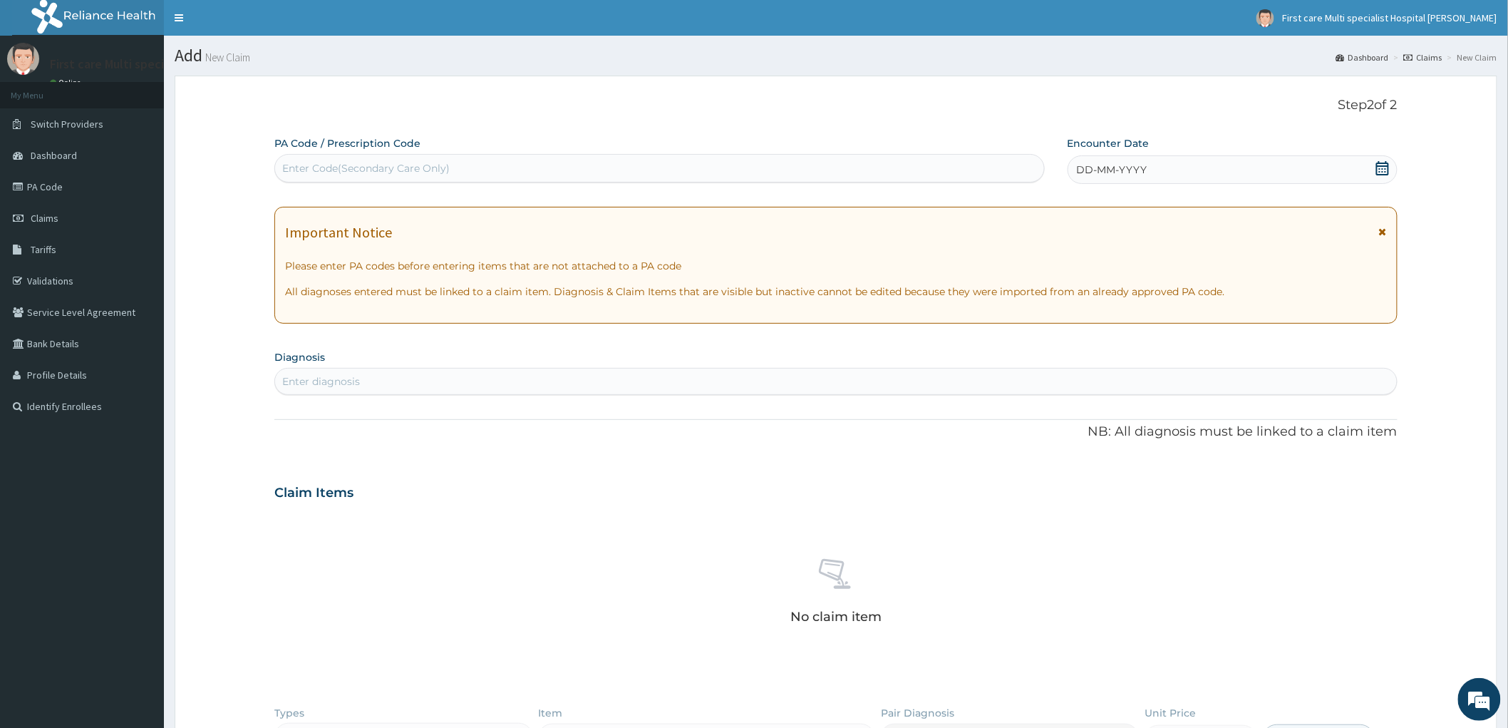
click at [297, 158] on div "Enter Code(Secondary Care Only)" at bounding box center [659, 168] width 769 height 23
paste input "PA/DFAC43"
type input "PA/DFAC43"
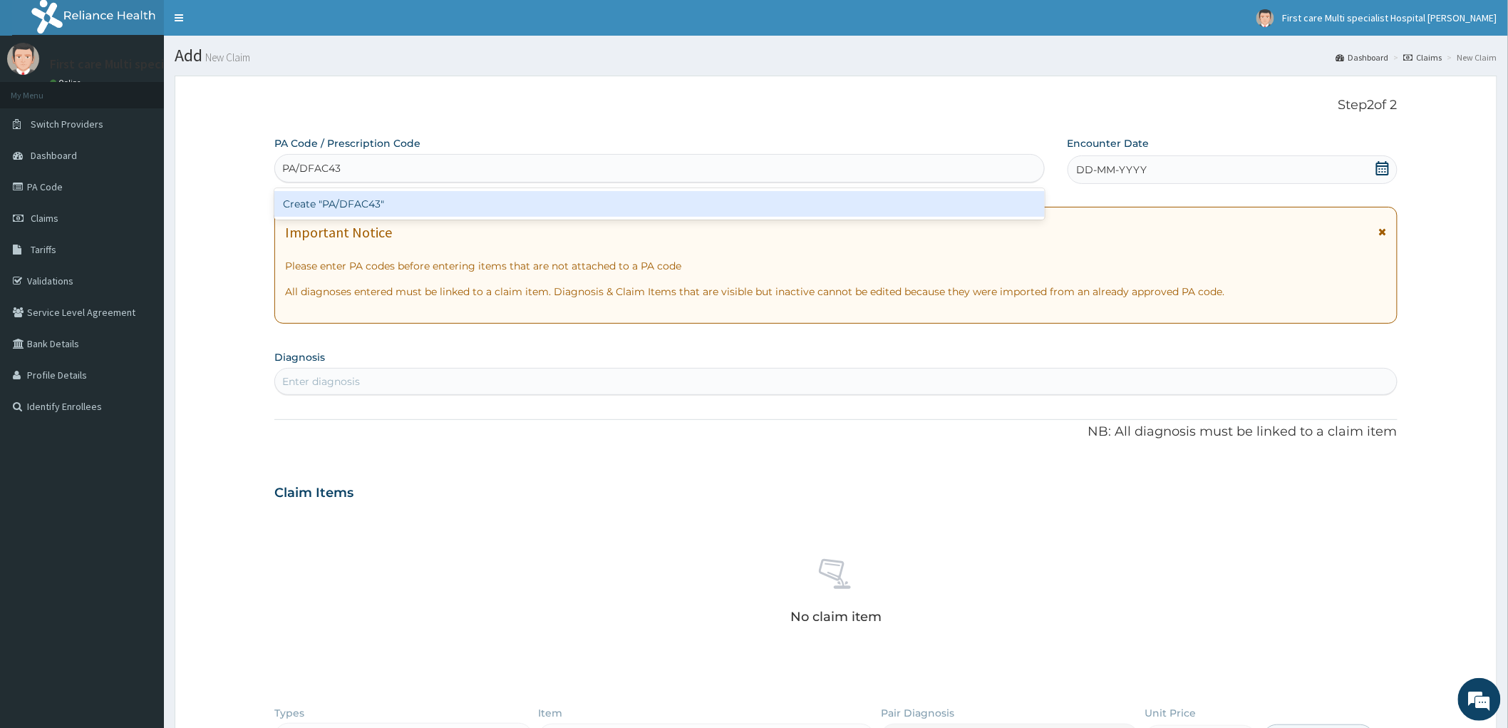
click at [312, 201] on div "Create "PA/DFAC43"" at bounding box center [659, 204] width 771 height 26
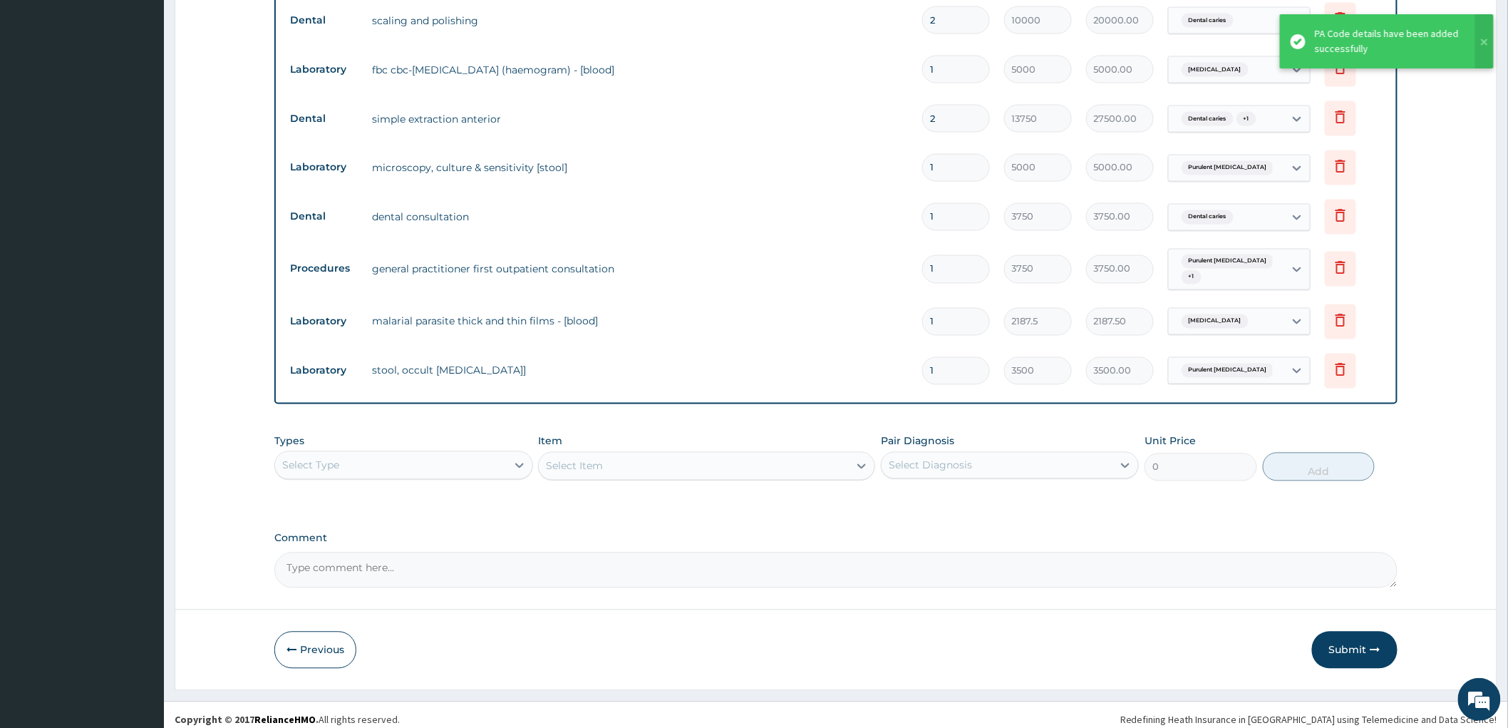
scroll to position [1009, 0]
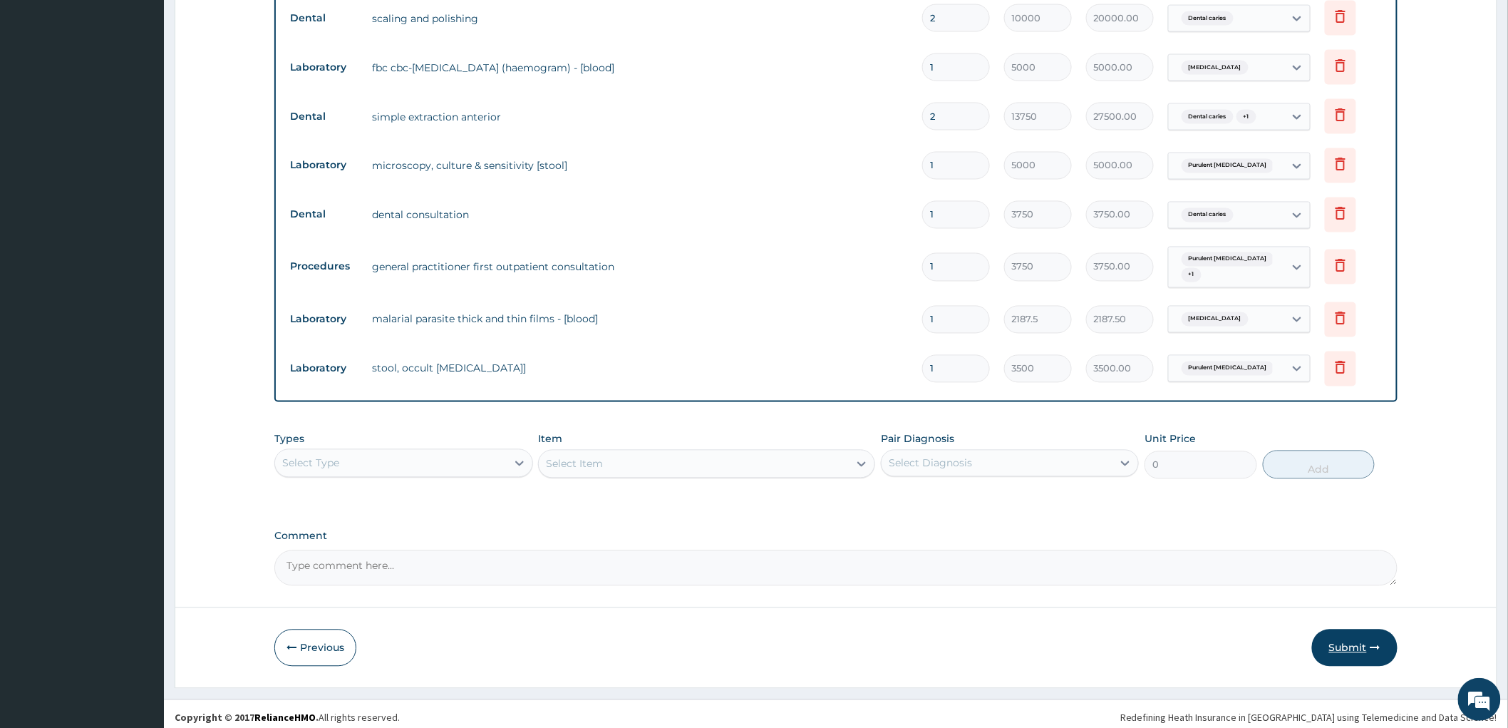
click at [1356, 640] on button "Submit" at bounding box center [1355, 647] width 86 height 37
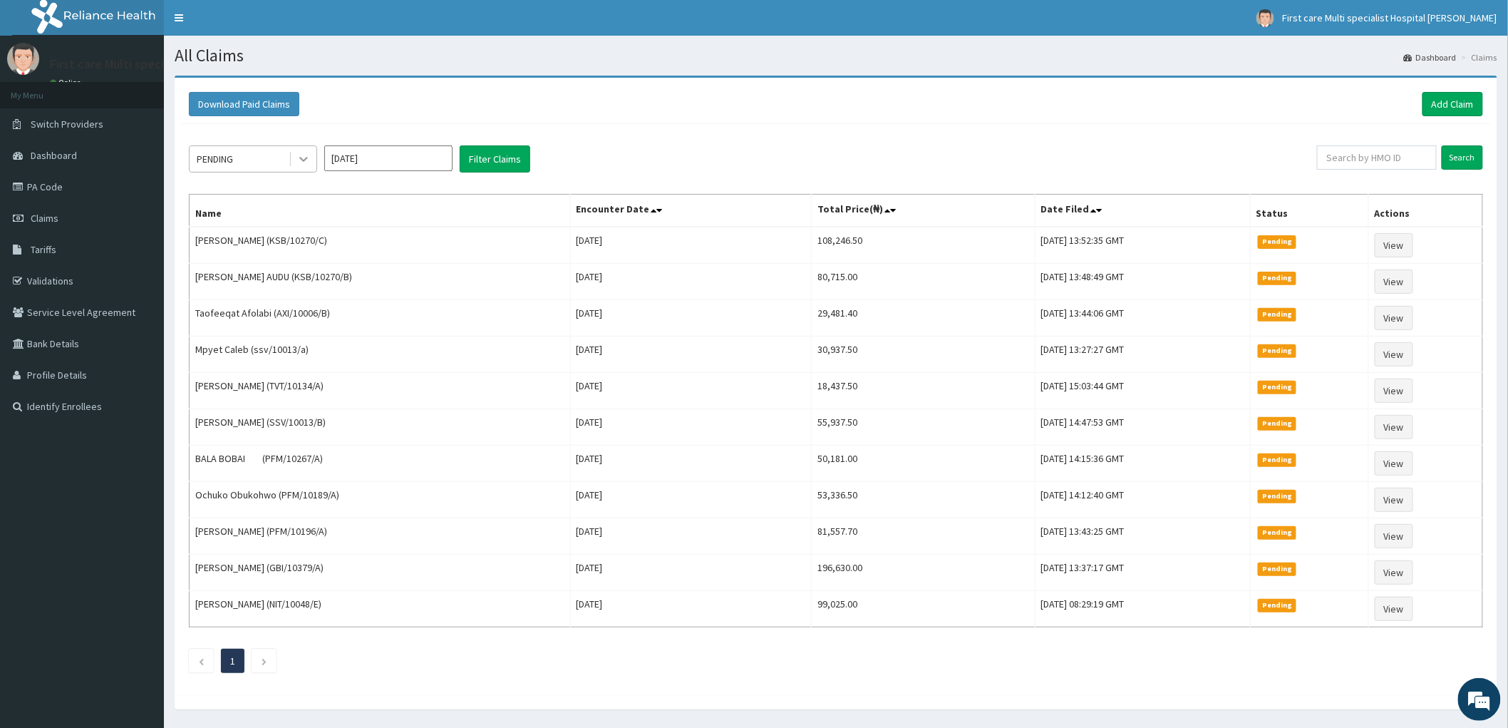
click at [307, 161] on icon at bounding box center [304, 159] width 14 height 14
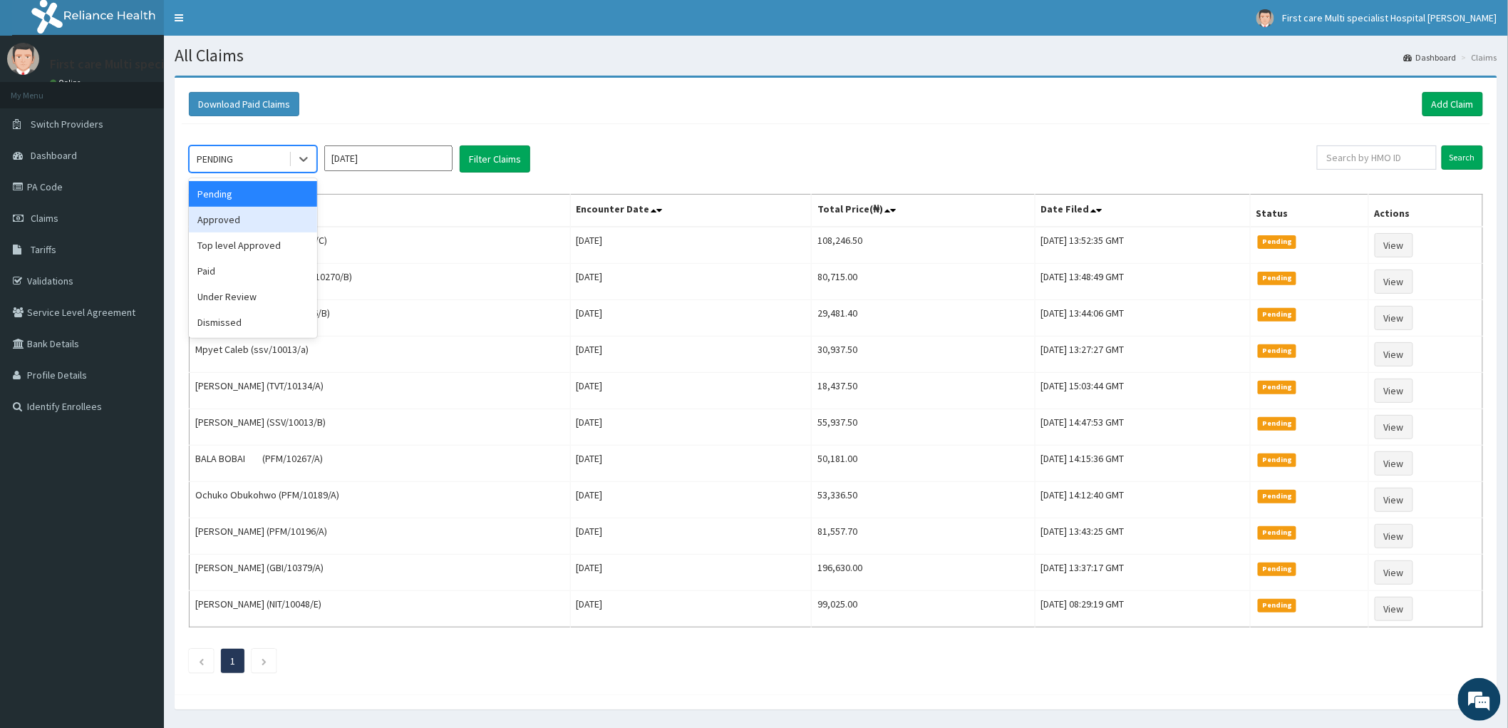
click at [257, 225] on div "Approved" at bounding box center [253, 220] width 128 height 26
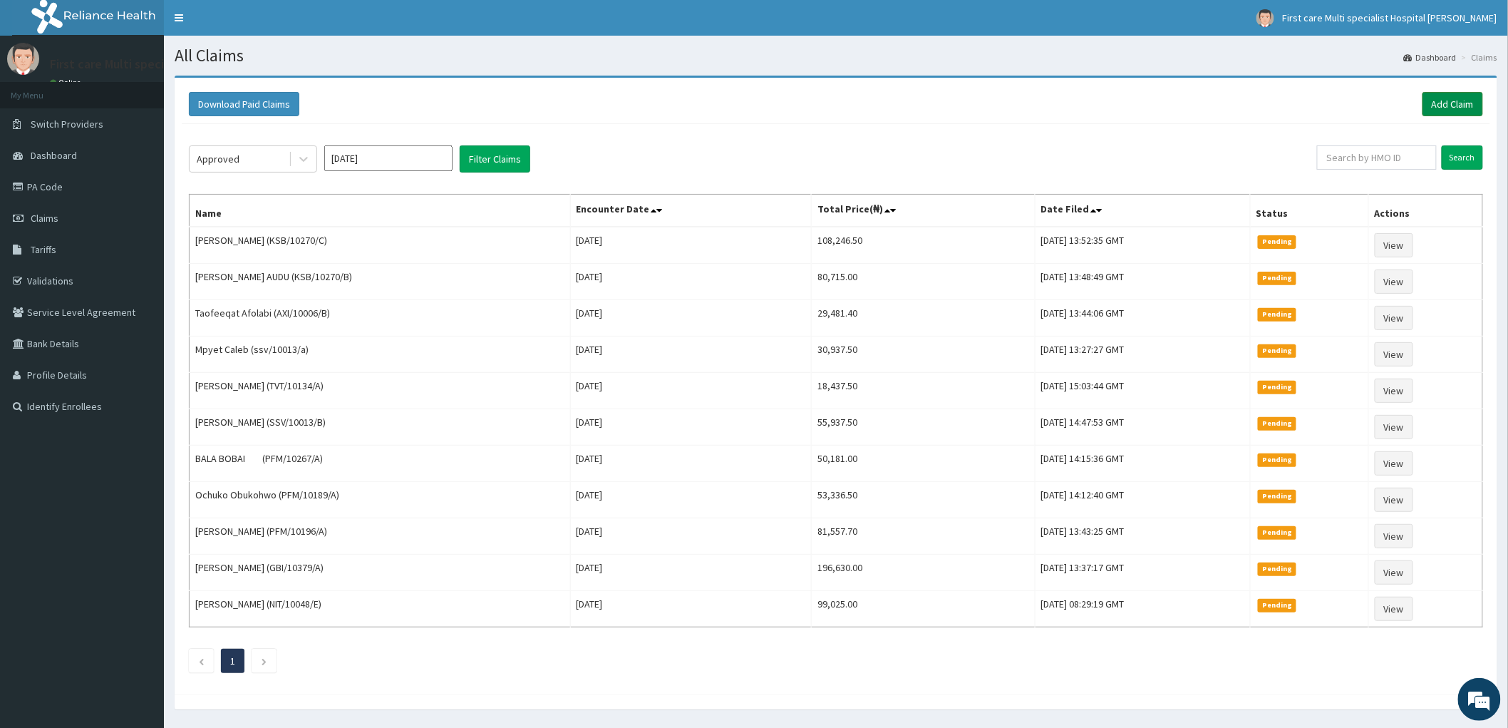
click at [1449, 104] on link "Add Claim" at bounding box center [1453, 104] width 61 height 24
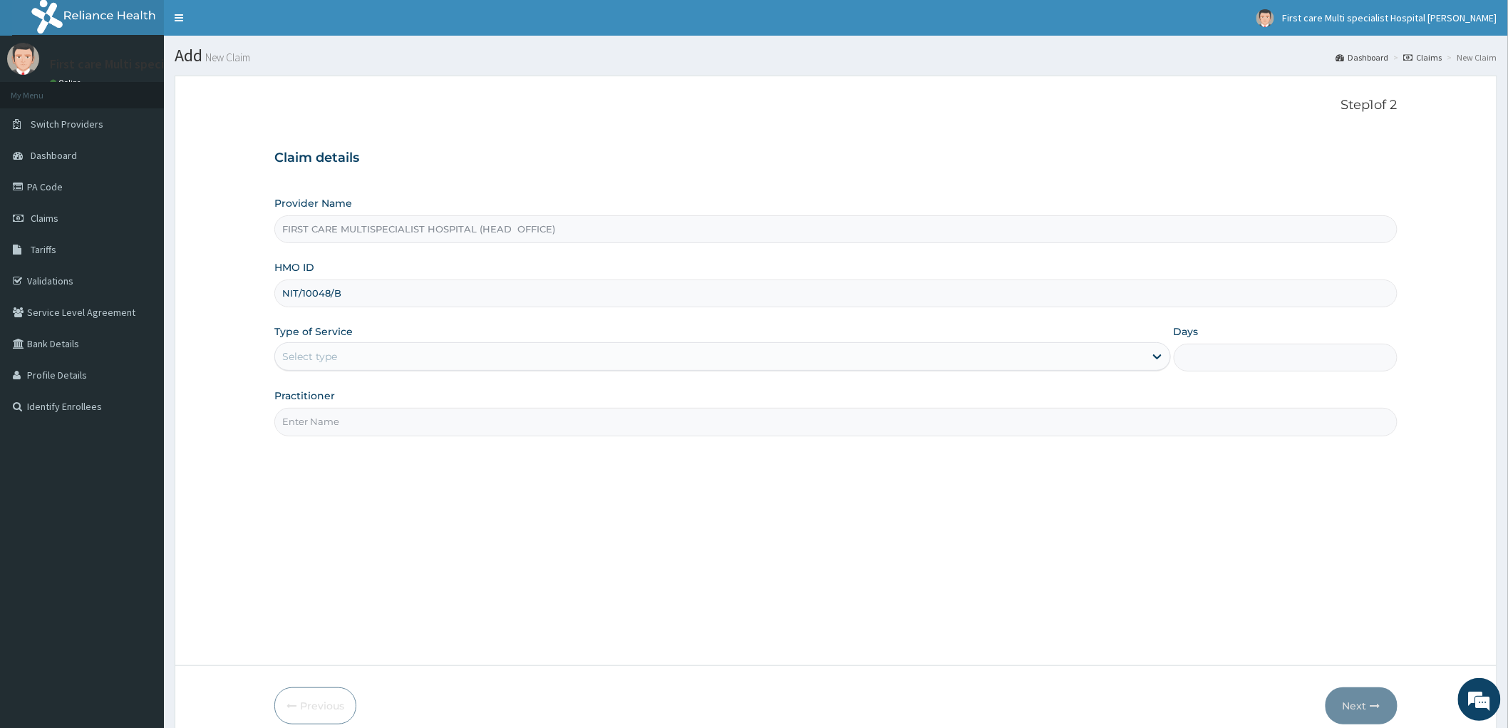
type input "NIT/10048/B"
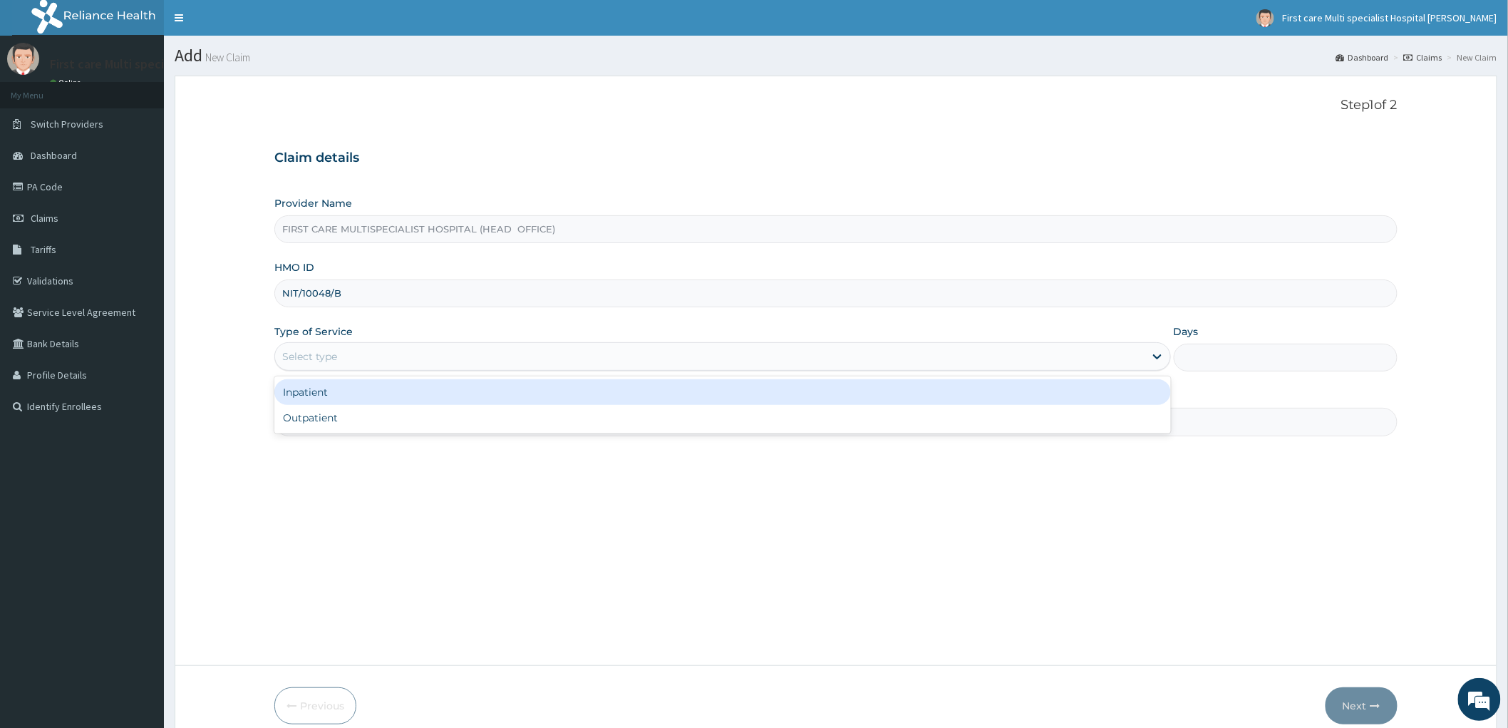
click at [324, 349] on div "Select type" at bounding box center [309, 356] width 55 height 14
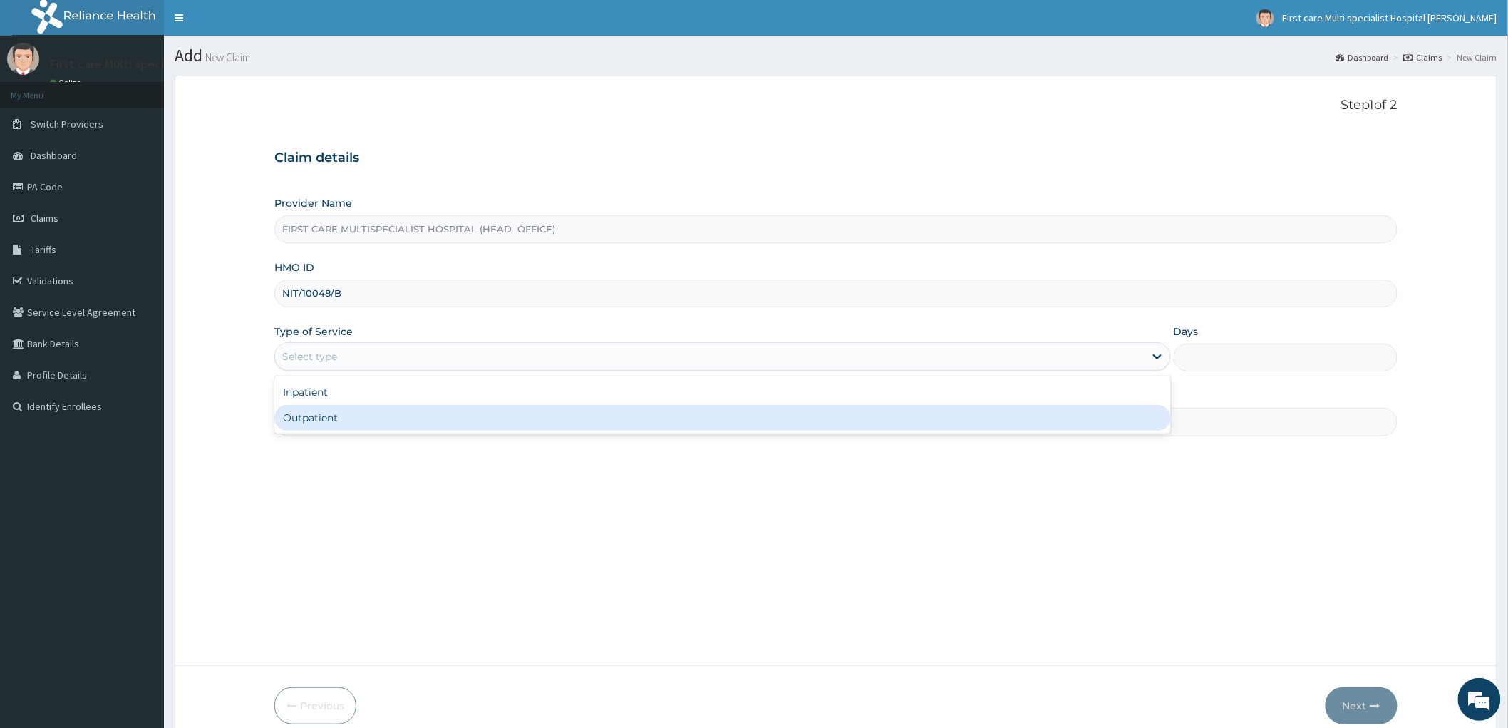
click at [310, 430] on div "Outpatient" at bounding box center [722, 418] width 897 height 26
type input "1"
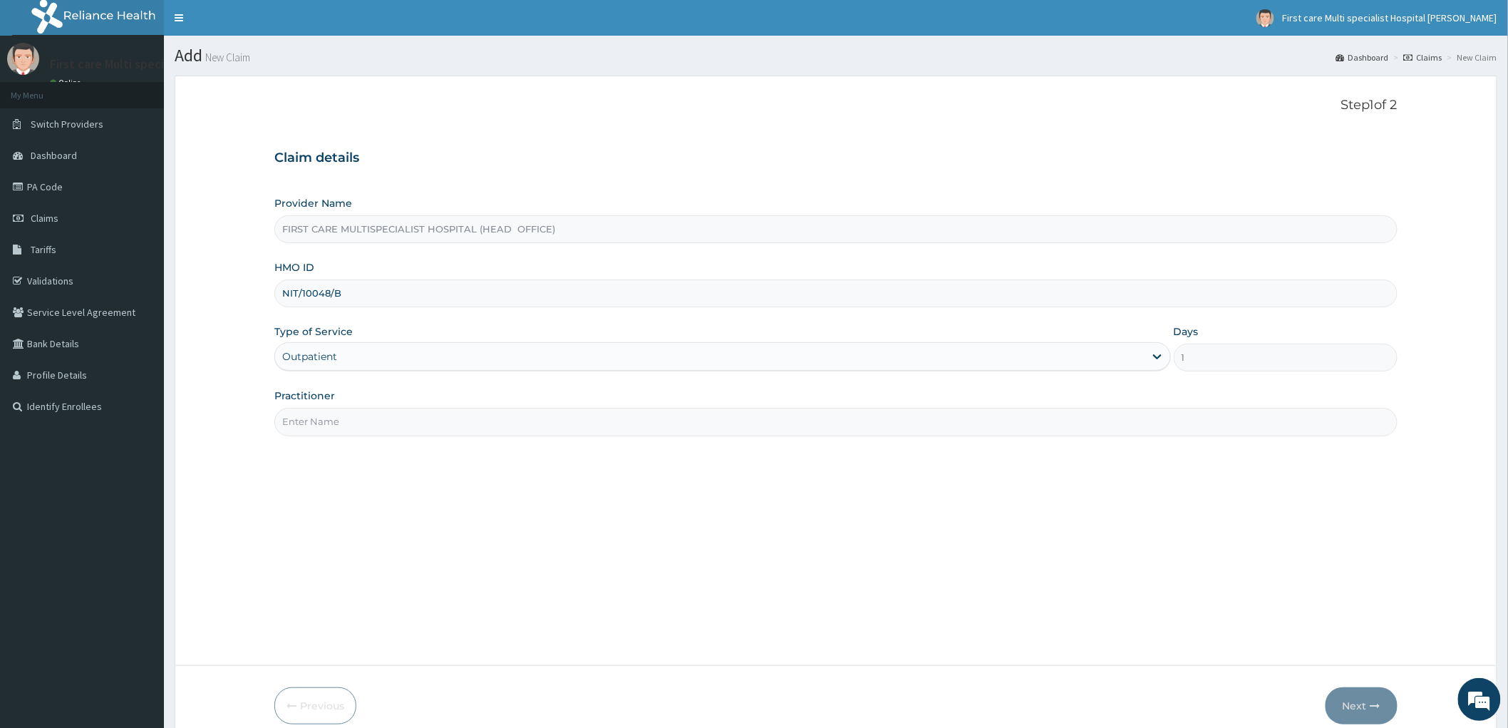
click at [316, 428] on input "Practitioner" at bounding box center [835, 422] width 1123 height 28
type input "DR. [GEOGRAPHIC_DATA]"
click at [1341, 706] on button "Next" at bounding box center [1362, 705] width 72 height 37
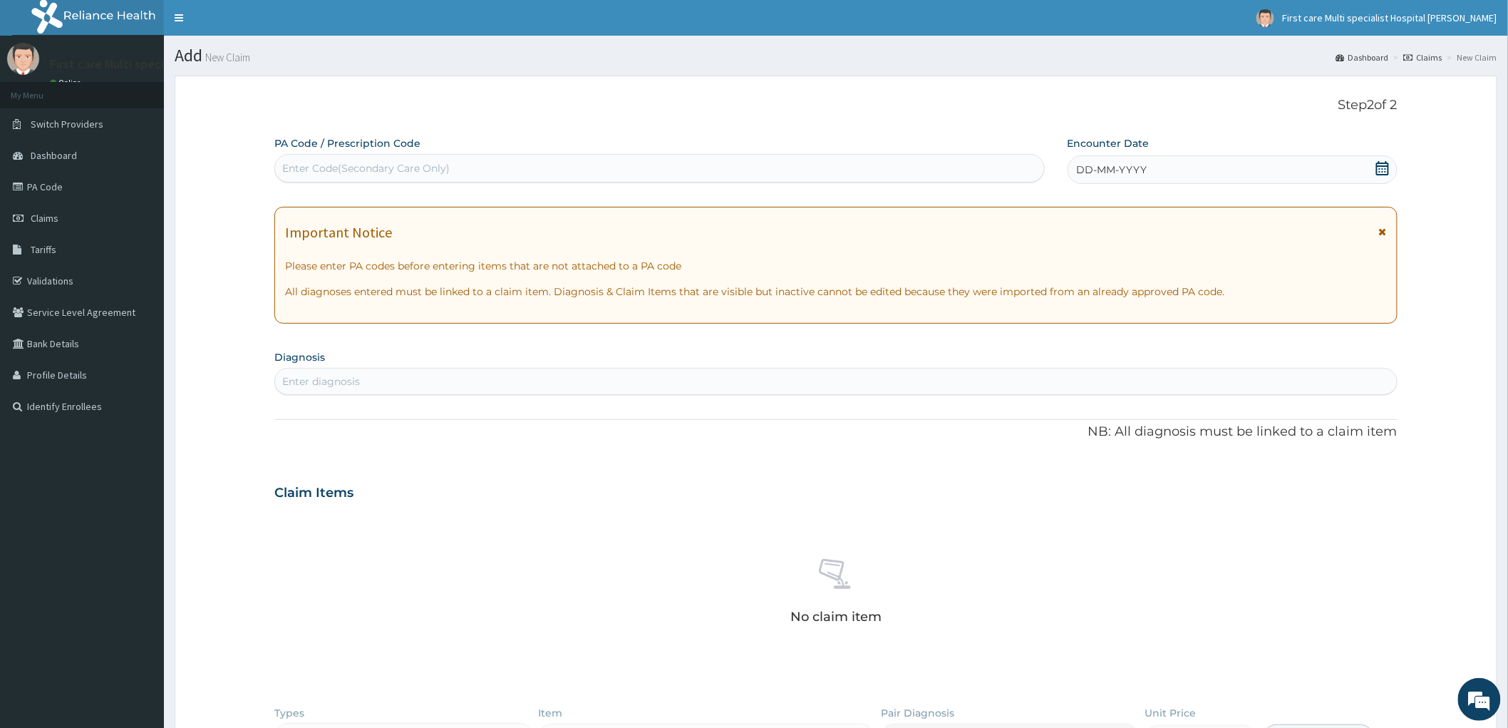
click at [298, 161] on div "Enter Code(Secondary Care Only)" at bounding box center [366, 168] width 168 height 14
paste input "PA/F756AB"
type input "PA/F756AB"
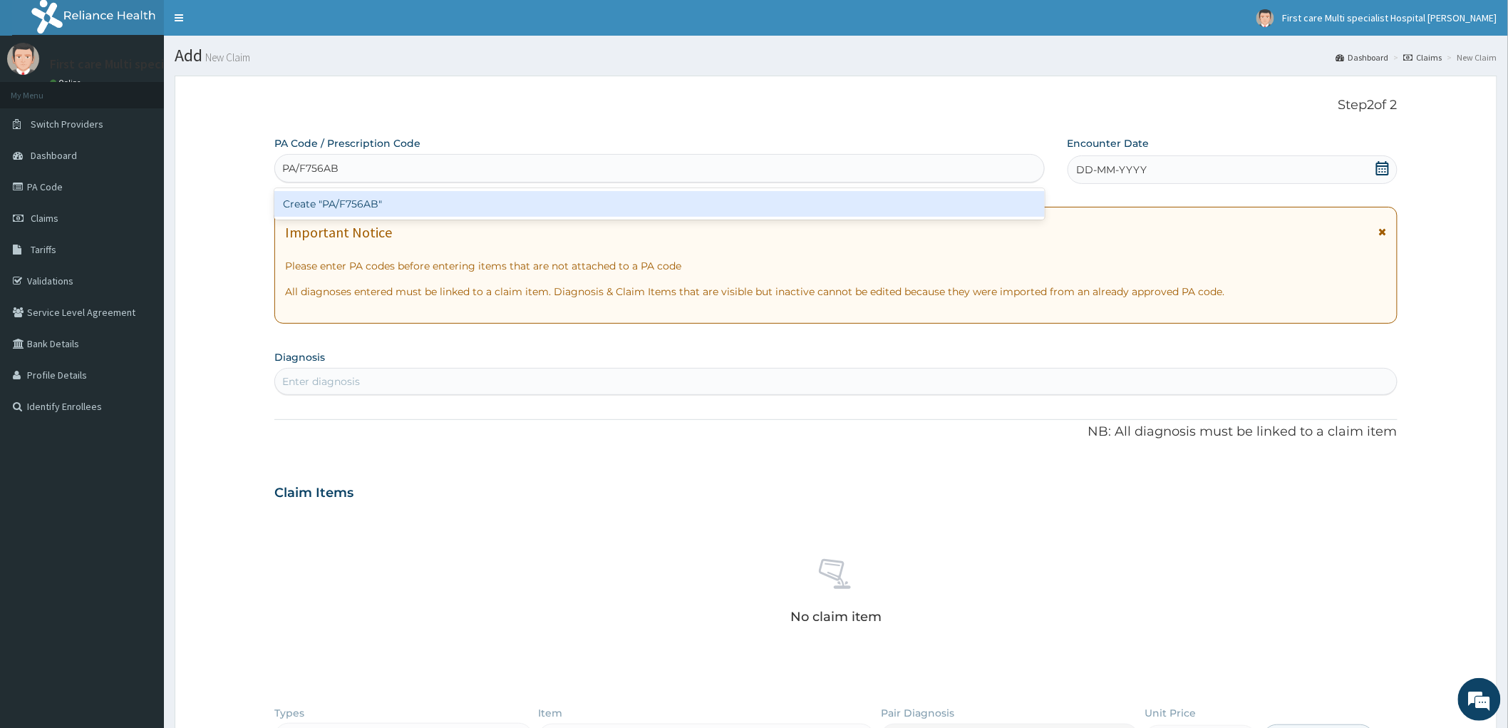
click at [302, 212] on div "Create "PA/F756AB"" at bounding box center [659, 204] width 771 height 26
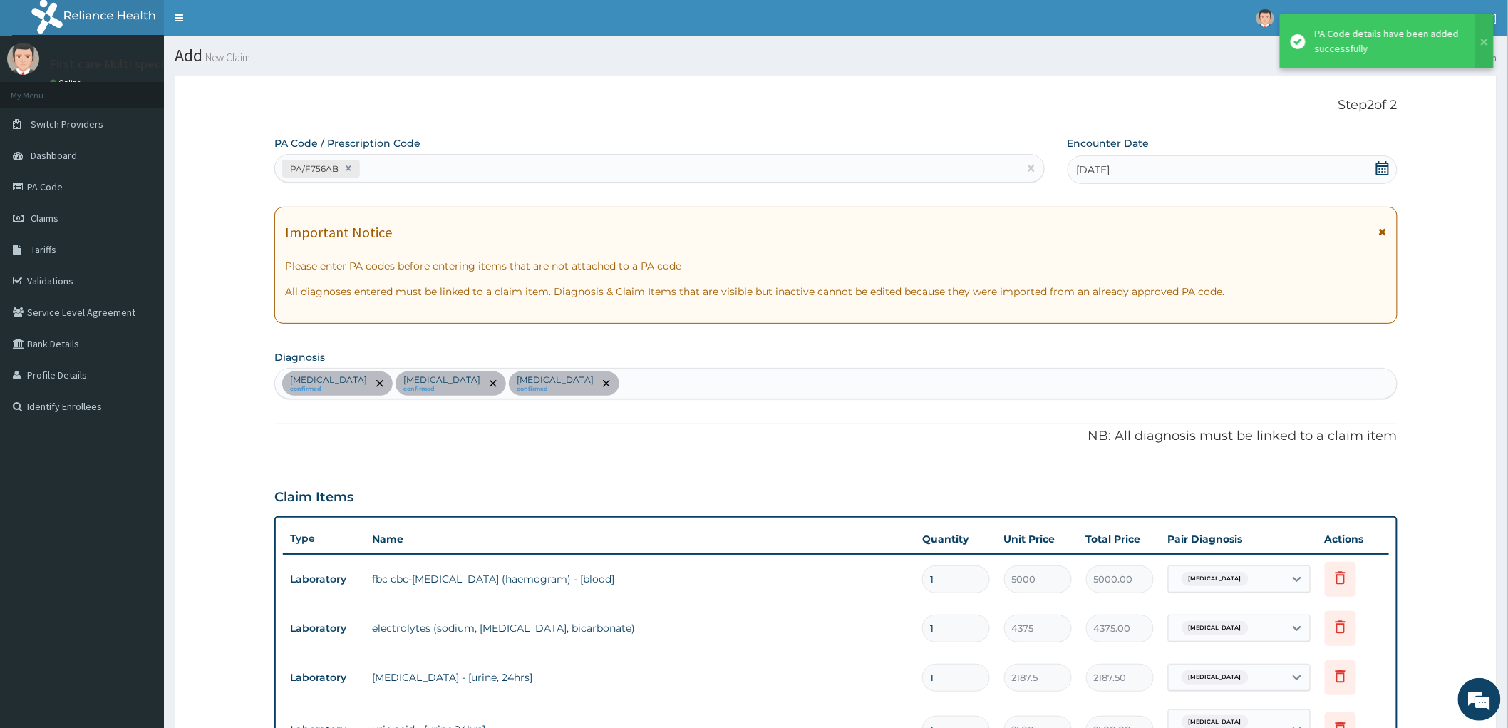
scroll to position [567, 0]
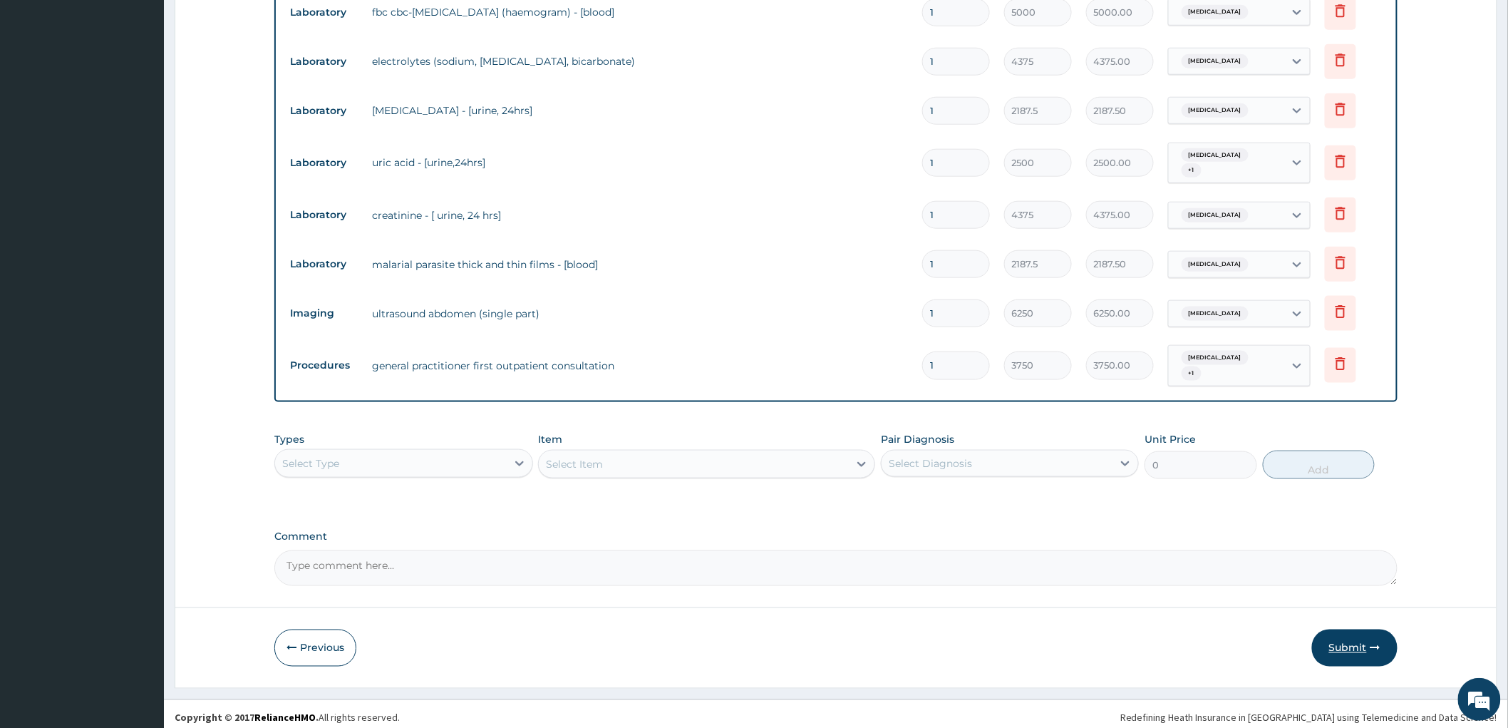
click at [1354, 640] on button "Submit" at bounding box center [1355, 647] width 86 height 37
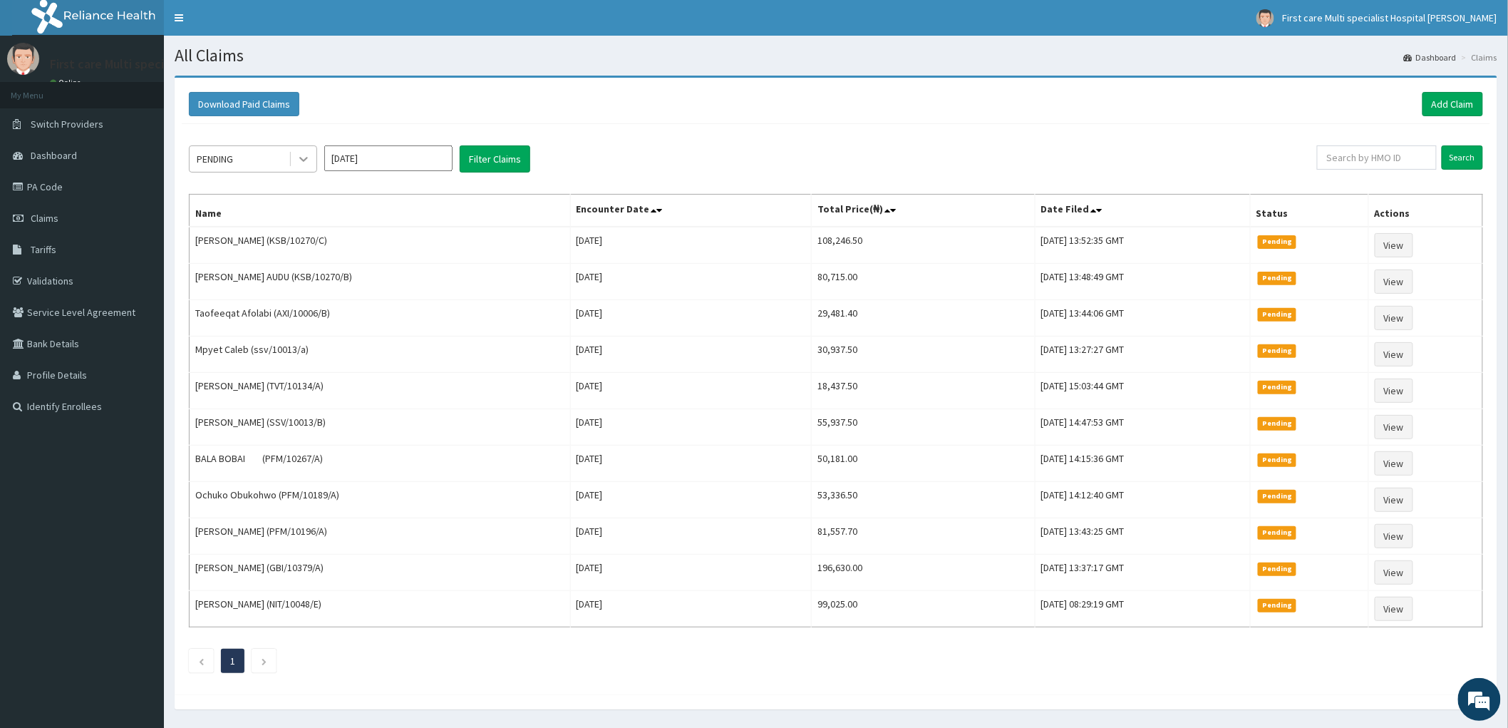
click at [311, 162] on div at bounding box center [304, 159] width 26 height 26
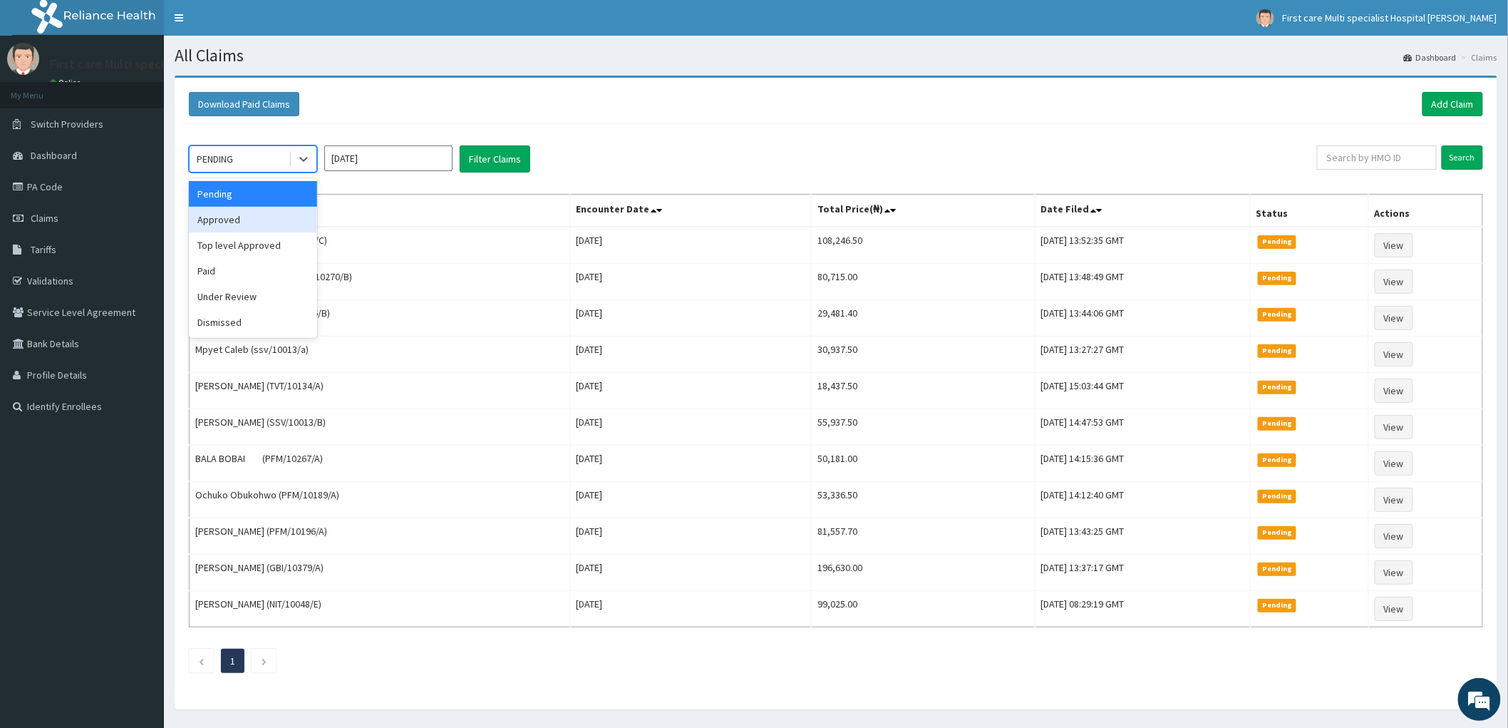
click at [259, 219] on div "Approved" at bounding box center [253, 220] width 128 height 26
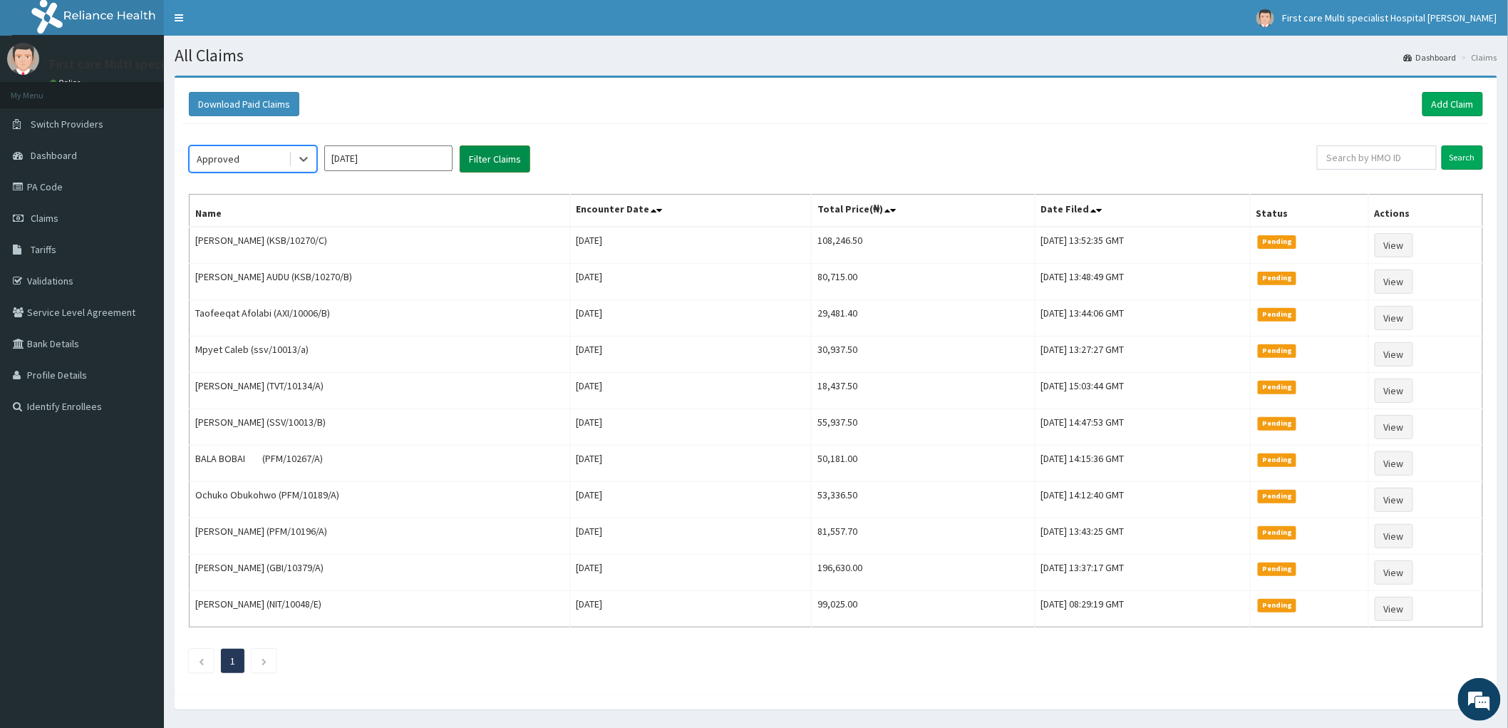
click at [502, 159] on button "Filter Claims" at bounding box center [495, 158] width 71 height 27
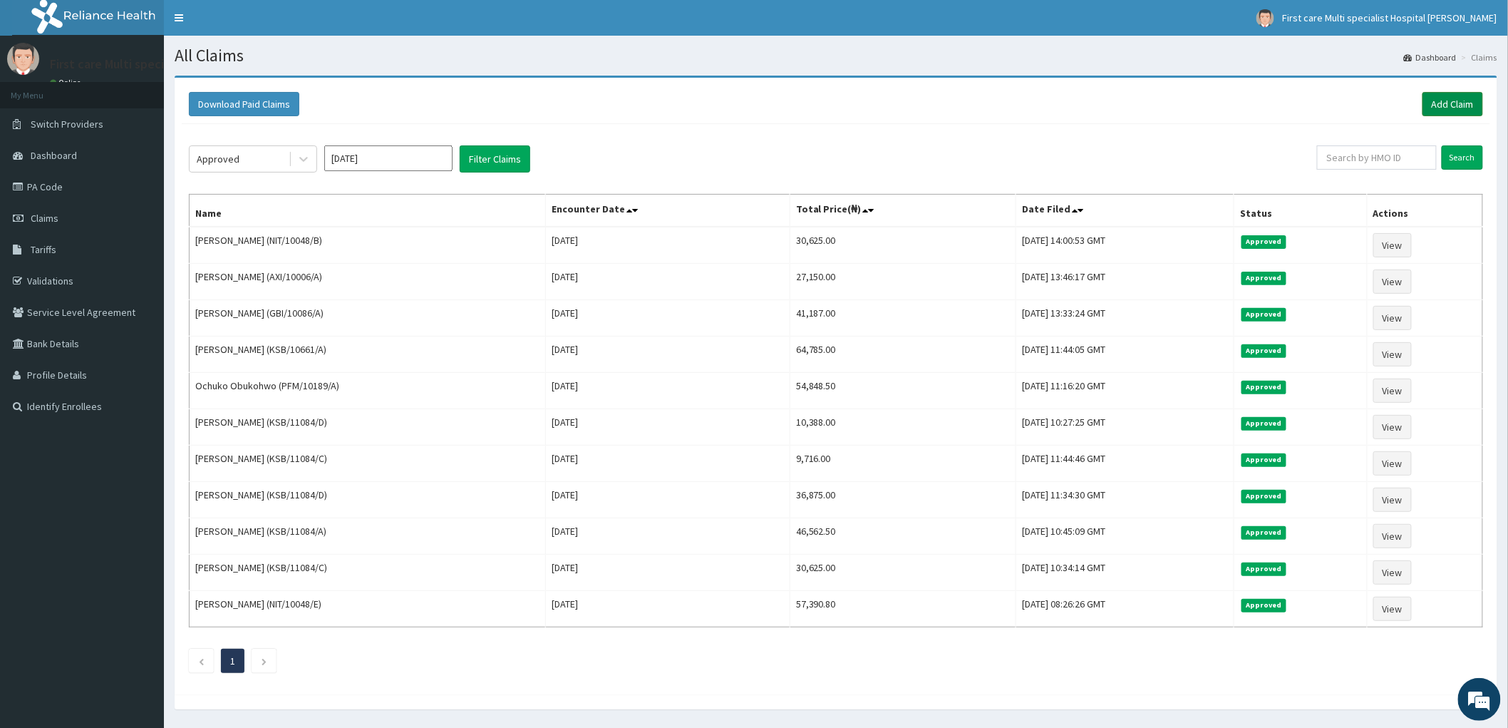
click at [1464, 102] on link "Add Claim" at bounding box center [1453, 104] width 61 height 24
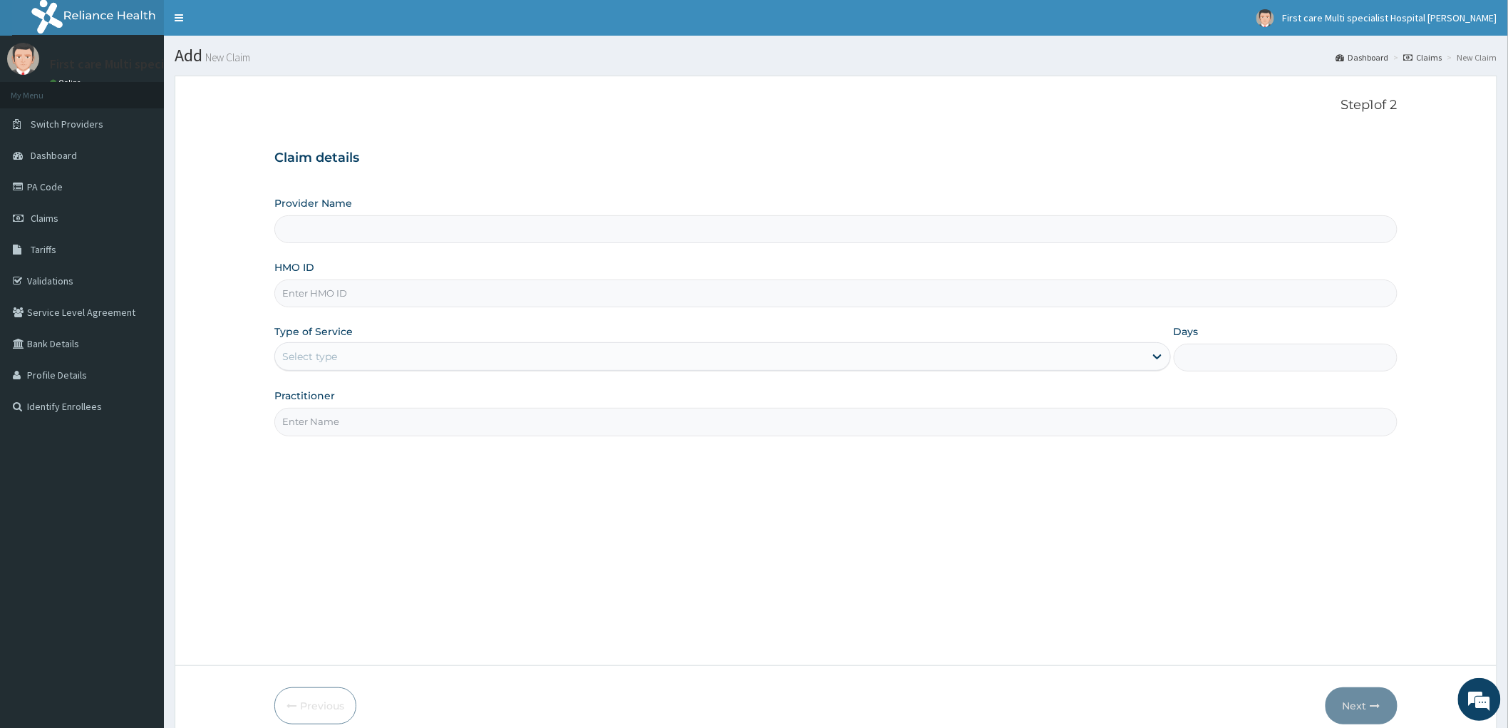
type input "NIT/10048/B"
type input "FIRST CARE MULTISPECIALIST HOSPITAL (HEAD OFFICE)"
type input "NIT/10048/B"
click at [307, 361] on div "Select type" at bounding box center [309, 356] width 55 height 14
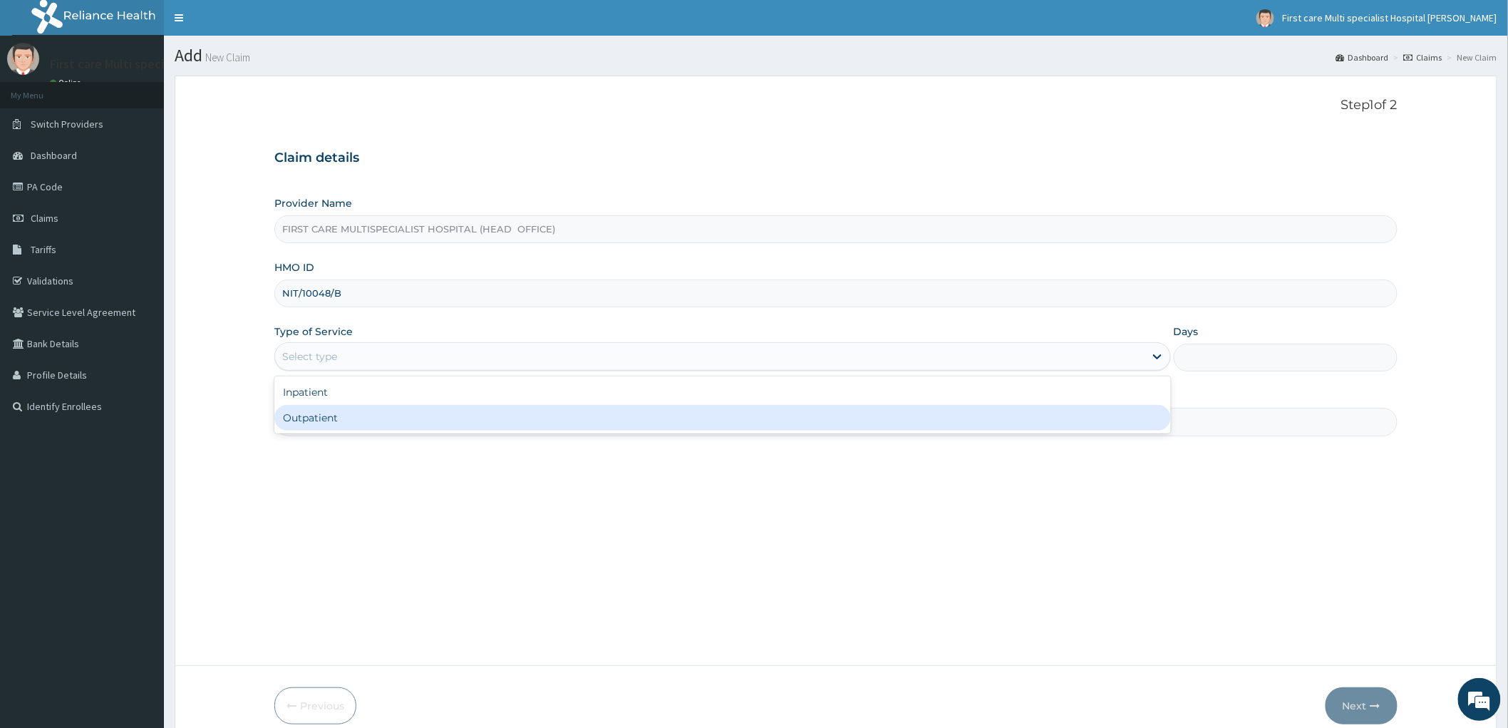
click at [317, 426] on div "Outpatient" at bounding box center [722, 418] width 897 height 26
type input "1"
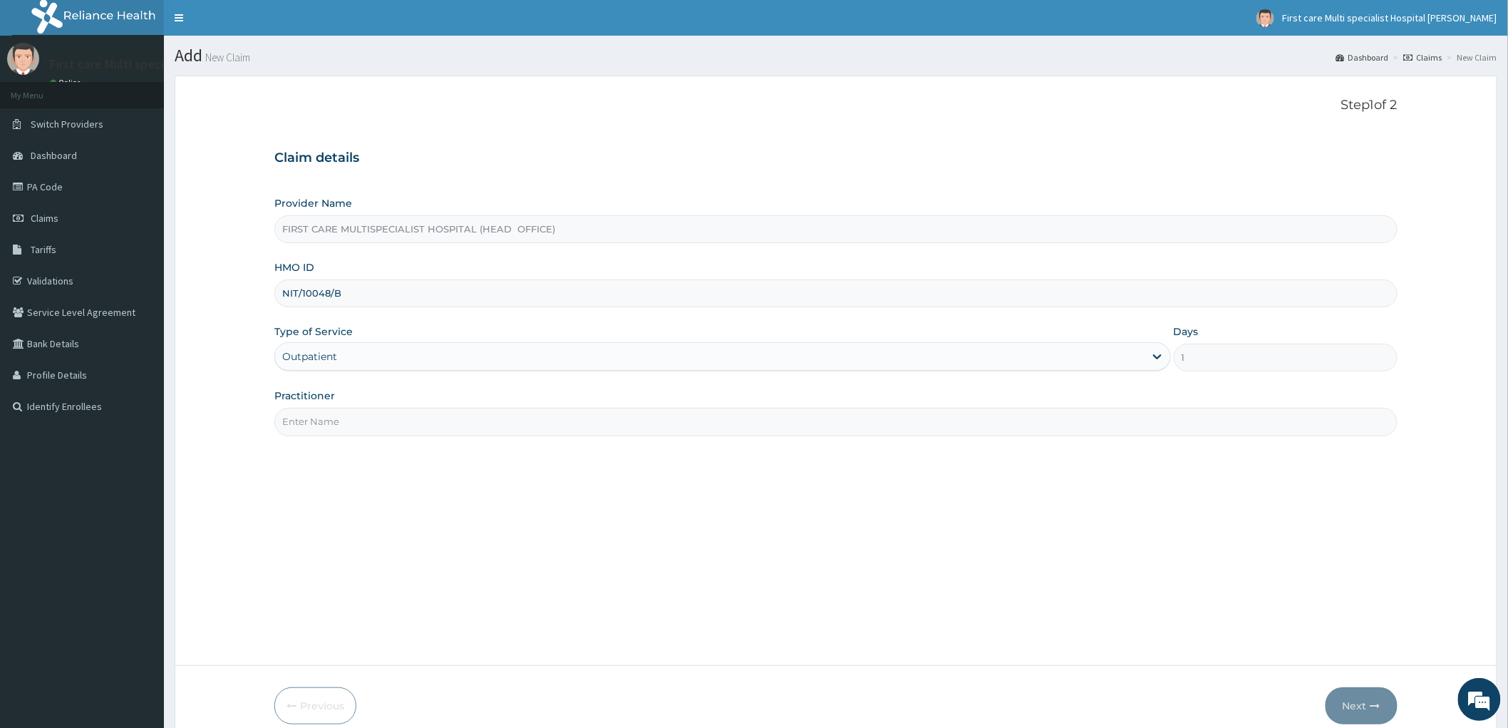
click at [324, 424] on input "Practitioner" at bounding box center [835, 422] width 1123 height 28
type input "DR. [GEOGRAPHIC_DATA]"
click at [1355, 706] on button "Next" at bounding box center [1362, 705] width 72 height 37
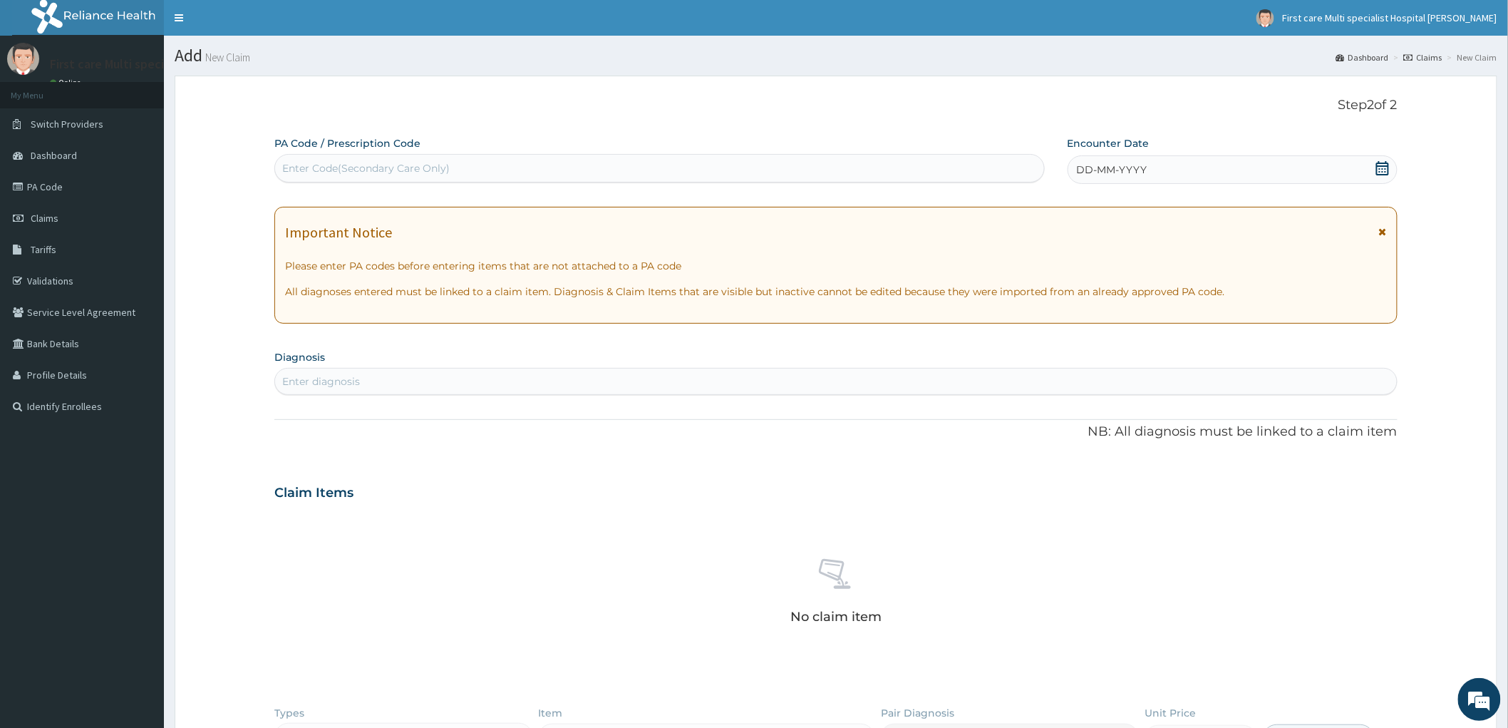
click at [361, 168] on div "Enter Code(Secondary Care Only)" at bounding box center [366, 168] width 168 height 14
paste input "PA/27F3FD"
type input "PA/27F3FD"
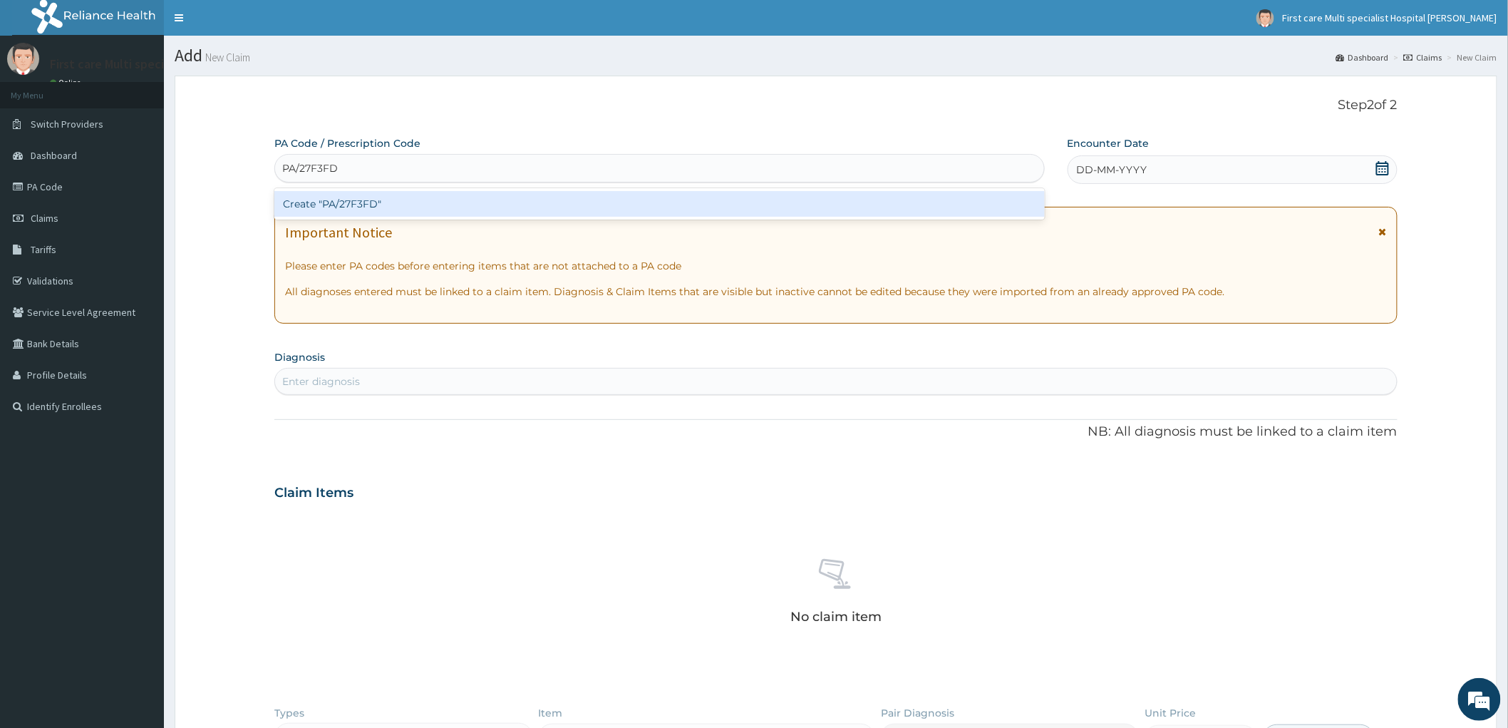
click at [364, 211] on div "Create "PA/27F3FD"" at bounding box center [659, 204] width 771 height 26
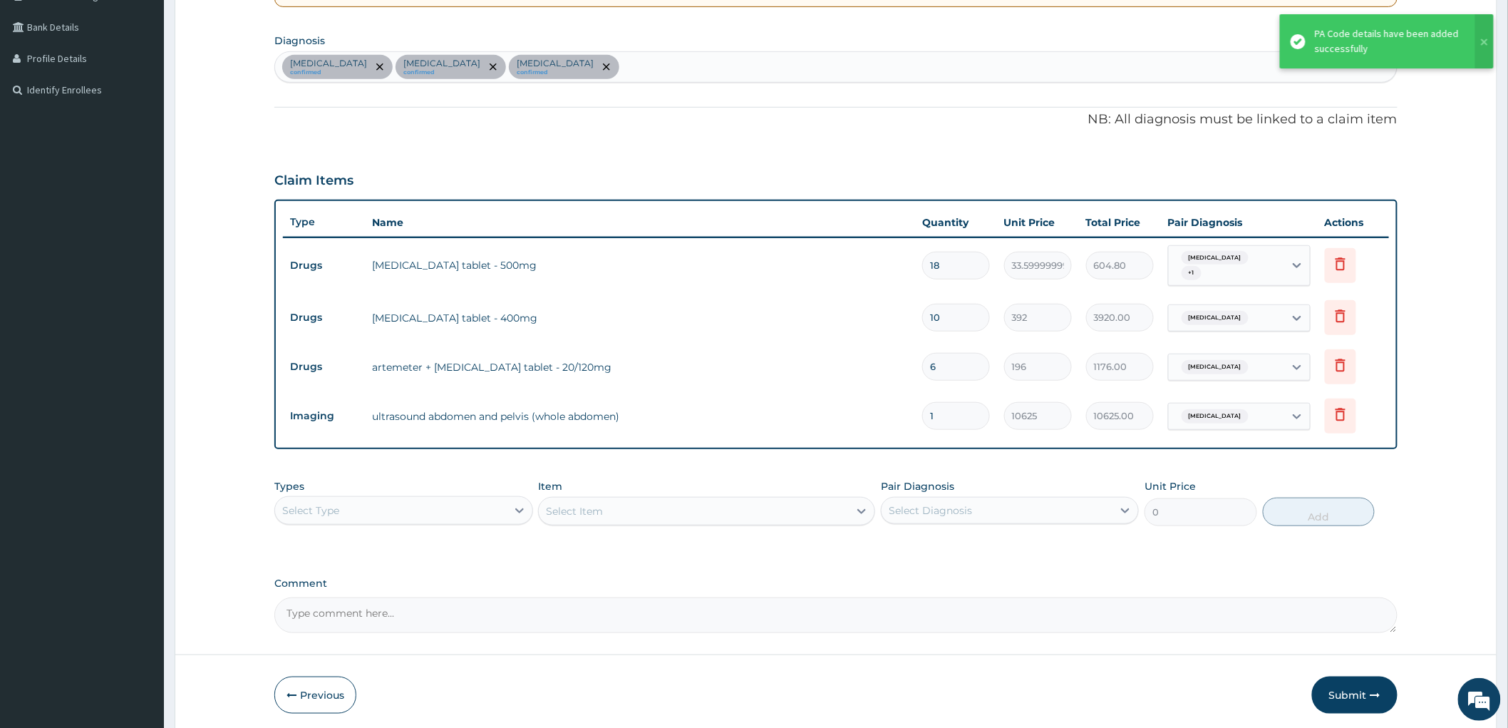
scroll to position [366, 0]
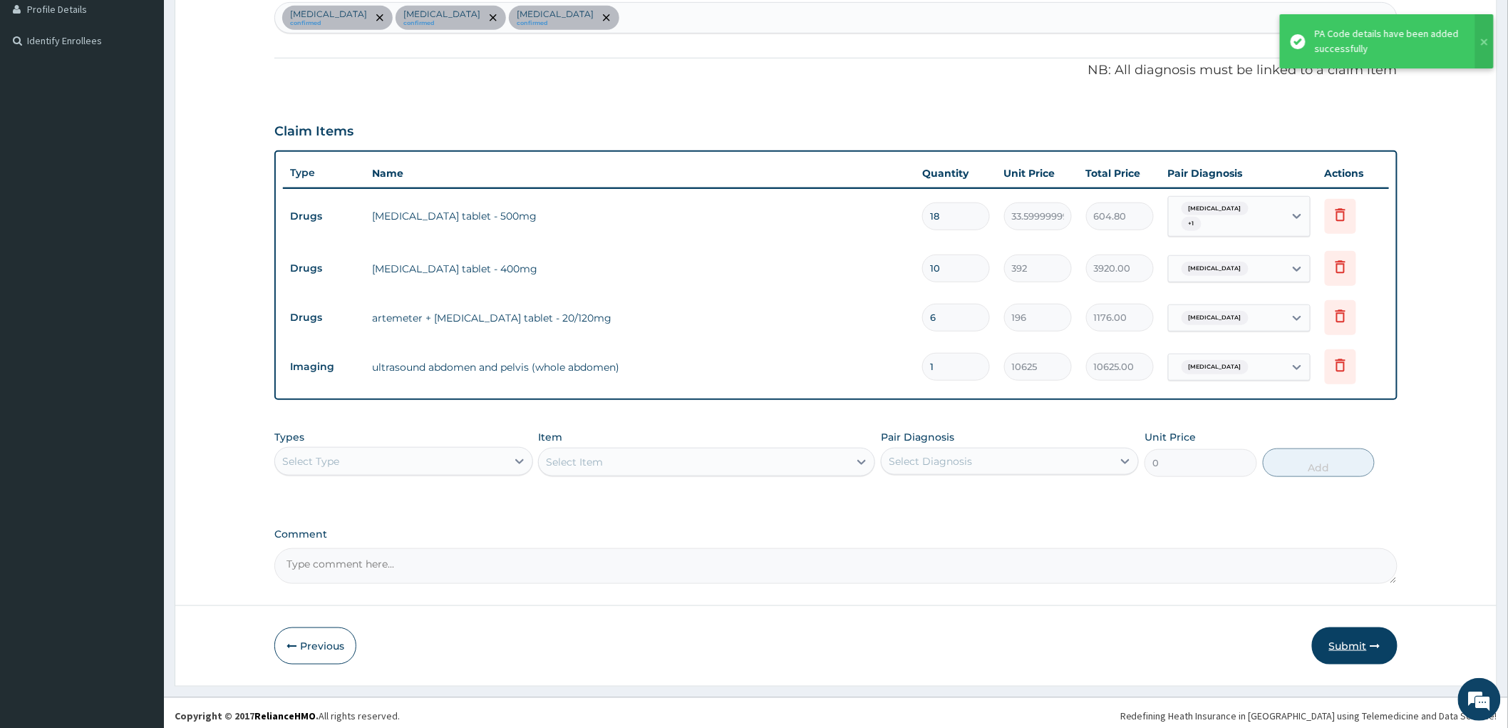
click at [1349, 637] on button "Submit" at bounding box center [1355, 645] width 86 height 37
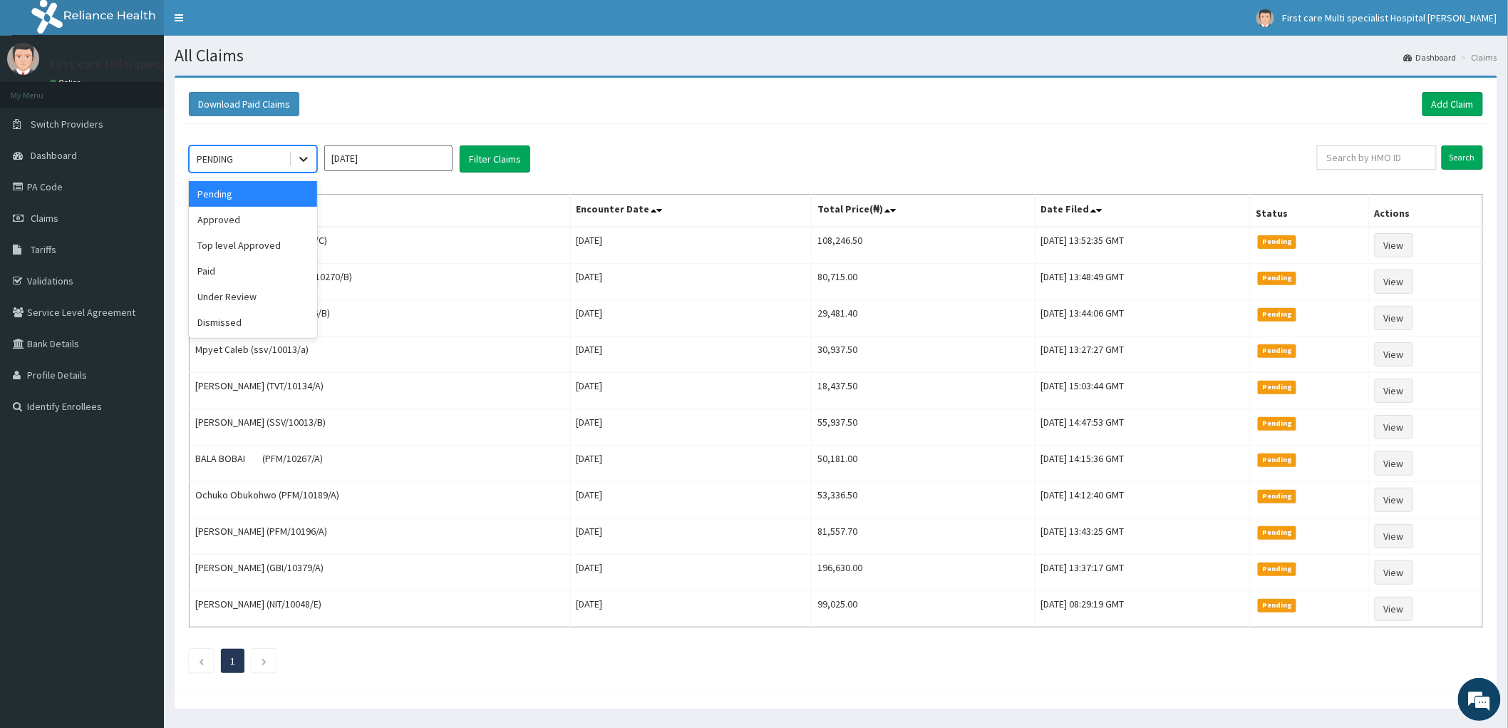
click at [294, 160] on div at bounding box center [304, 159] width 26 height 26
click at [286, 220] on div "Approved" at bounding box center [253, 220] width 128 height 26
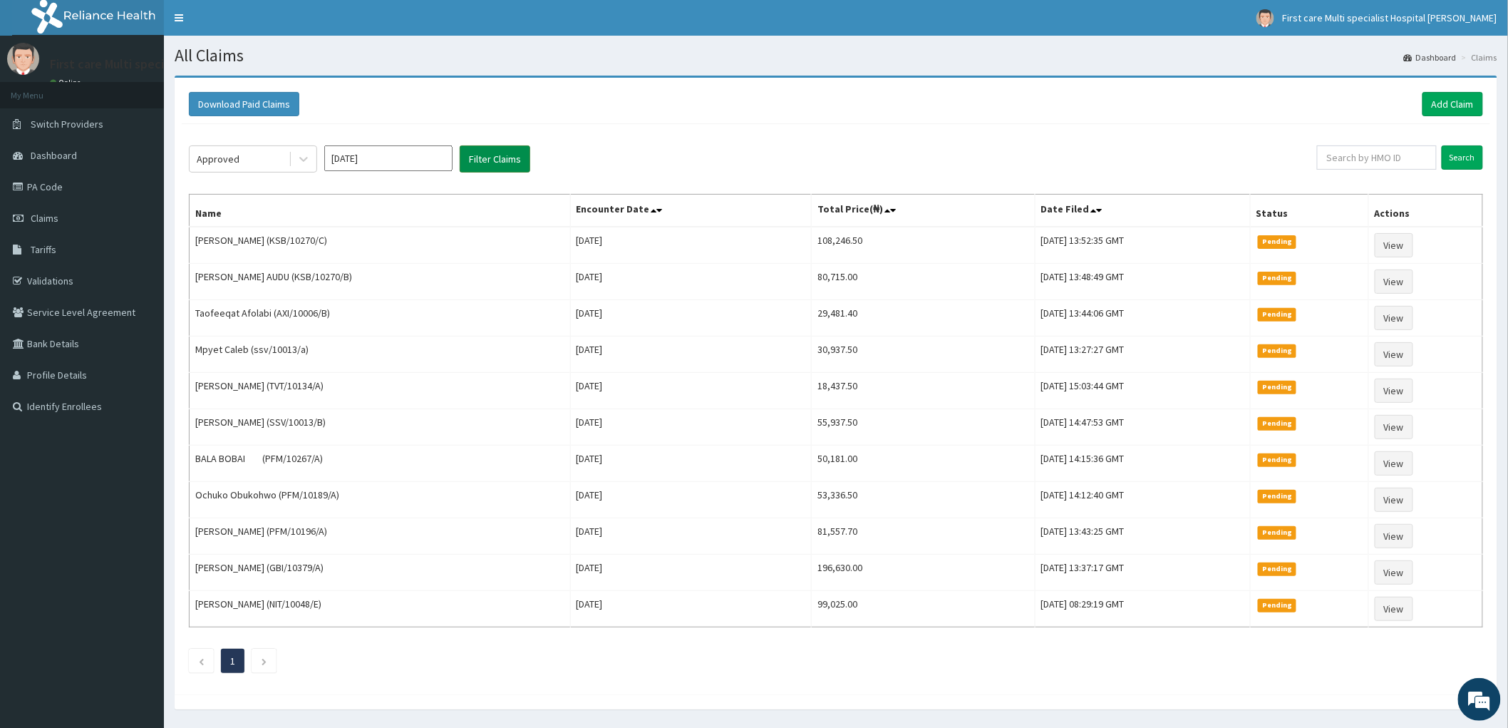
click at [500, 148] on button "Filter Claims" at bounding box center [495, 158] width 71 height 27
